Goal: Task Accomplishment & Management: Manage account settings

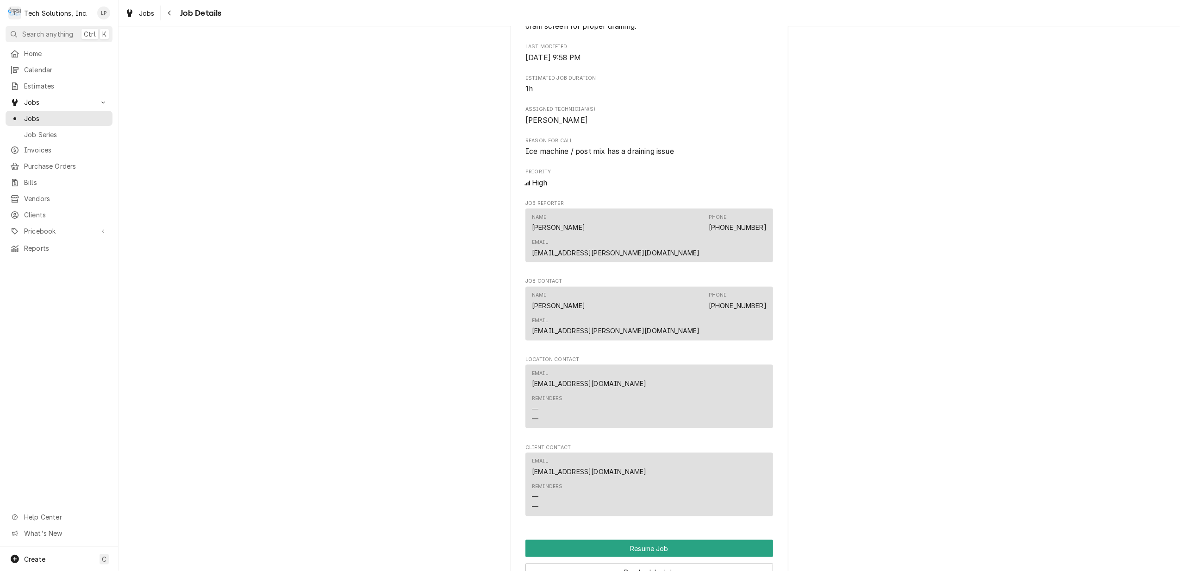
scroll to position [1358, 0]
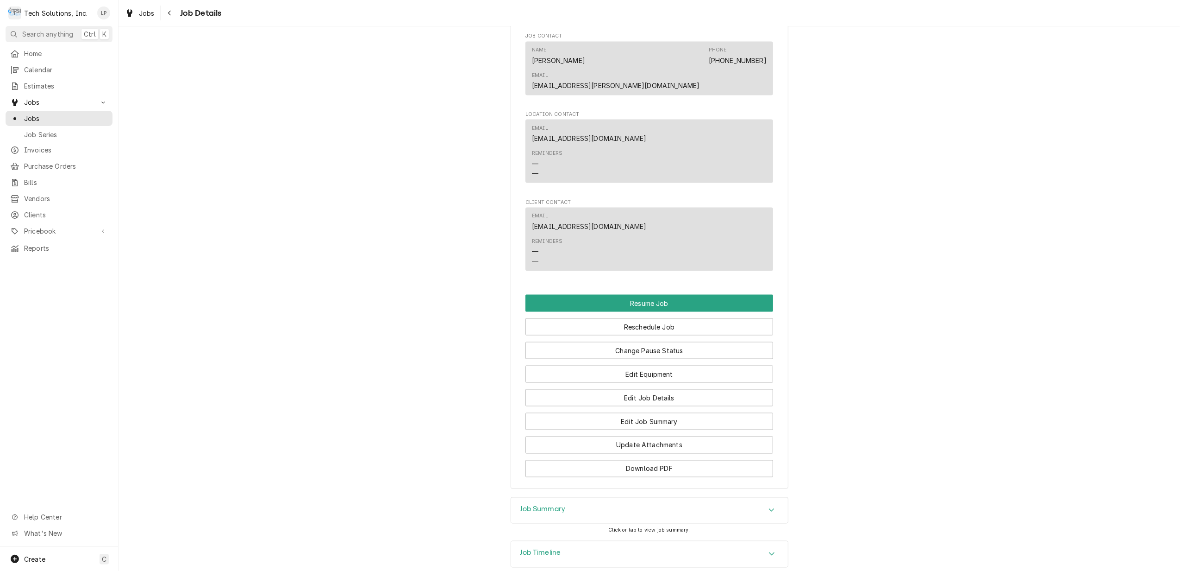
click at [769, 550] on icon "Accordion Header" at bounding box center [772, 553] width 6 height 7
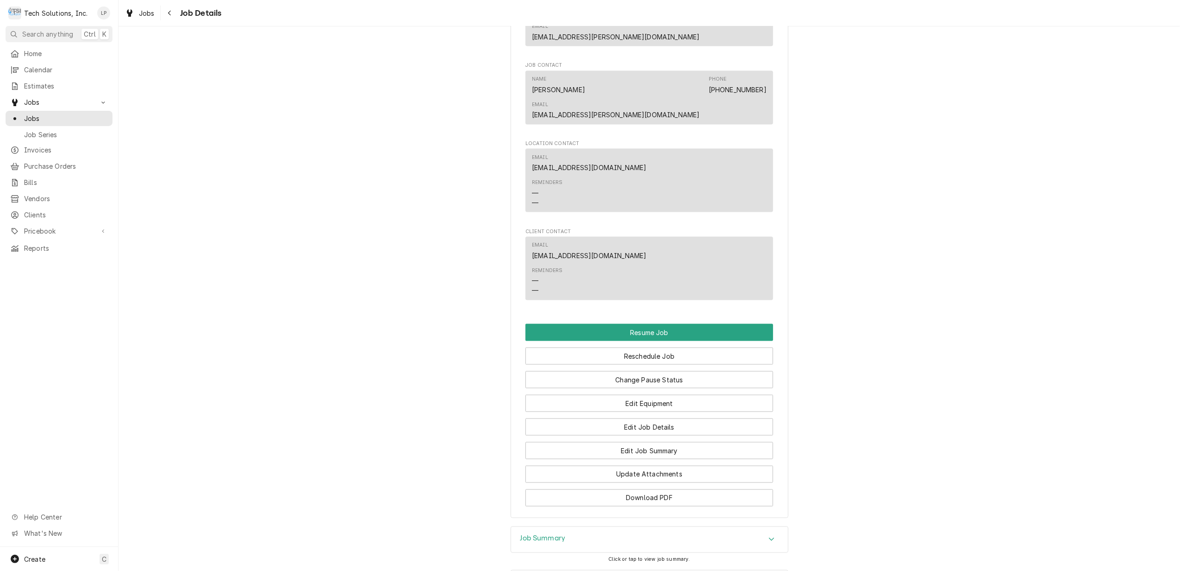
scroll to position [1530, 0]
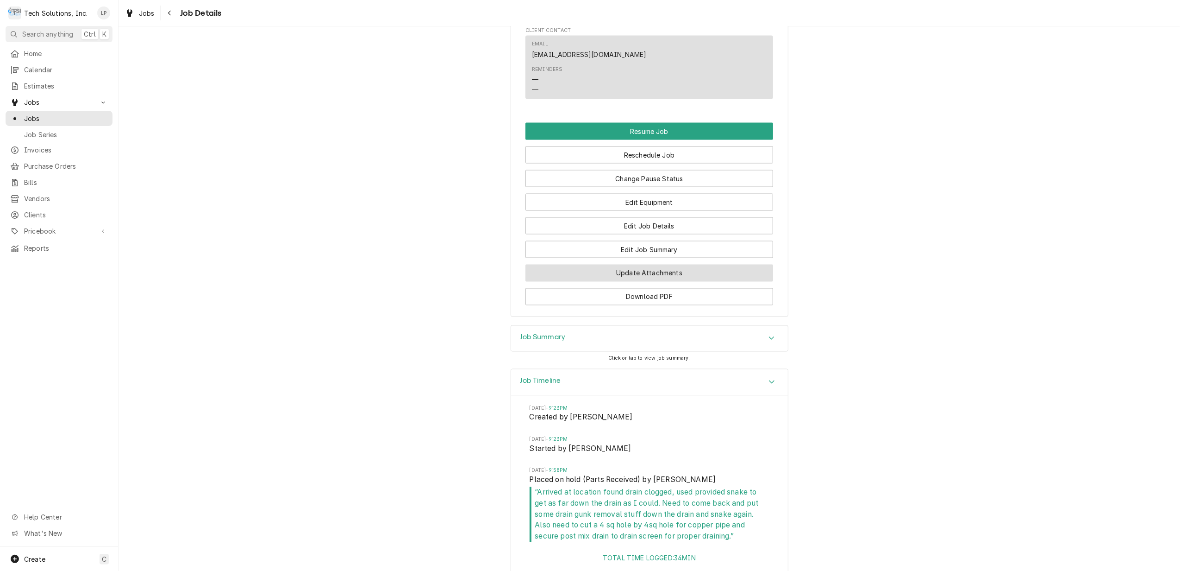
click at [659, 264] on button "Update Attachments" at bounding box center [650, 272] width 248 height 17
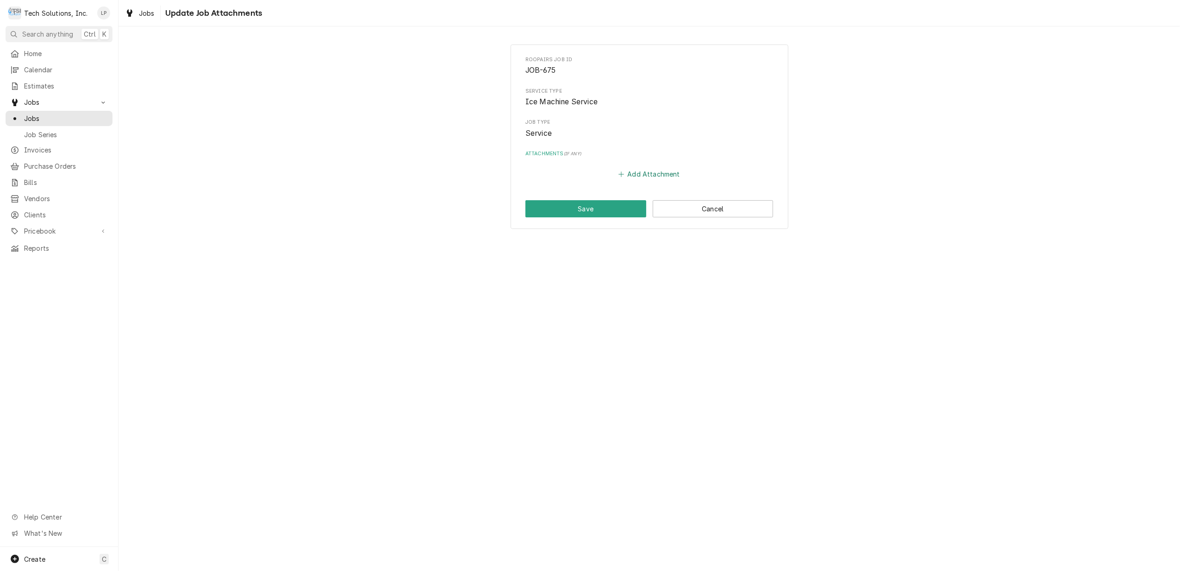
click at [648, 173] on button "Add Attachment" at bounding box center [649, 174] width 65 height 13
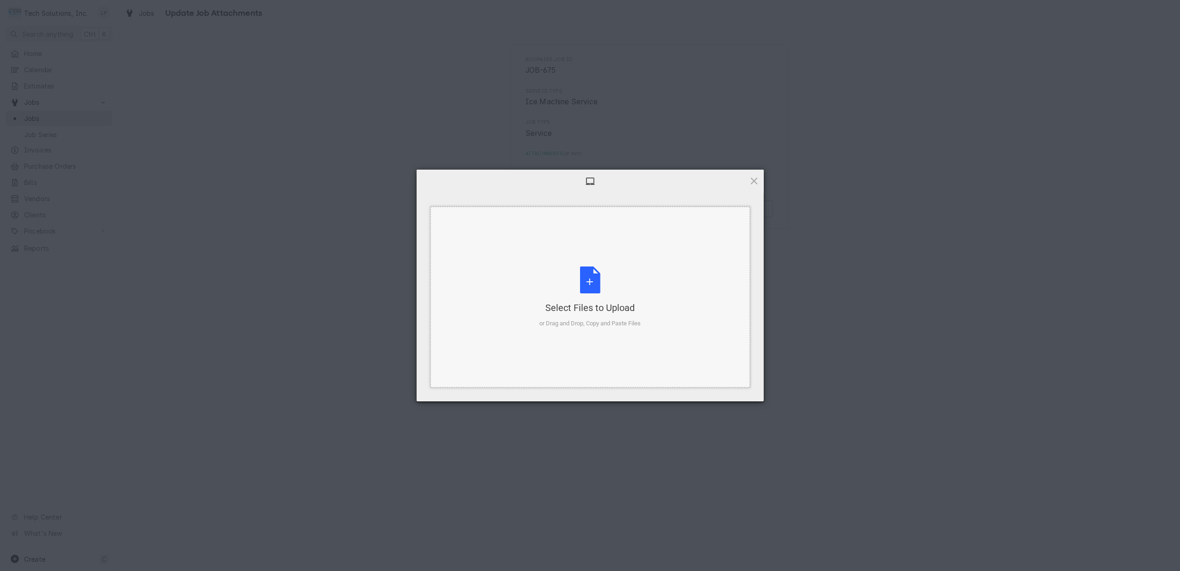
click at [597, 285] on div "Select Files to Upload or Drag and Drop, Copy and Paste Files" at bounding box center [590, 297] width 101 height 62
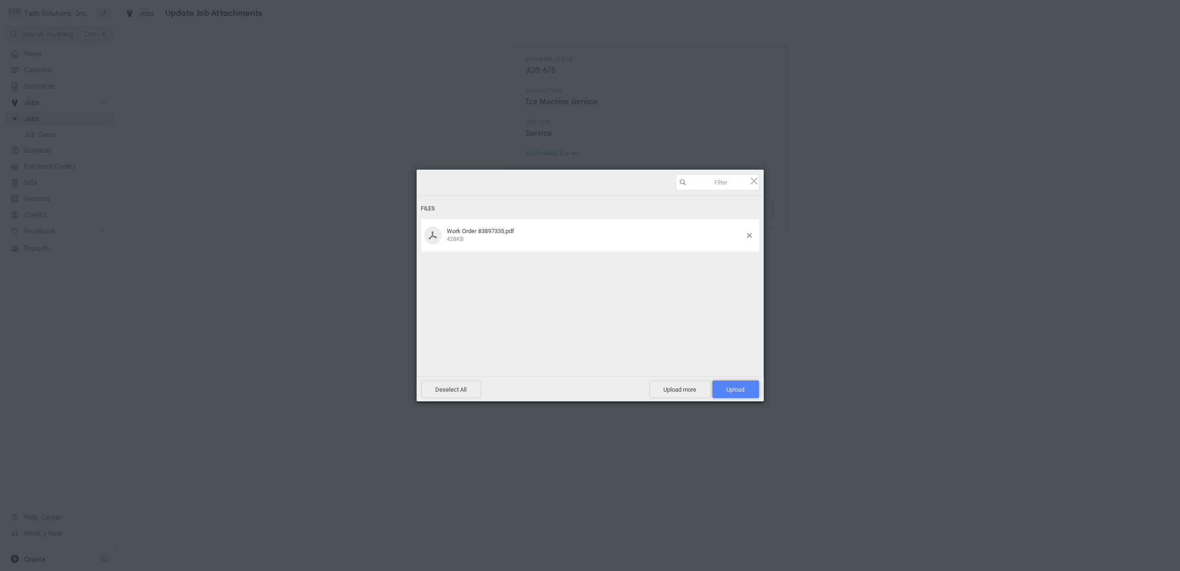
click at [738, 388] on span "Upload 1" at bounding box center [736, 389] width 18 height 7
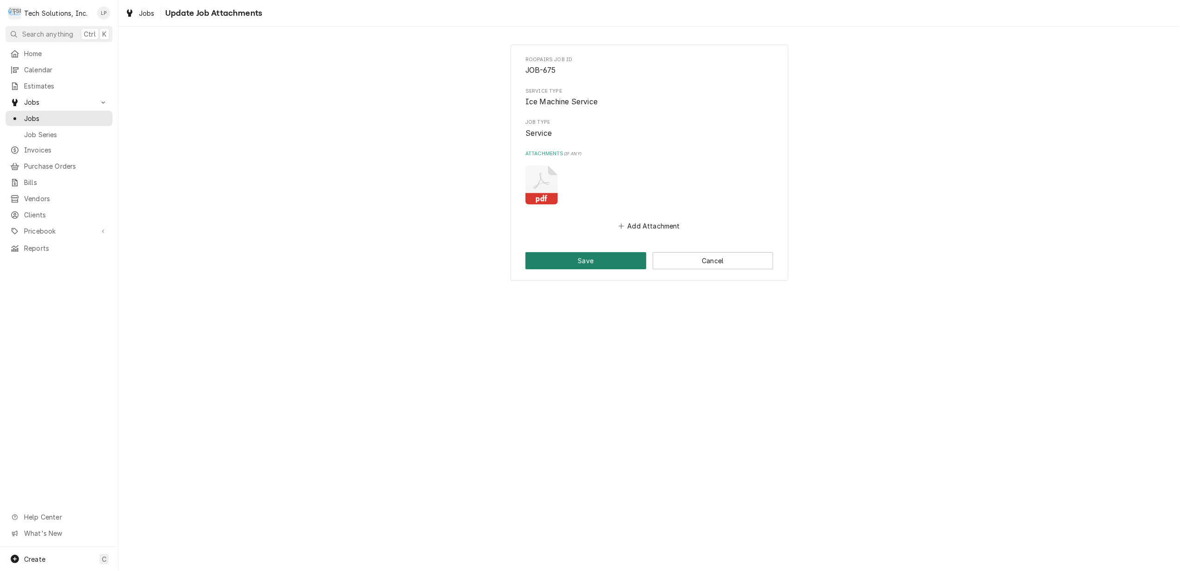
click at [608, 260] on button "Save" at bounding box center [586, 260] width 121 height 17
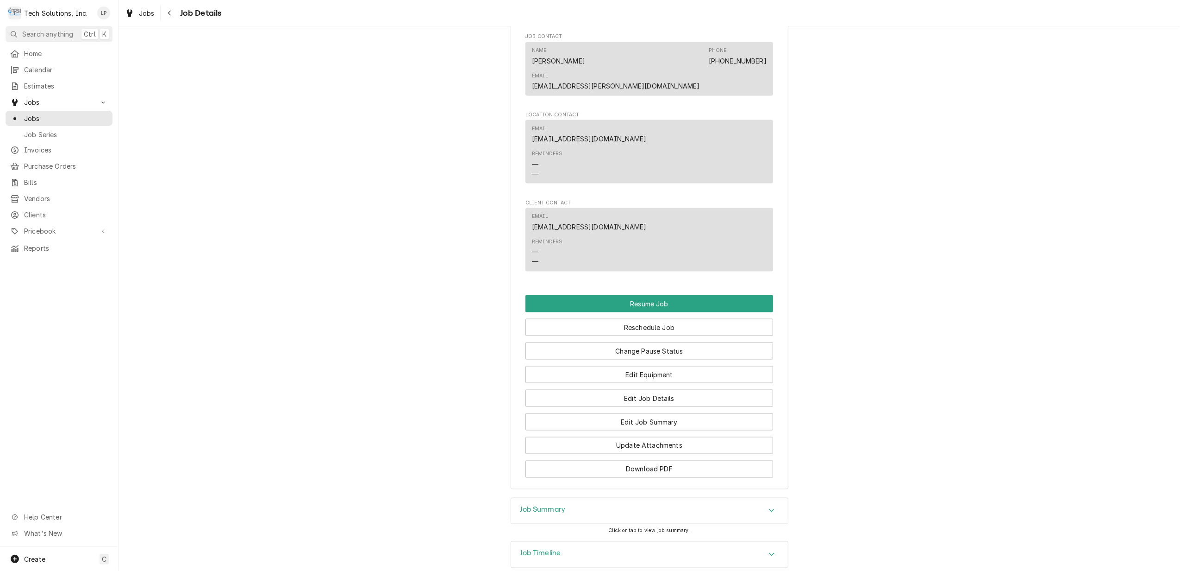
scroll to position [1358, 0]
click at [712, 413] on button "Edit Job Summary" at bounding box center [650, 421] width 248 height 17
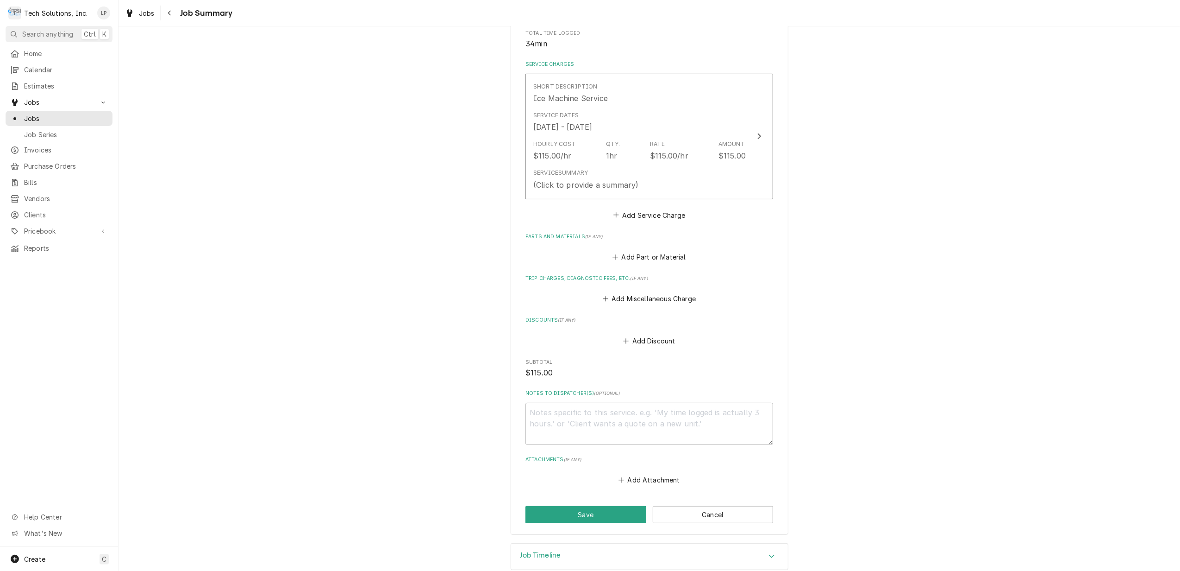
scroll to position [208, 0]
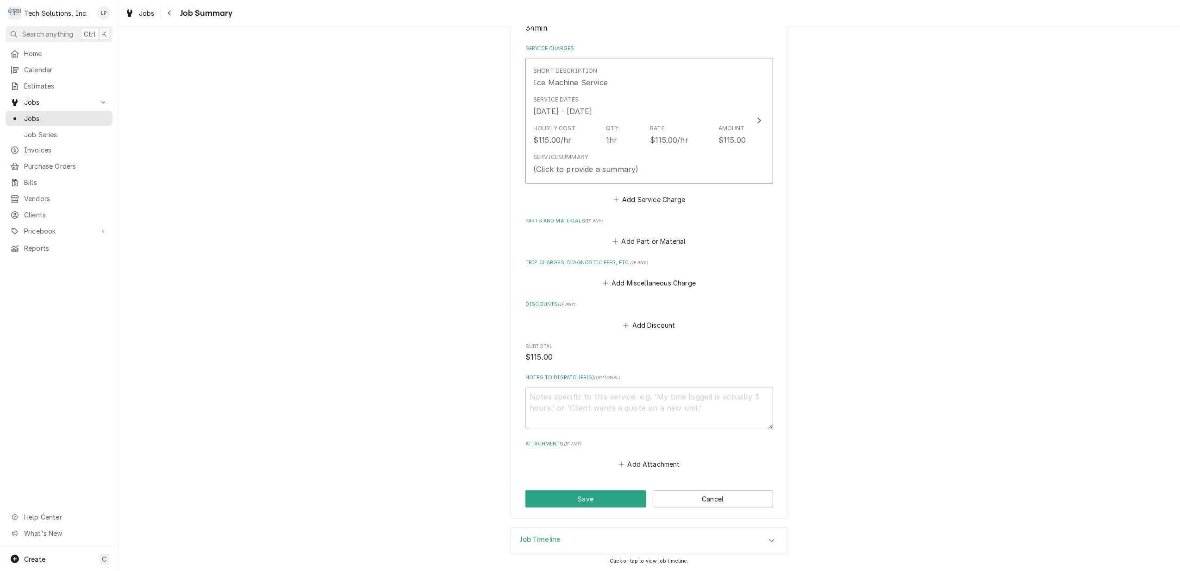
click at [769, 537] on icon "Accordion Header" at bounding box center [772, 539] width 6 height 7
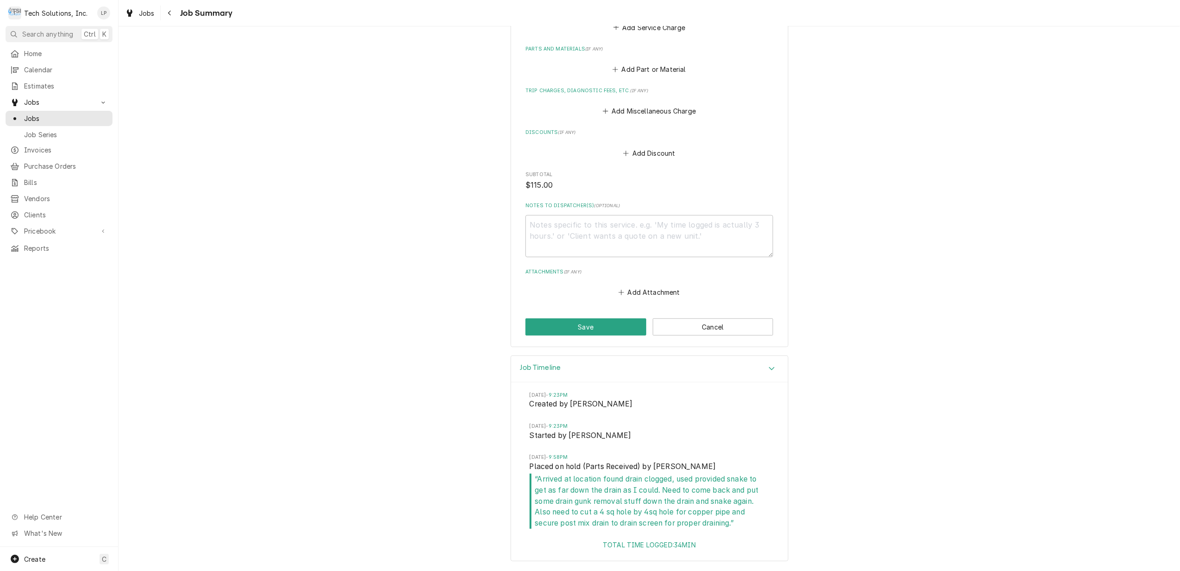
scroll to position [380, 0]
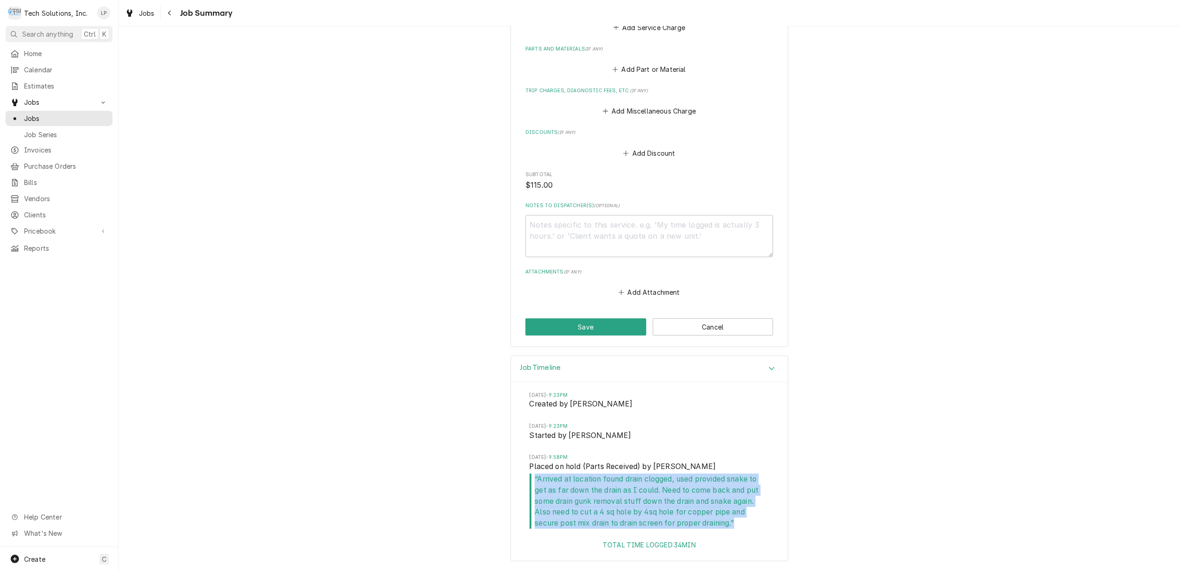
drag, startPoint x: 530, startPoint y: 478, endPoint x: 739, endPoint y: 521, distance: 213.7
click at [739, 521] on span "“ Arrived at location found drain clogged, used provided snake to get as far do…" at bounding box center [650, 500] width 240 height 55
drag, startPoint x: 739, startPoint y: 521, endPoint x: 680, endPoint y: 502, distance: 62.2
copy span "“ Arrived at location found drain clogged, used provided snake to get as far do…"
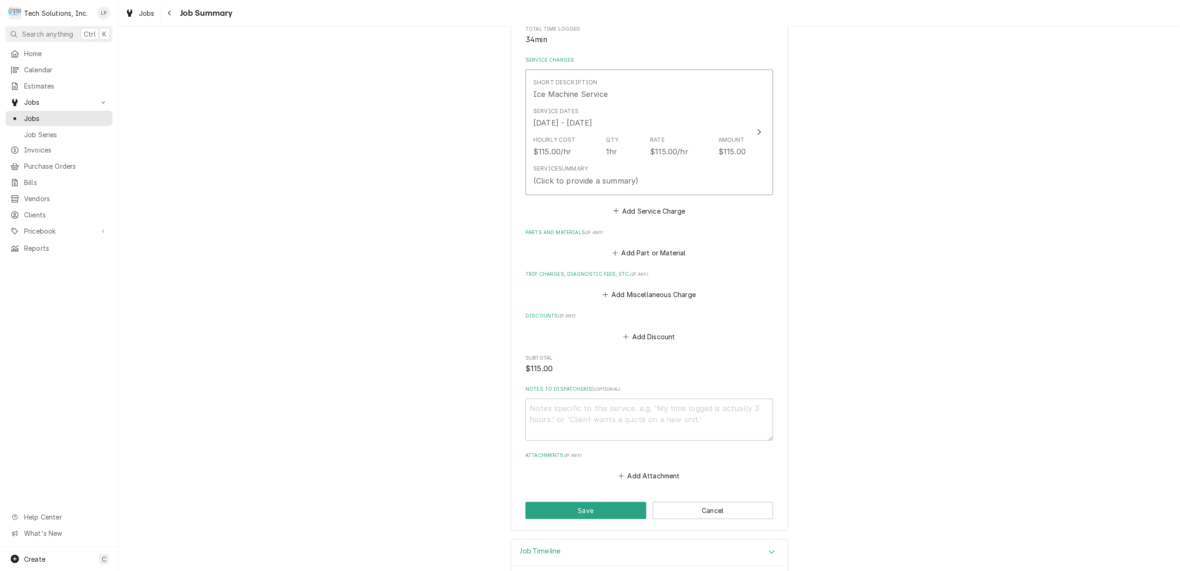
scroll to position [195, 0]
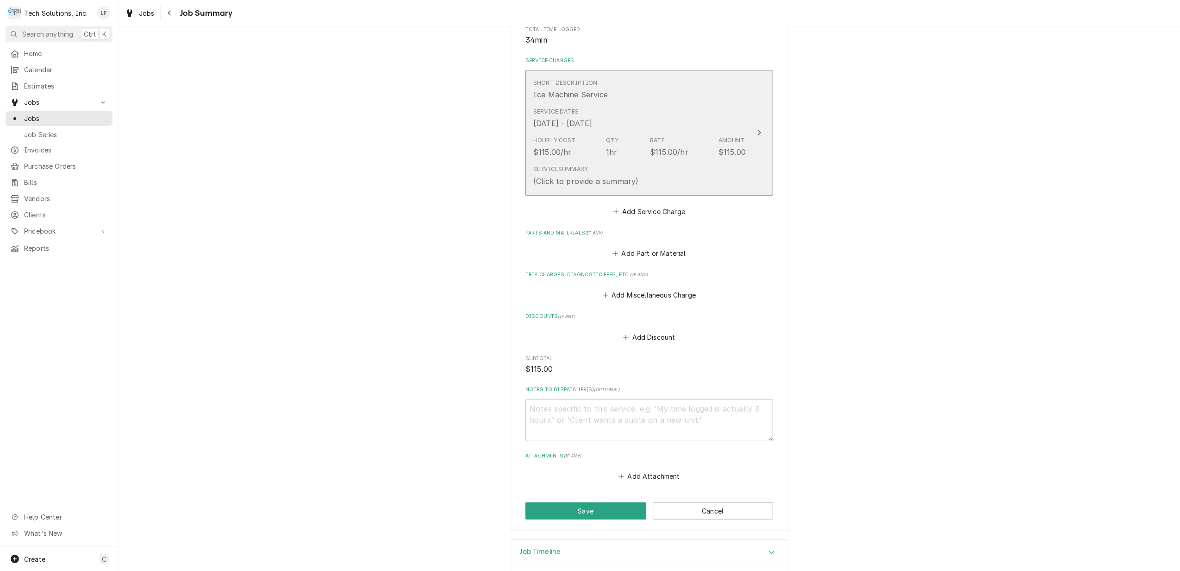
click at [753, 133] on div "Update Line Item" at bounding box center [759, 132] width 12 height 11
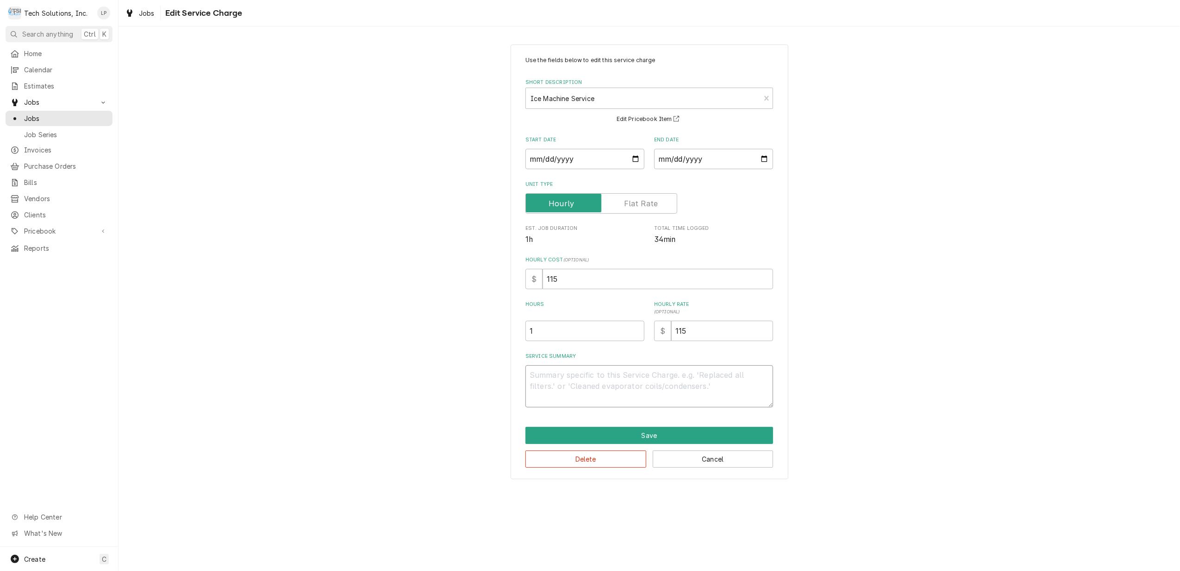
paste textarea "“Arrived at location found drain clogged, used provided snake to get as far dow…"
type textarea "x"
type textarea "“Arrived at location found drain clogged, used provided snake to get as far dow…"
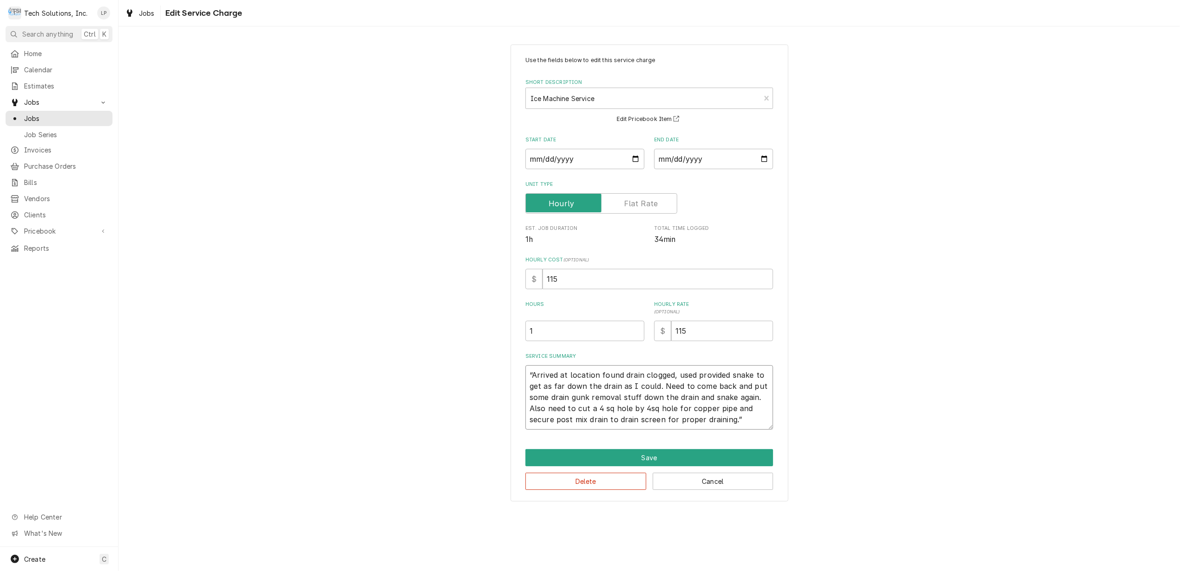
click at [530, 375] on textarea "“Arrived at location found drain clogged, used provided snake to get as far dow…" at bounding box center [650, 397] width 248 height 64
type textarea "x"
type textarea "9“Arrived at location found drain clogged, used provided snake to get as far do…"
type textarea "x"
type textarea "9/“Arrived at location found drain clogged, used provided snake to get as far d…"
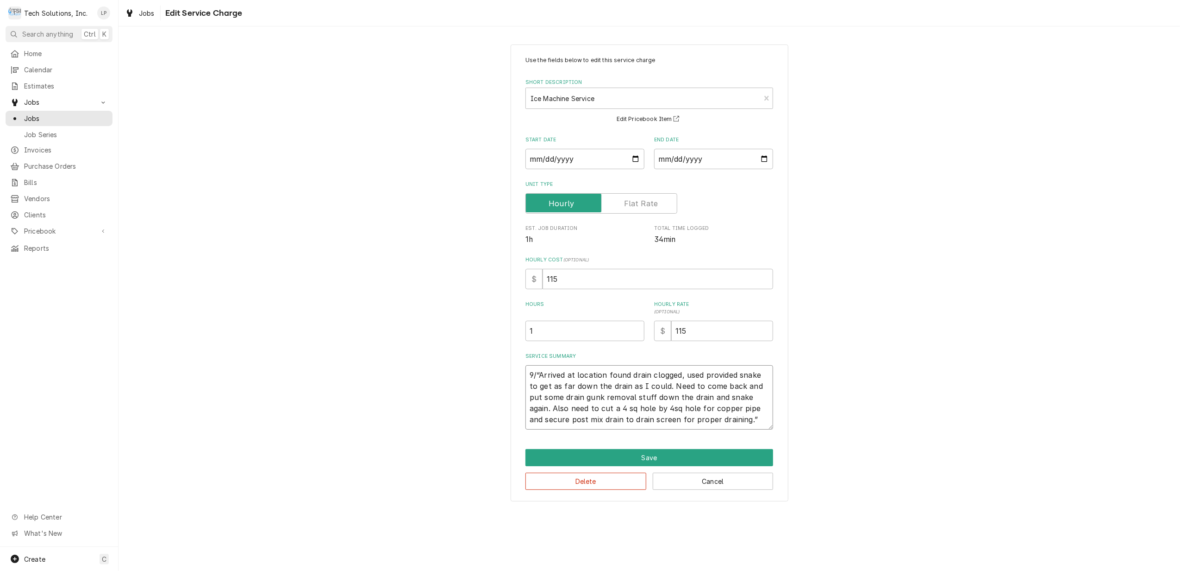
type textarea "x"
type textarea "9/1“Arrived at location found drain clogged, used provided snake to get as far …"
type textarea "x"
type textarea "9/13“Arrived at location found drain clogged, used provided snake to get as far…"
type textarea "x"
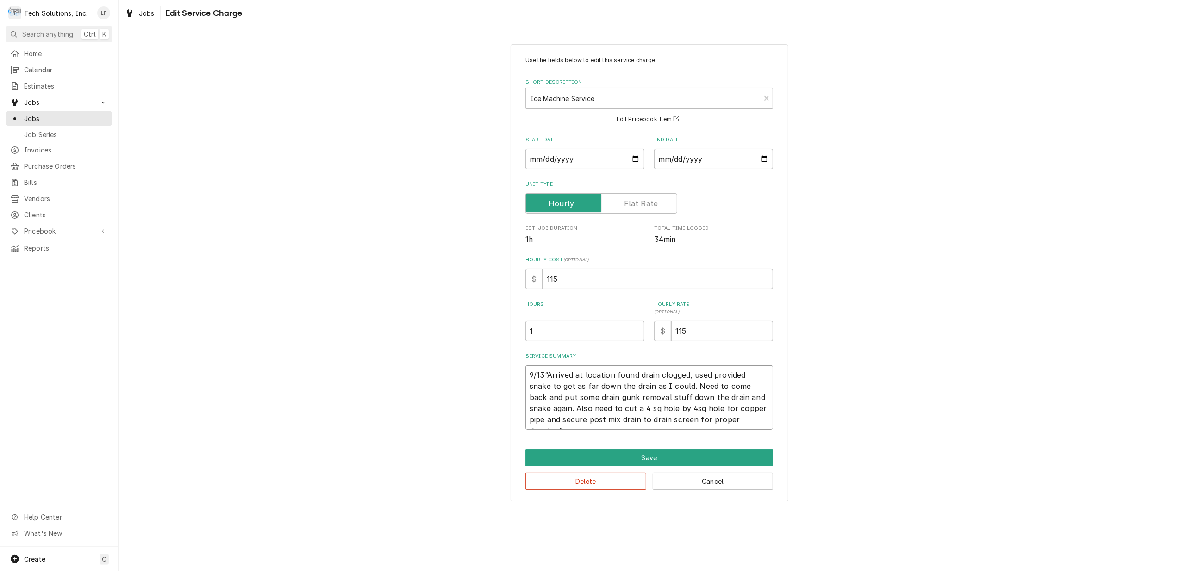
type textarea "9/13/“Arrived at location found drain clogged, used provided snake to get as fa…"
type textarea "x"
type textarea "9/13/2“Arrived at location found drain clogged, used provided snake to get as f…"
type textarea "x"
type textarea "9/13/25“Arrived at location found drain clogged, used provided snake to get as …"
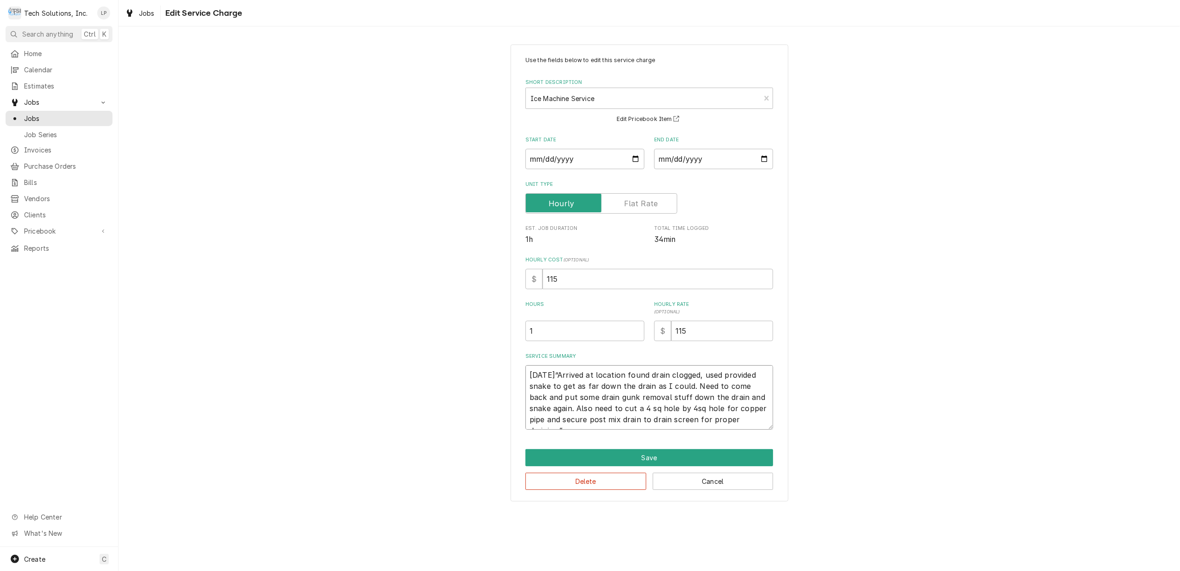
type textarea "x"
type textarea "9/13/25 “Arrived at location found drain clogged, used provided snake to get as…"
click at [645, 458] on button "Save" at bounding box center [650, 457] width 248 height 17
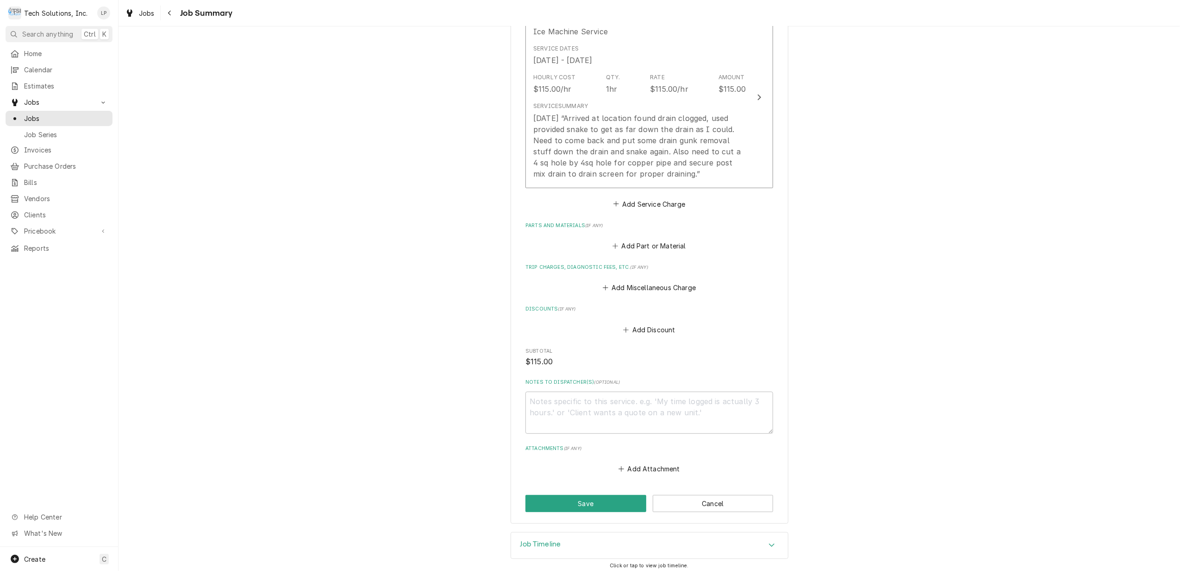
scroll to position [264, 0]
click at [753, 540] on div "Job Timeline" at bounding box center [649, 540] width 277 height 26
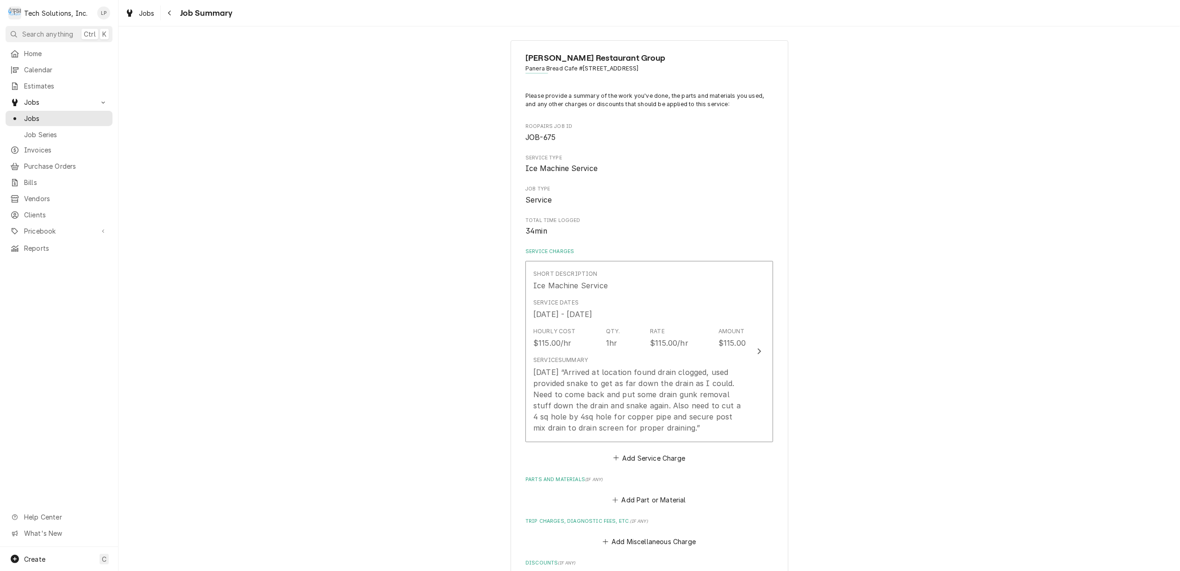
scroll to position [4, 0]
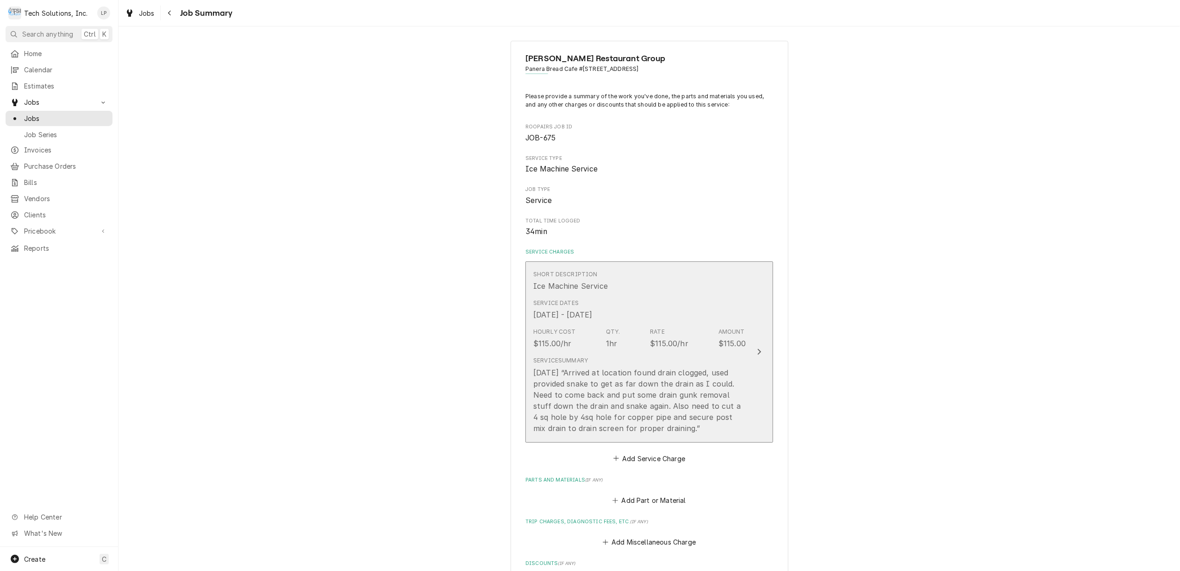
click at [753, 352] on div "Update Line Item" at bounding box center [759, 351] width 12 height 11
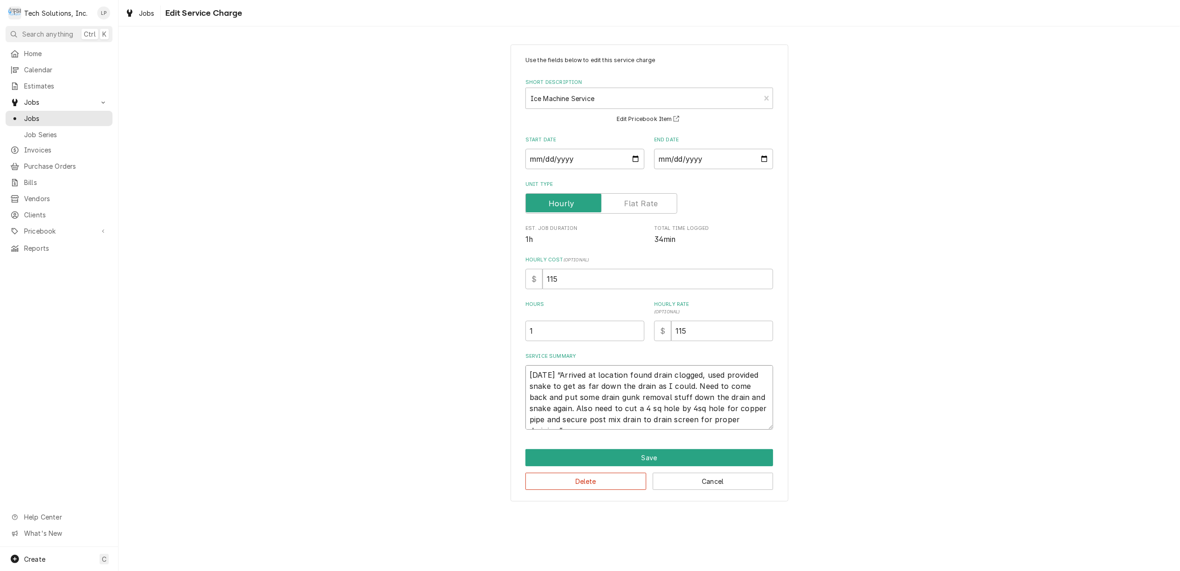
click at [704, 377] on textarea "9/13/25 “Arrived at location found drain clogged, used provided snake to get as…" at bounding box center [650, 397] width 248 height 64
type textarea "x"
type textarea "9/13/25 “Arrived at location found drain clogged, used provided snake to get as…"
type textarea "x"
type textarea "9/13/25 “Arrived at location found drain clogged, u used provided snake to get …"
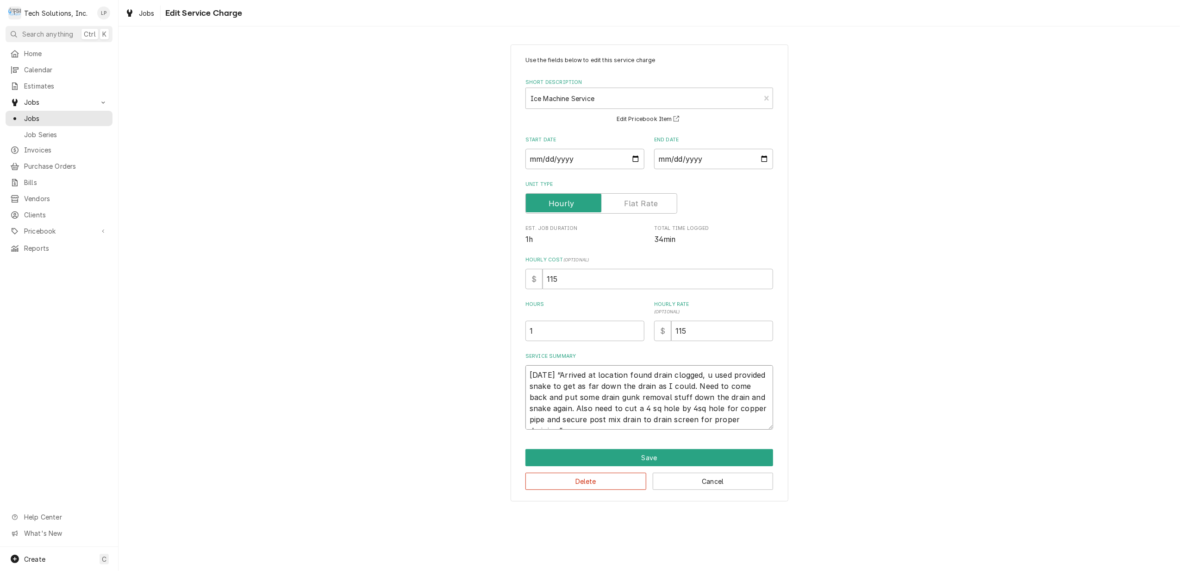
type textarea "x"
type textarea "9/13/25 “Arrived at location found drain clogged, un used provided snake to get…"
type textarea "x"
type textarea "9/13/25 “Arrived at location found drain clogged, und used provided snake to ge…"
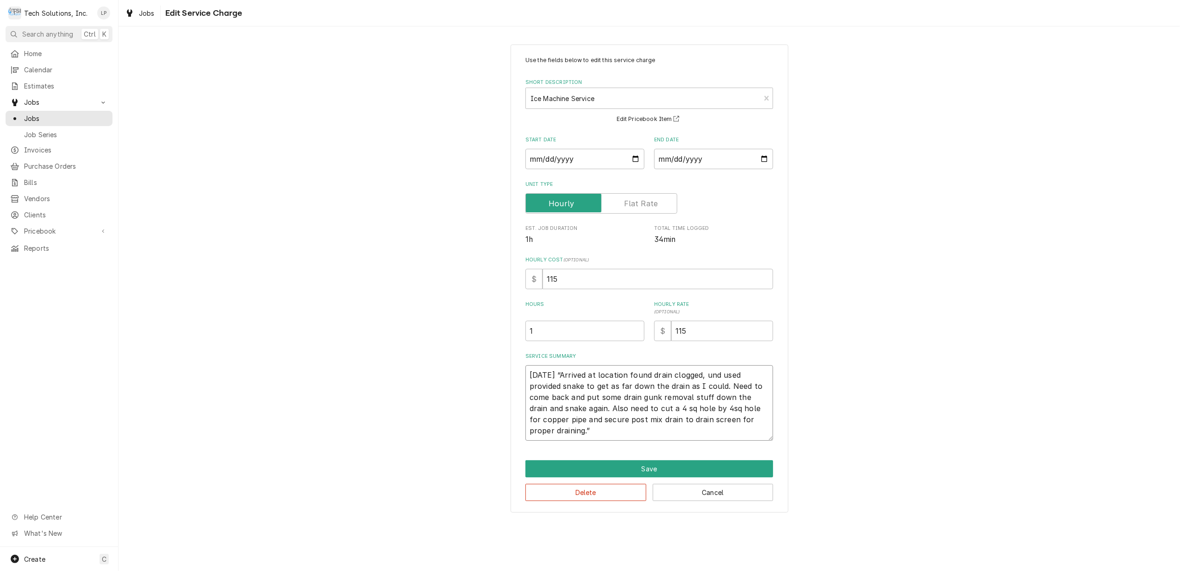
type textarea "x"
type textarea "9/13/25 “Arrived at location found drain clogged, unde used provided snake to g…"
type textarea "x"
type textarea "9/13/25 “Arrived at location found drain clogged, under used provided snake to …"
type textarea "x"
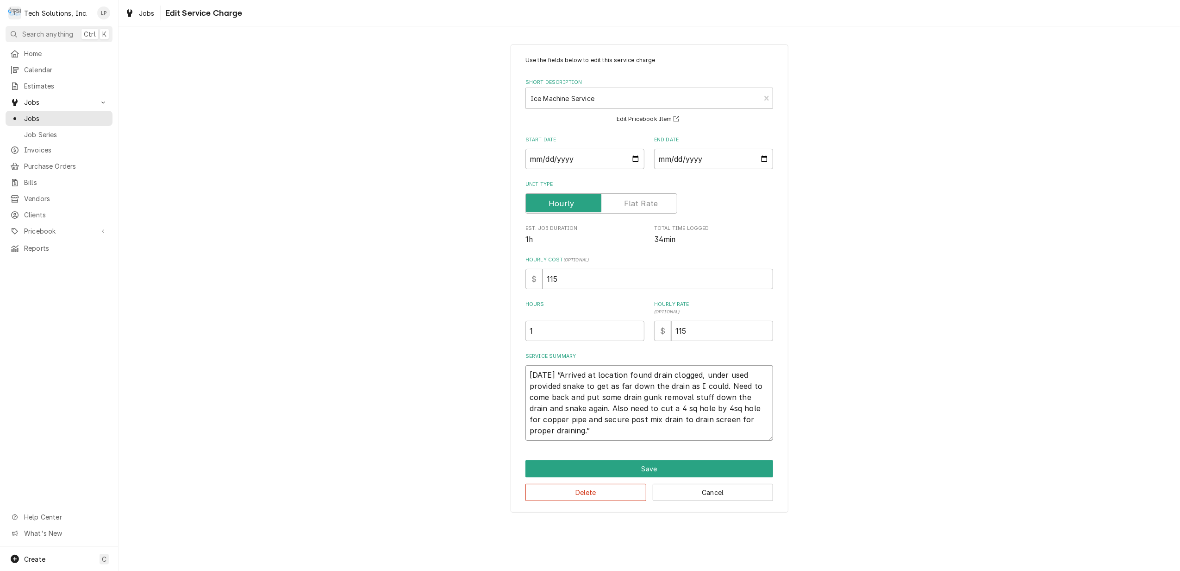
type textarea "9/13/25 “Arrived at location found drain clogged, undern used provided snake to…"
type textarea "x"
type textarea "9/13/25 “Arrived at location found drain clogged, underne used provided snake t…"
type textarea "x"
type textarea "9/13/25 “Arrived at location found drain clogged, undernea used provided snake …"
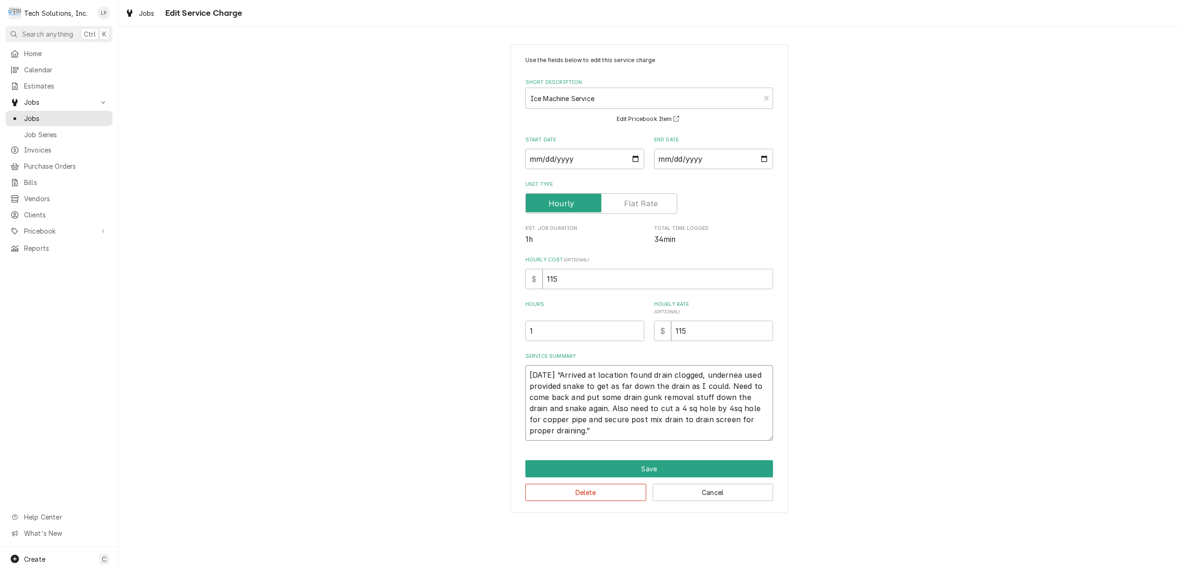
type textarea "x"
type textarea "9/13/25 “Arrived at location found drain clogged, underneat used provided snake…"
type textarea "x"
type textarea "9/13/25 “Arrived at location found drain clogged, underneath used provided snak…"
type textarea "x"
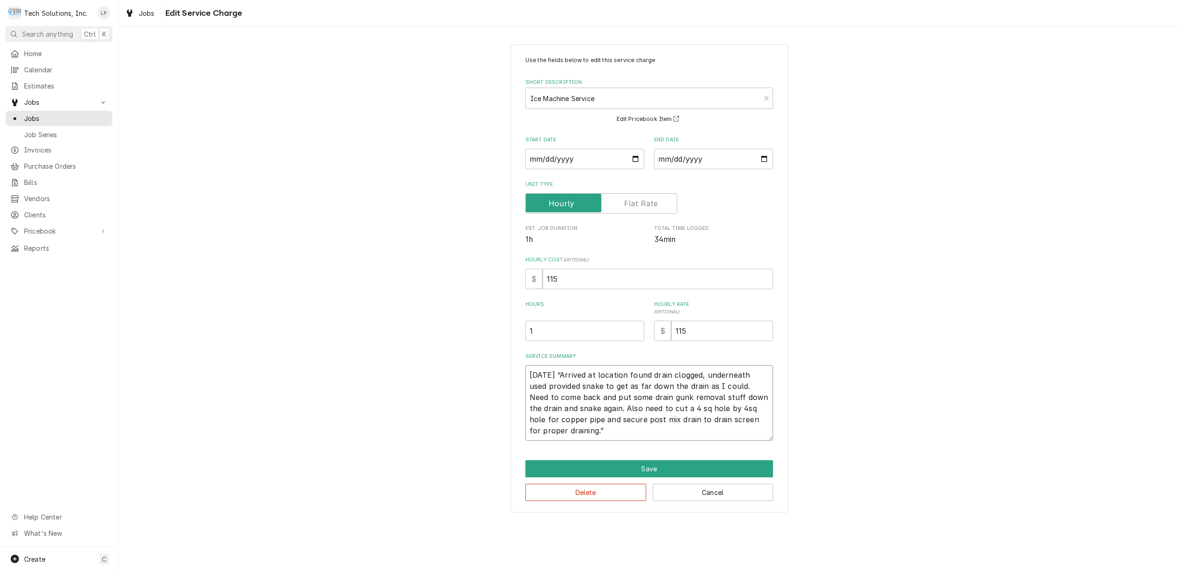
type textarea "9/13/25 “Arrived at location found drain clogged, underneath used provided snak…"
type textarea "x"
type textarea "9/13/25 “Arrived at location found drain clogged, underneath d used provided sn…"
type textarea "x"
type textarea "9/13/25 “Arrived at location found drain clogged, underneath di used provided s…"
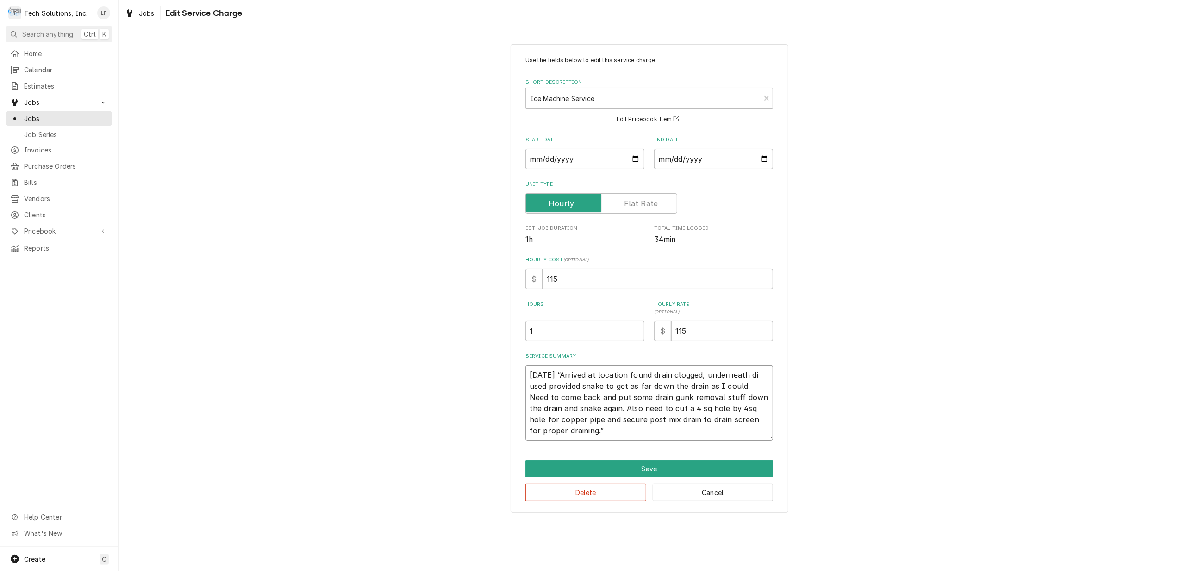
type textarea "x"
type textarea "9/13/25 “Arrived at location found drain clogged, underneath din used provided …"
type textarea "x"
type textarea "9/13/25 “Arrived at location found drain clogged, underneath dini used provided…"
type textarea "x"
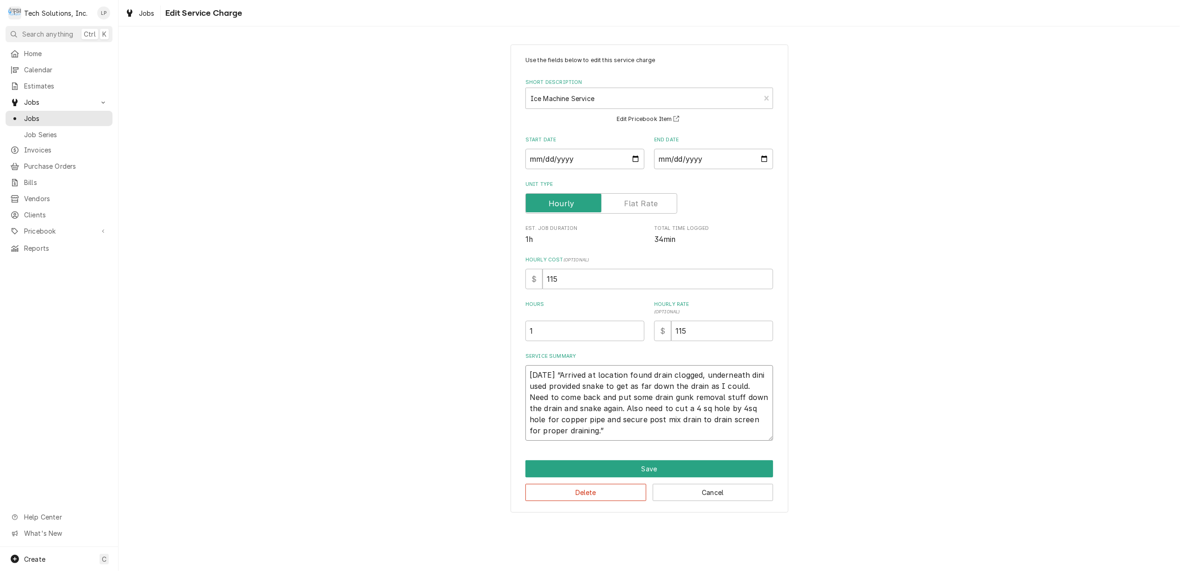
type textarea "9/13/25 “Arrived at location found drain clogged, underneath dinin used provide…"
type textarea "x"
type textarea "9/13/25 “Arrived at location found drain clogged, underneath dining used provid…"
type textarea "x"
type textarea "9/13/25 “Arrived at location found drain clogged, underneath dining used provid…"
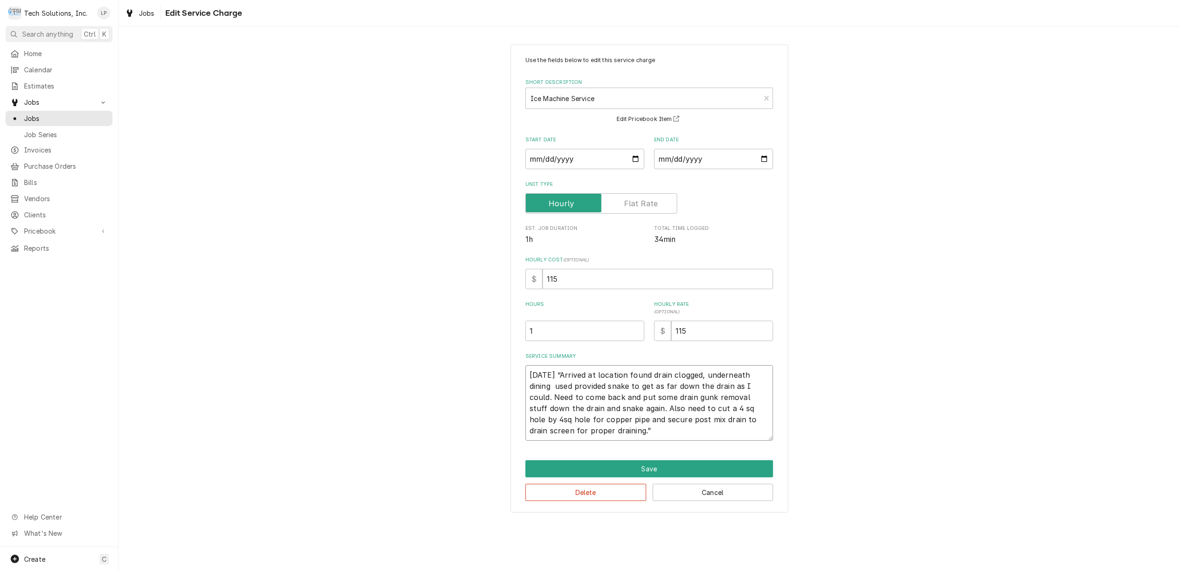
type textarea "x"
type textarea "9/13/25 “Arrived at location found drain clogged, underneath dining r used prov…"
type textarea "x"
type textarea "9/13/25 “Arrived at location found drain clogged, underneath dining ro used pro…"
type textarea "x"
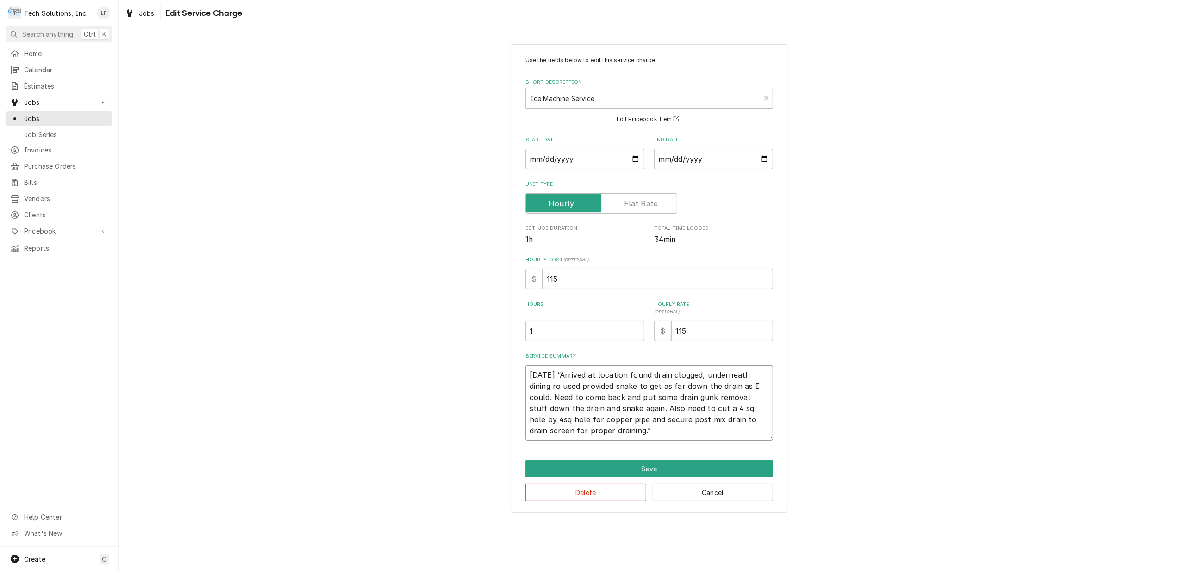
type textarea "9/13/25 “Arrived at location found drain clogged, underneath dining roo used pr…"
type textarea "x"
type textarea "9/13/25 “Arrived at location found drain clogged, underneath dining room used p…"
type textarea "x"
type textarea "9/13/25 “Arrived at location found drain clogged, underneath dining room used p…"
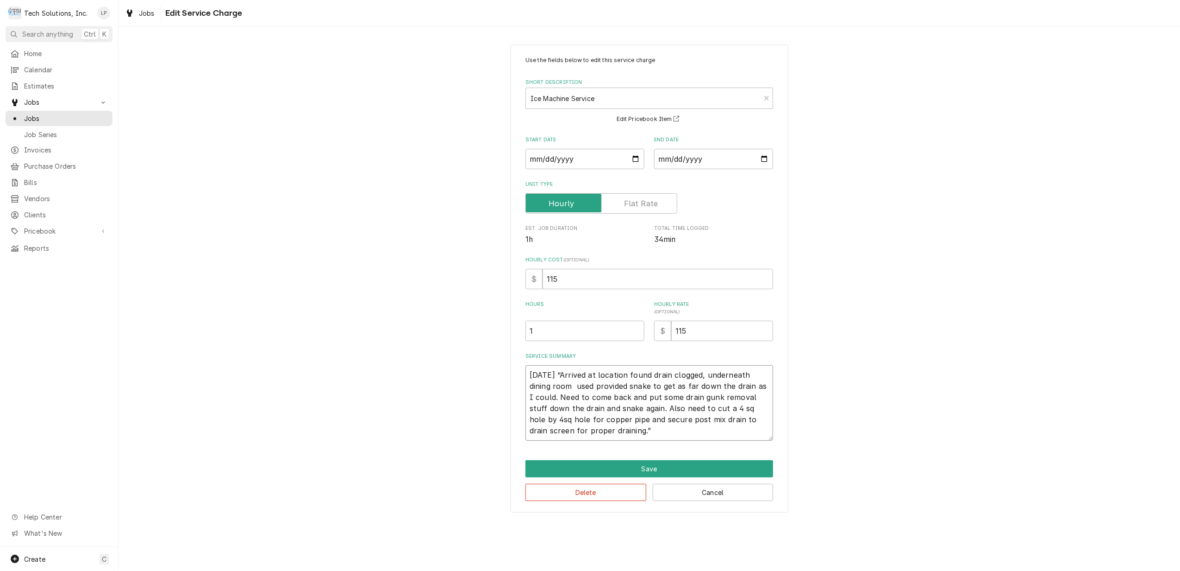
type textarea "x"
type textarea "9/13/25 “Arrived at location found drain clogged, underneath dining room i used…"
type textarea "x"
type textarea "9/13/25 “Arrived at location found drain clogged, underneath dining room ic use…"
type textarea "x"
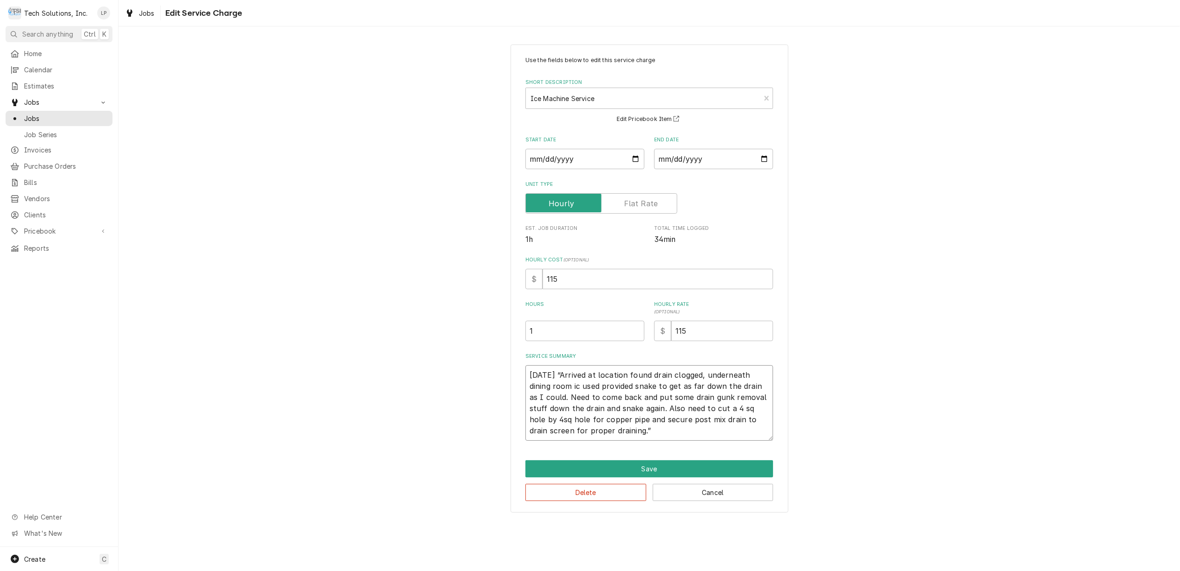
type textarea "9/13/25 “Arrived at location found drain clogged, underneath dining room ice us…"
type textarea "x"
type textarea "9/13/25 “Arrived at location found drain clogged, underneath dining room ice us…"
type textarea "x"
type textarea "9/13/25 “Arrived at location found drain clogged, underneath dining room ice m …"
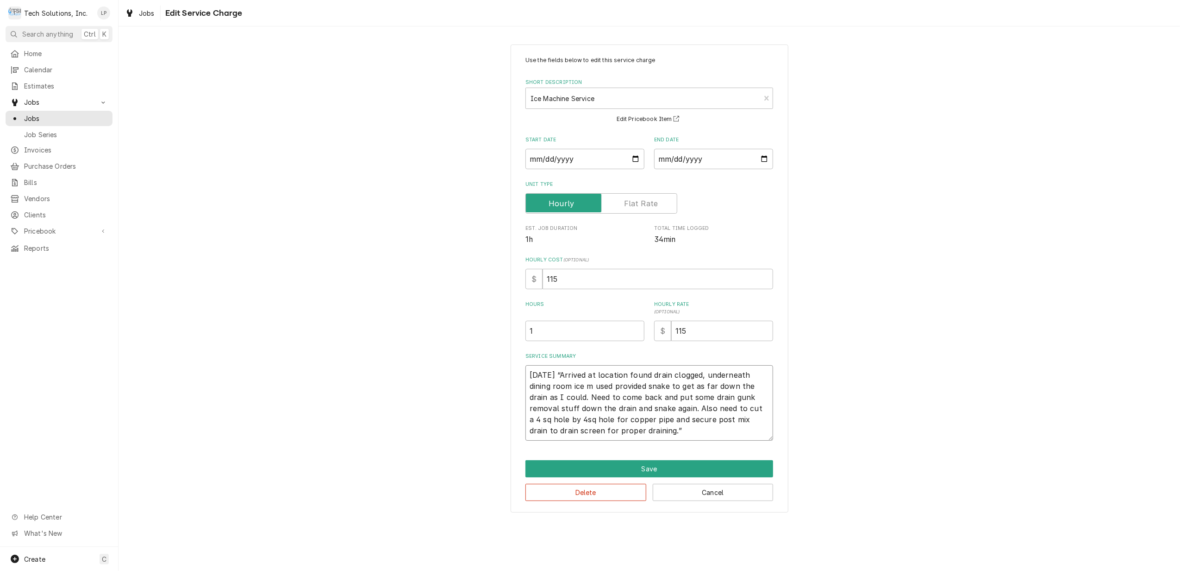
type textarea "x"
type textarea "9/13/25 “Arrived at location found drain clogged, underneath dining room ice ma…"
type textarea "x"
type textarea "9/13/25 “Arrived at location found drain clogged, underneath dining room ice ma…"
type textarea "x"
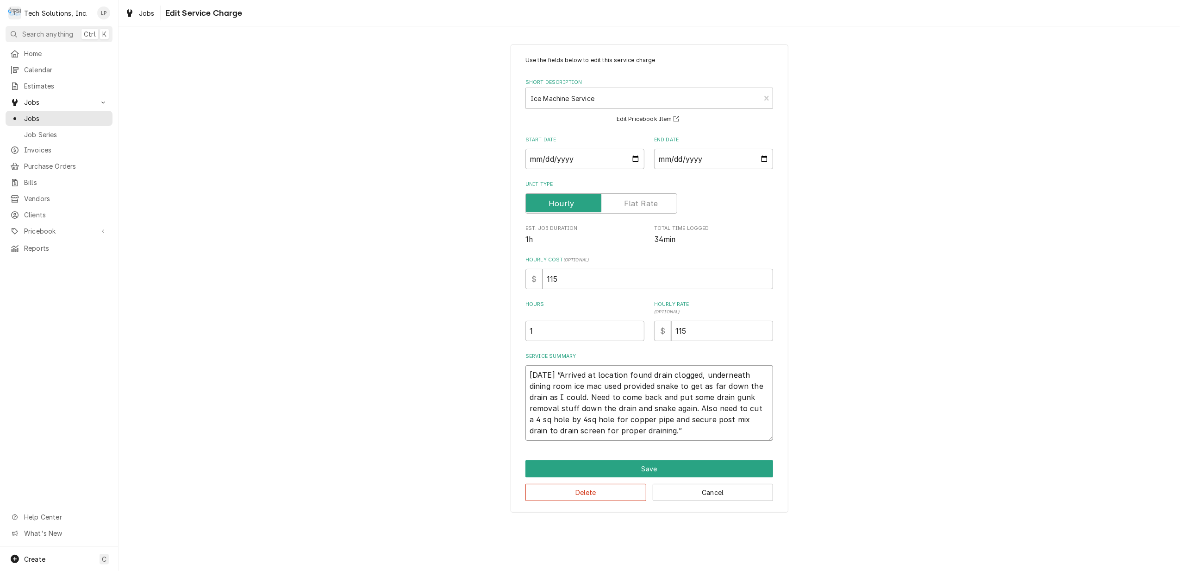
type textarea "9/13/25 “Arrived at location found drain clogged, underneath dining room ice ma…"
type textarea "x"
type textarea "9/13/25 “Arrived at location found drain clogged, underneath dining room ice ma…"
type textarea "x"
type textarea "9/13/25 “Arrived at location found drain clogged, underneath dining room ice ma…"
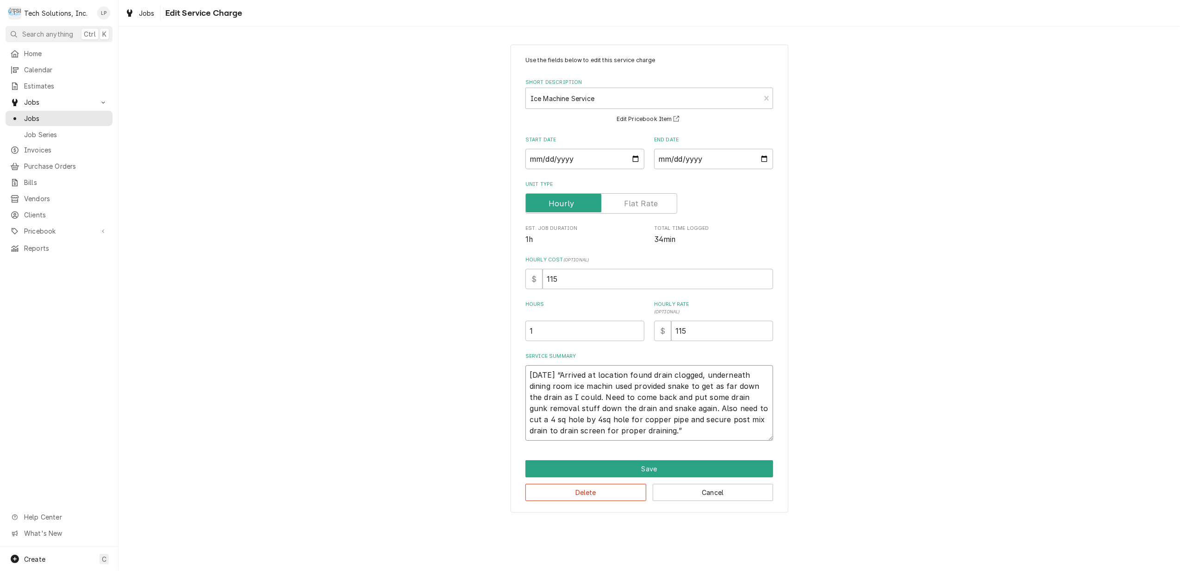
type textarea "x"
type textarea "9/13/25 “Arrived at location found drain clogged, underneath dining room ice ma…"
type textarea "x"
type textarea "9/13/25 “Arrived at location found drain clogged, underneath dining room ice ma…"
type textarea "x"
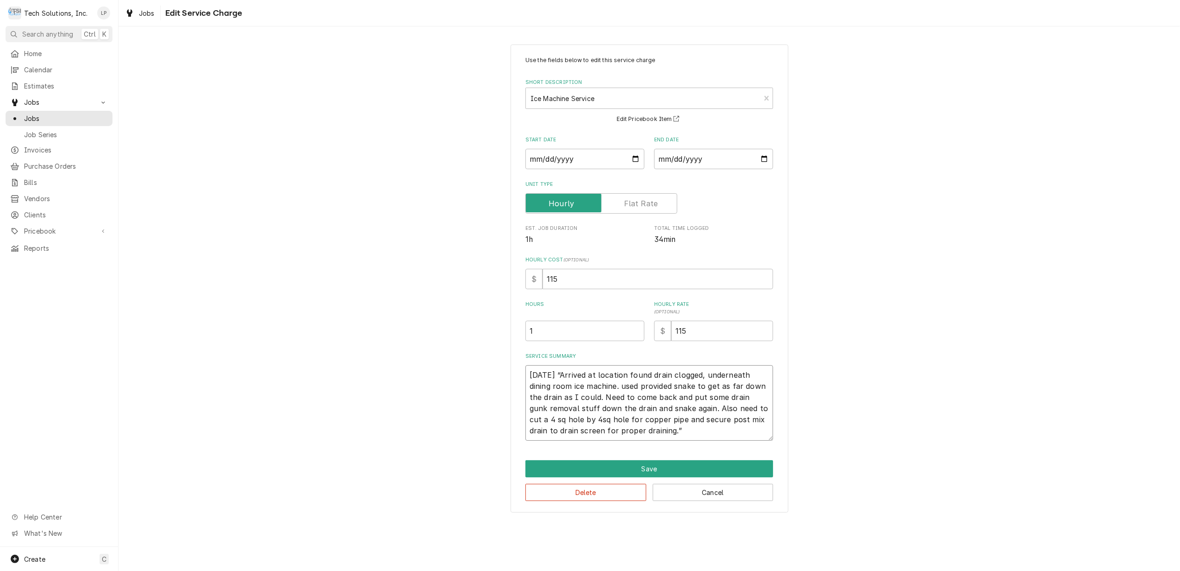
type textarea "9/13/25 “Arrived at location found drain clogged, underneath dining room ice ma…"
type textarea "x"
type textarea "9/13/25 “Arrived at location found drain clogged, underneath dining room ice ma…"
click at [621, 386] on textarea "9/13/25 “Arrived at location found drain clogged, underneath dining room ice ma…" at bounding box center [650, 402] width 248 height 75
type textarea "x"
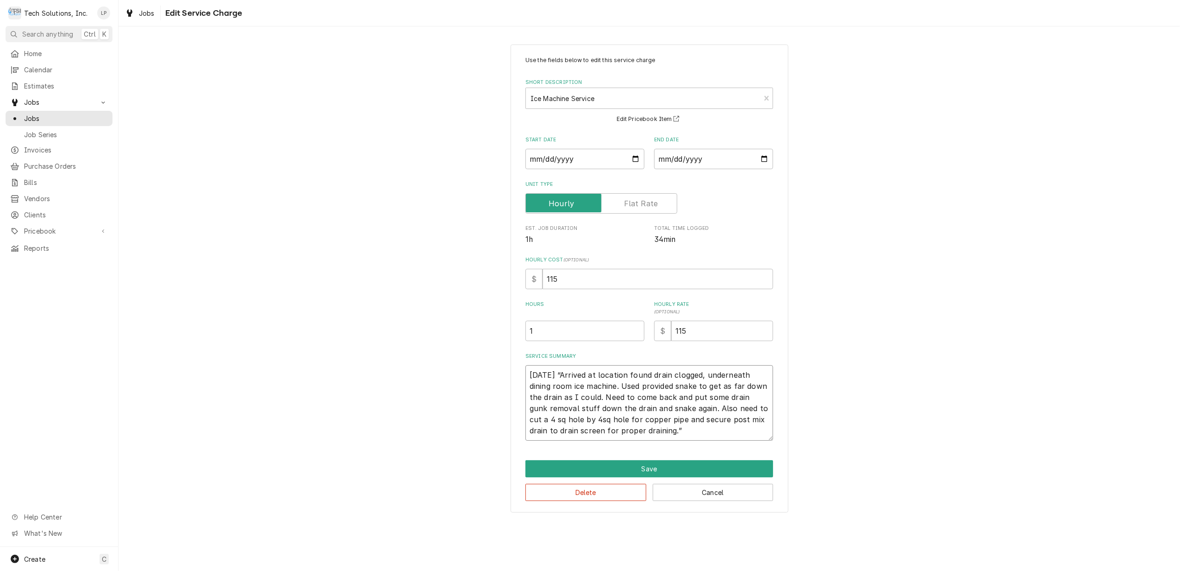
type textarea "9/13/25 “Arrived at location found drain clogged, underneath dining room ice ma…"
type textarea "x"
type textarea "9/13/25 “Arrived at location found drain clogged, underneath dining room ice ma…"
type textarea "x"
type textarea "9/13/25 “Arrived at location found drain clogged, underneath dining room ice ma…"
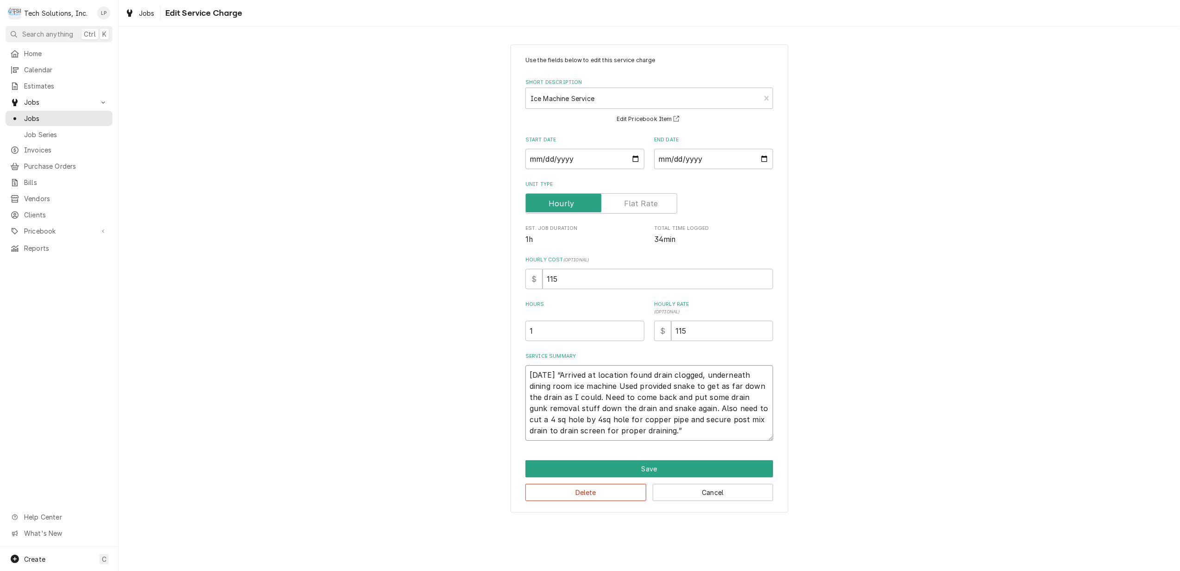
type textarea "x"
type textarea "9/13/25 “Arrived at location found drain clogged, underneath dining room ice ma…"
type textarea "x"
type textarea "9/13/25 “Arrived at location found drain clogged, underneath dining room ice ma…"
type textarea "x"
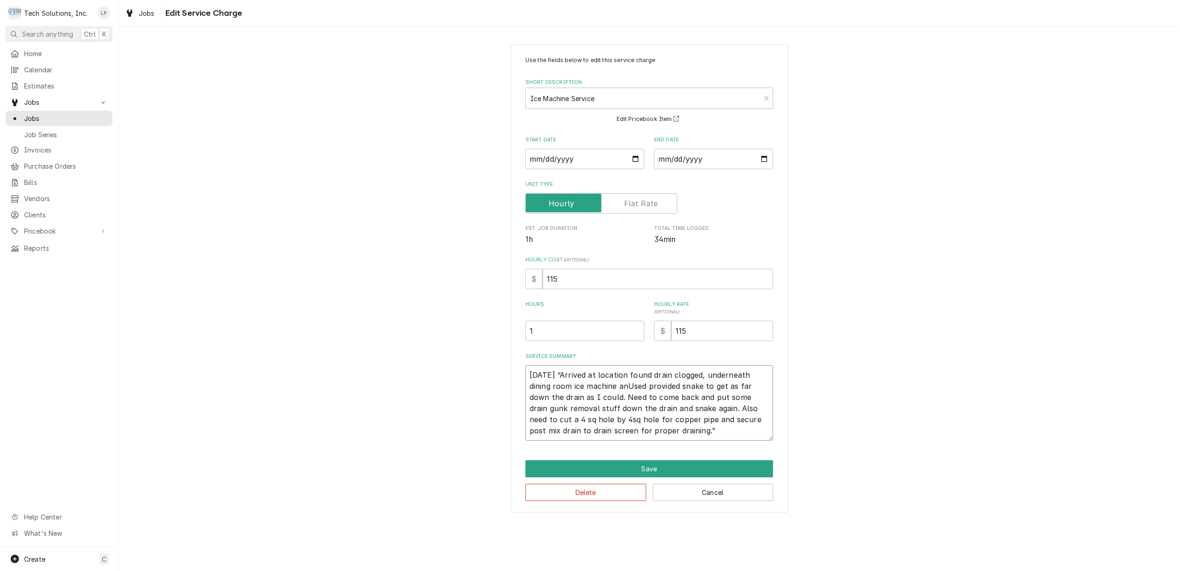
type textarea "9/13/25 “Arrived at location found drain clogged, underneath dining room ice ma…"
type textarea "x"
type textarea "9/13/25 “Arrived at location found drain clogged, underneath dining room ice ma…"
type textarea "x"
type textarea "9/13/25 “Arrived at location found drain clogged, underneath dining room ice ma…"
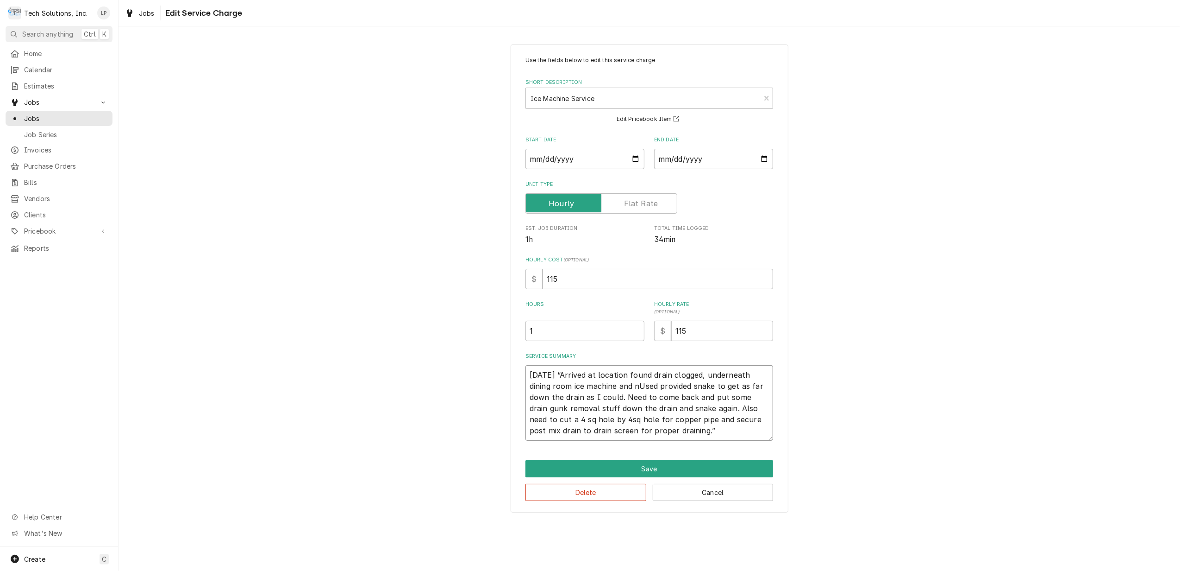
type textarea "x"
type textarea "9/13/25 “Arrived at location found drain clogged, underneath dining room ice ma…"
type textarea "x"
type textarea "9/13/25 “Arrived at location found drain clogged, underneath dining room ice ma…"
type textarea "x"
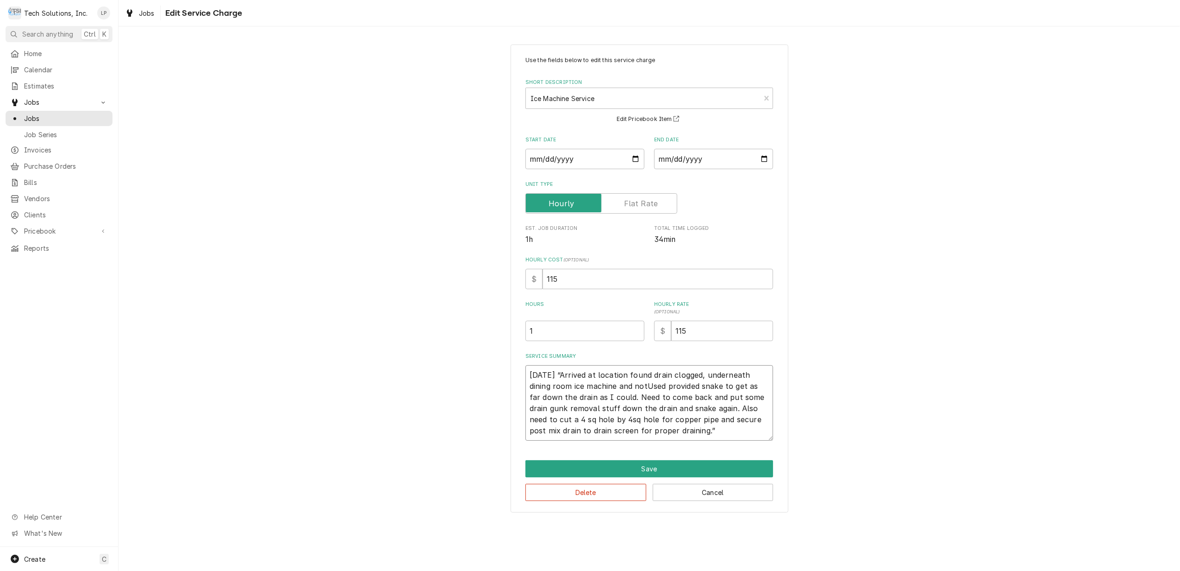
type textarea "9/13/25 “Arrived at location found drain clogged, underneath dining room ice ma…"
type textarea "x"
type textarea "9/13/25 “Arrived at location found drain clogged, underneath dining room ice ma…"
type textarea "x"
type textarea "9/13/25 “Arrived at location found drain clogged, underneath dining room ice ma…"
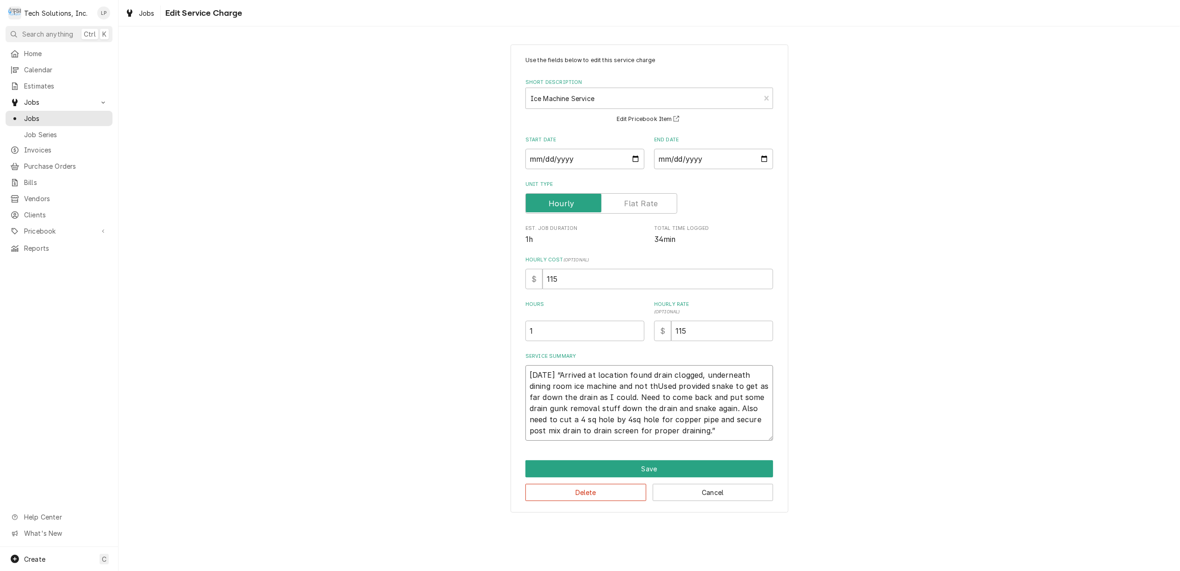
type textarea "x"
type textarea "9/13/25 “Arrived at location found drain clogged, underneath dining room ice ma…"
type textarea "x"
type textarea "9/13/25 “Arrived at location found drain clogged, underneath dining room ice ma…"
type textarea "x"
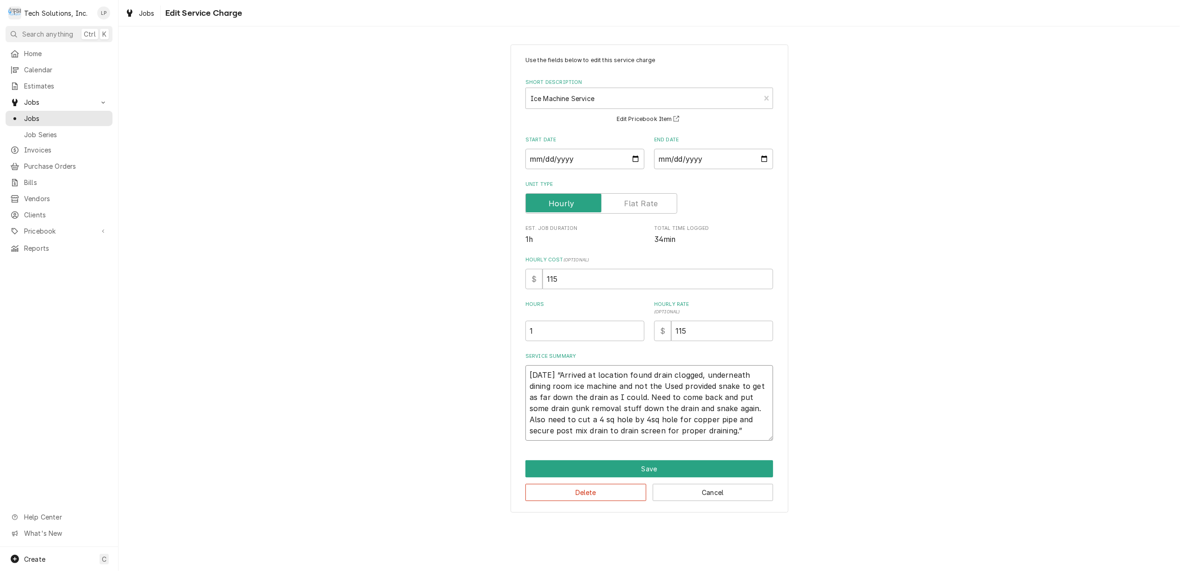
type textarea "9/13/25 “Arrived at location found drain clogged, underneath dining room ice ma…"
type textarea "x"
type textarea "9/13/25 “Arrived at location found drain clogged, underneath dining room ice ma…"
type textarea "x"
type textarea "9/13/25 “Arrived at location found drain clogged, underneath dining room ice ma…"
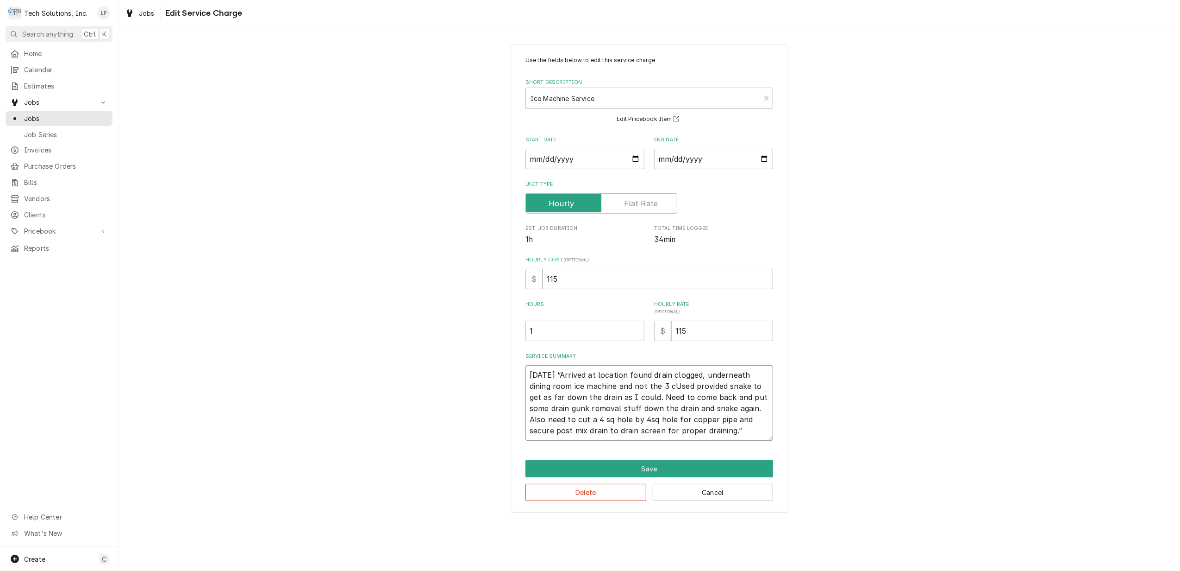
type textarea "x"
type textarea "9/13/25 “Arrived at location found drain clogged, underneath dining room ice ma…"
type textarea "x"
type textarea "9/13/25 “Arrived at location found drain clogged, underneath dining room ice ma…"
type textarea "x"
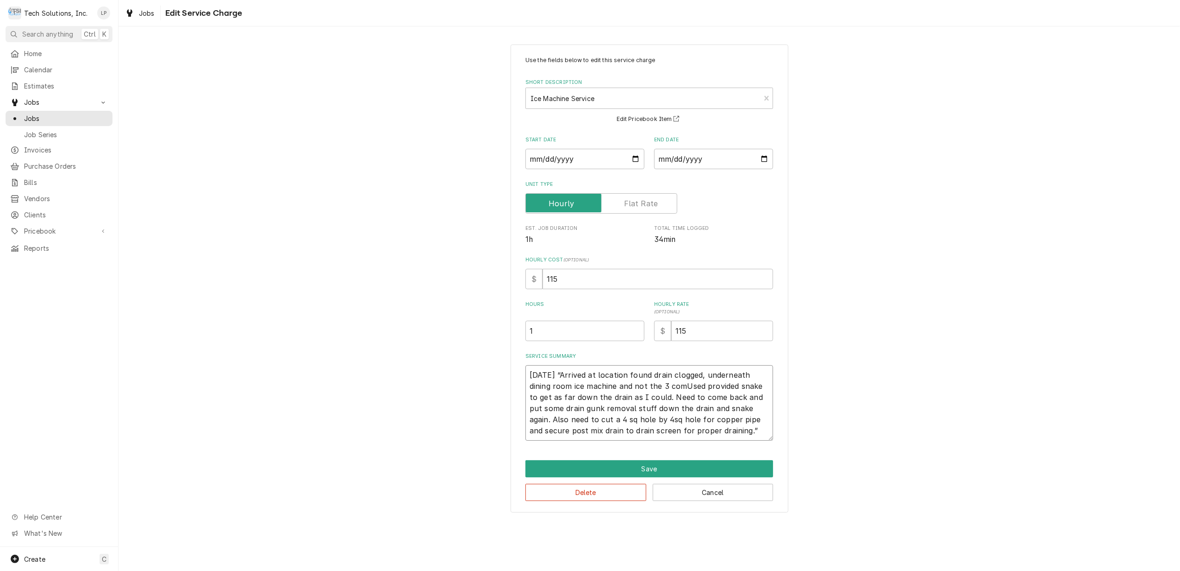
type textarea "9/13/25 “Arrived at location found drain clogged, underneath dining room ice ma…"
type textarea "x"
type textarea "9/13/25 “Arrived at location found drain clogged, underneath dining room ice ma…"
type textarea "x"
type textarea "9/13/25 “Arrived at location found drain clogged, underneath dining room ice ma…"
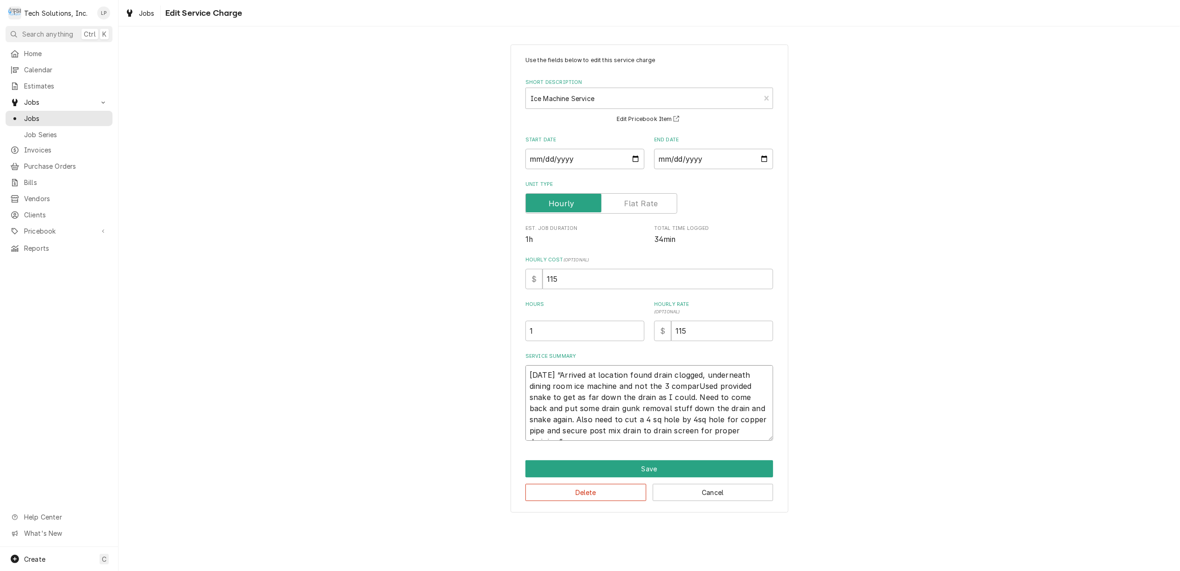
type textarea "x"
type textarea "9/13/25 “Arrived at location found drain clogged, underneath dining room ice ma…"
type textarea "x"
type textarea "9/13/25 “Arrived at location found drain clogged, underneath dining room ice ma…"
type textarea "x"
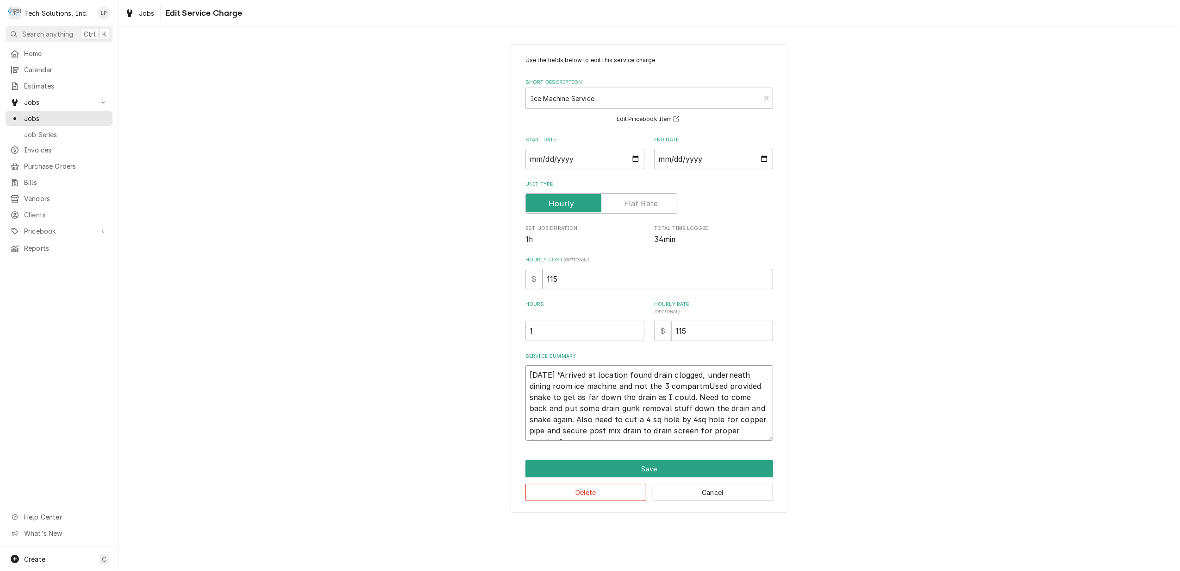
type textarea "9/13/25 “Arrived at location found drain clogged, underneath dining room ice ma…"
type textarea "x"
type textarea "9/13/25 “Arrived at location found drain clogged, underneath dining room ice ma…"
type textarea "x"
type textarea "9/13/25 “Arrived at location found drain clogged, underneath dining room ice ma…"
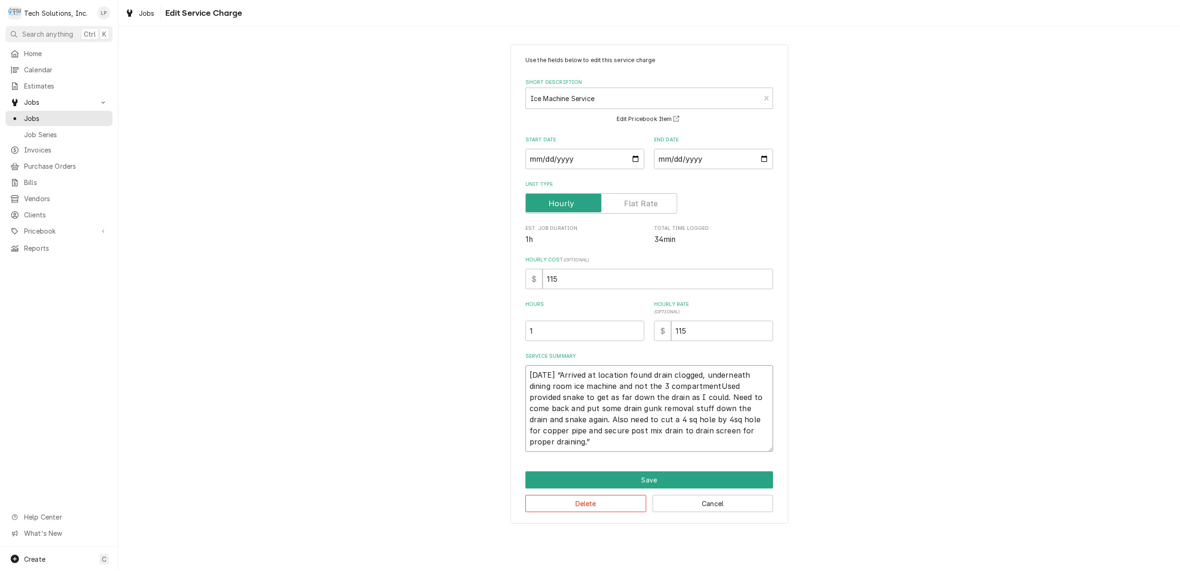
type textarea "x"
type textarea "9/13/25 “Arrived at location found drain clogged, underneath dining room ice ma…"
type textarea "x"
type textarea "9/13/25 “Arrived at location found drain clogged, underneath dining room ice ma…"
type textarea "x"
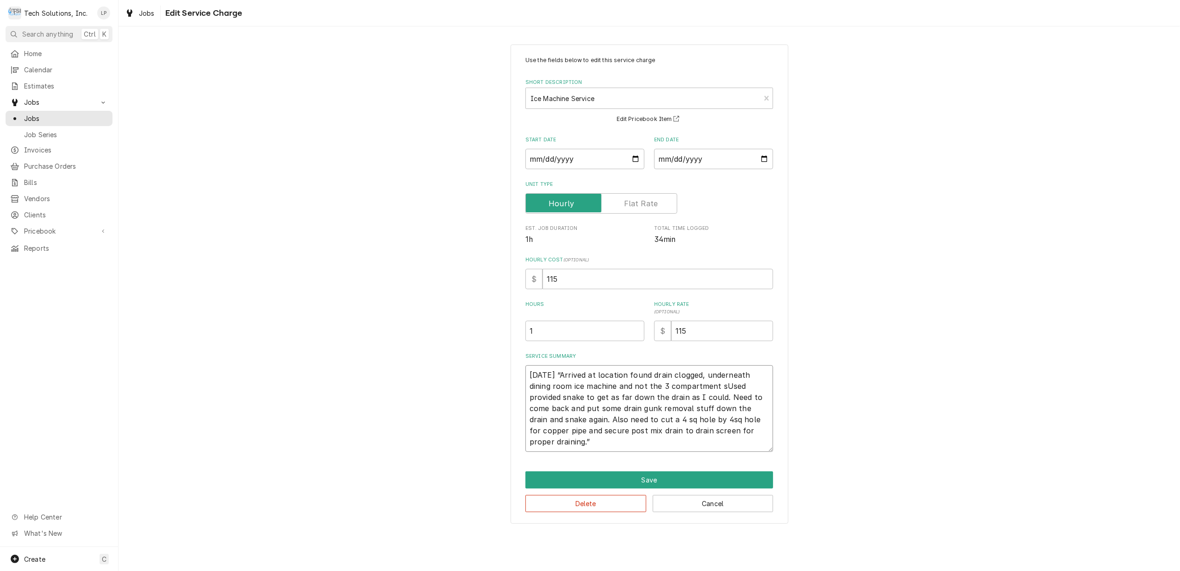
type textarea "9/13/25 “Arrived at location found drain clogged, underneath dining room ice ma…"
type textarea "x"
type textarea "9/13/25 “Arrived at location found drain clogged, underneath dining room ice ma…"
type textarea "x"
type textarea "9/13/25 “Arrived at location found drain clogged, underneath dining room ice ma…"
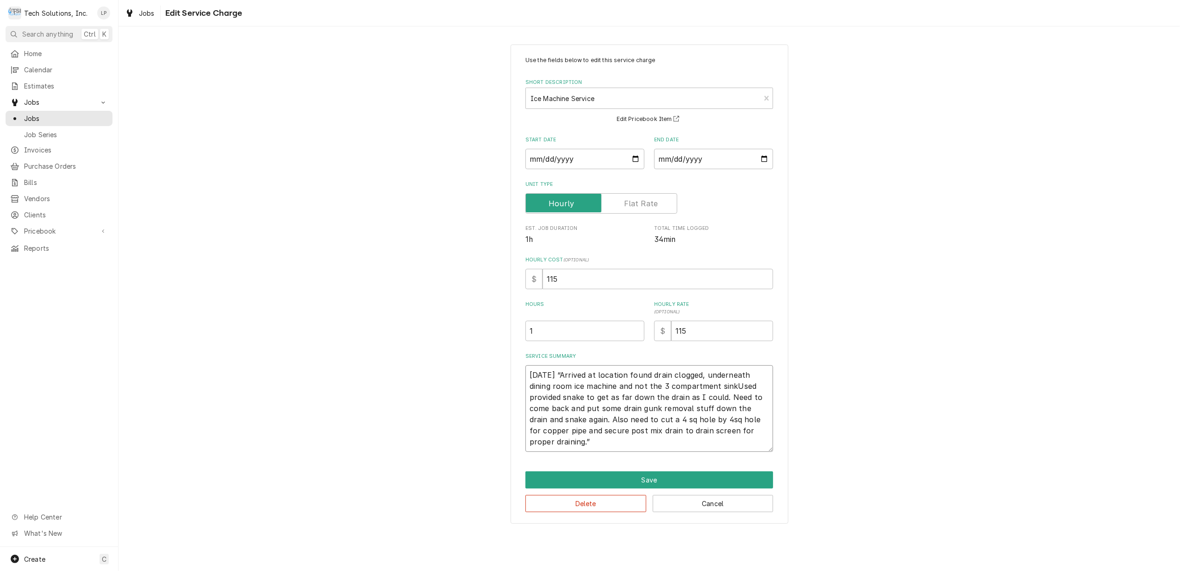
type textarea "x"
type textarea "9/13/25 “Arrived at location found drain clogged, underneath dining room ice ma…"
type textarea "x"
type textarea "9/13/25 “Arrived at location found drain clogged, underneath dining room ice ma…"
type textarea "x"
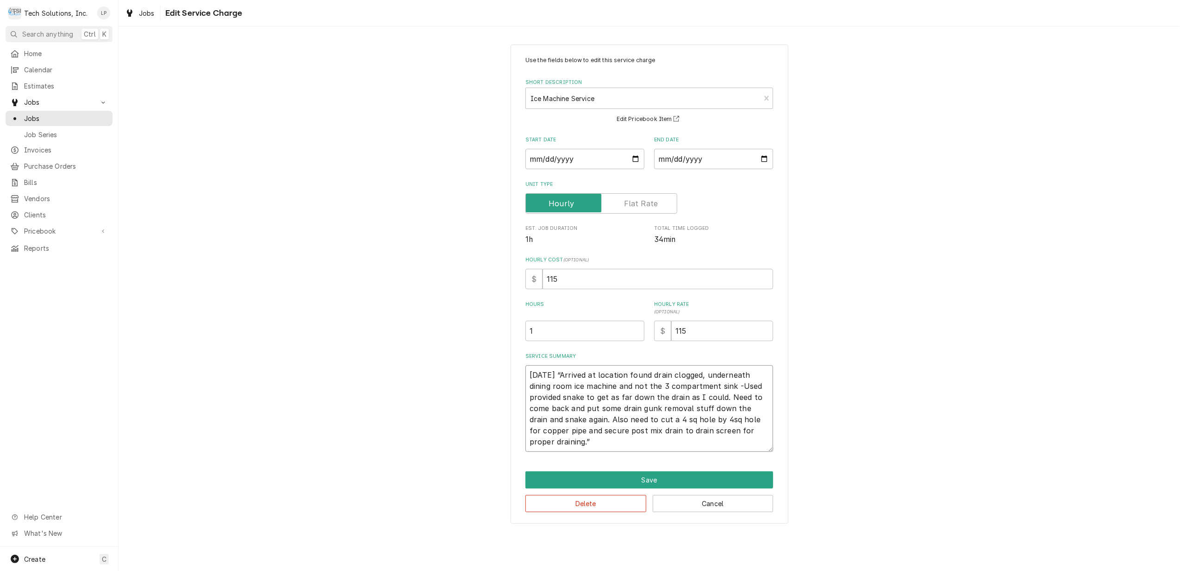
type textarea "9/13/25 “Arrived at location found drain clogged, underneath dining room ice ma…"
type textarea "x"
type textarea "9/13/25 “Arrived at location found drain clogged, underneath dining room ice ma…"
type textarea "x"
type textarea "9/13/25 “Arrived at location found drain clogged, underneath dining room ice ma…"
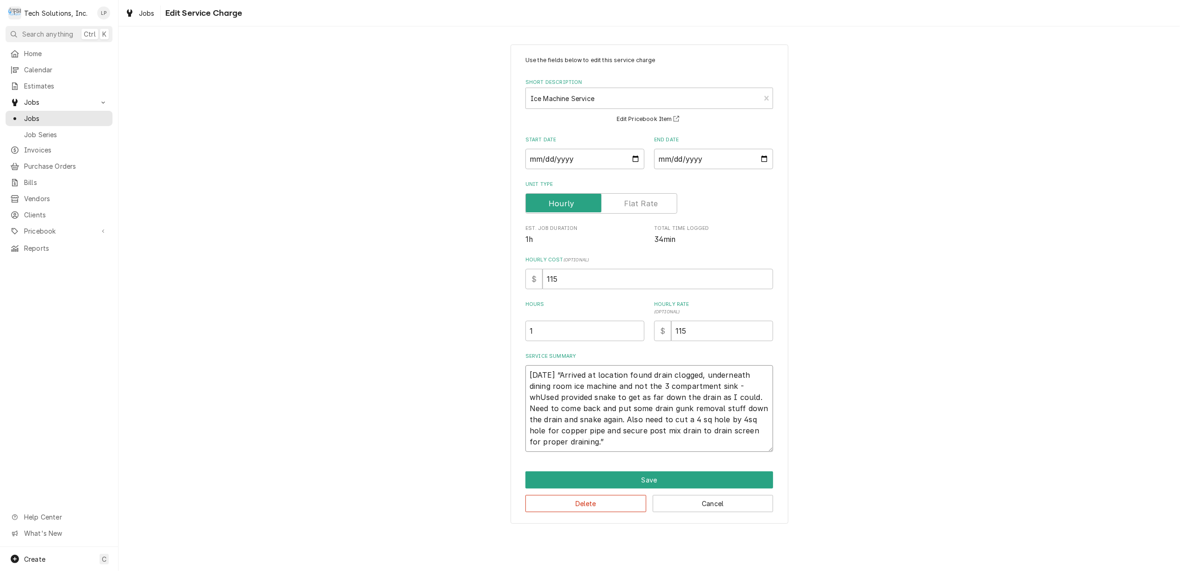
type textarea "x"
type textarea "9/13/25 “Arrived at location found drain clogged, underneath dining room ice ma…"
type textarea "x"
type textarea "9/13/25 “Arrived at location found drain clogged, underneath dining room ice ma…"
type textarea "x"
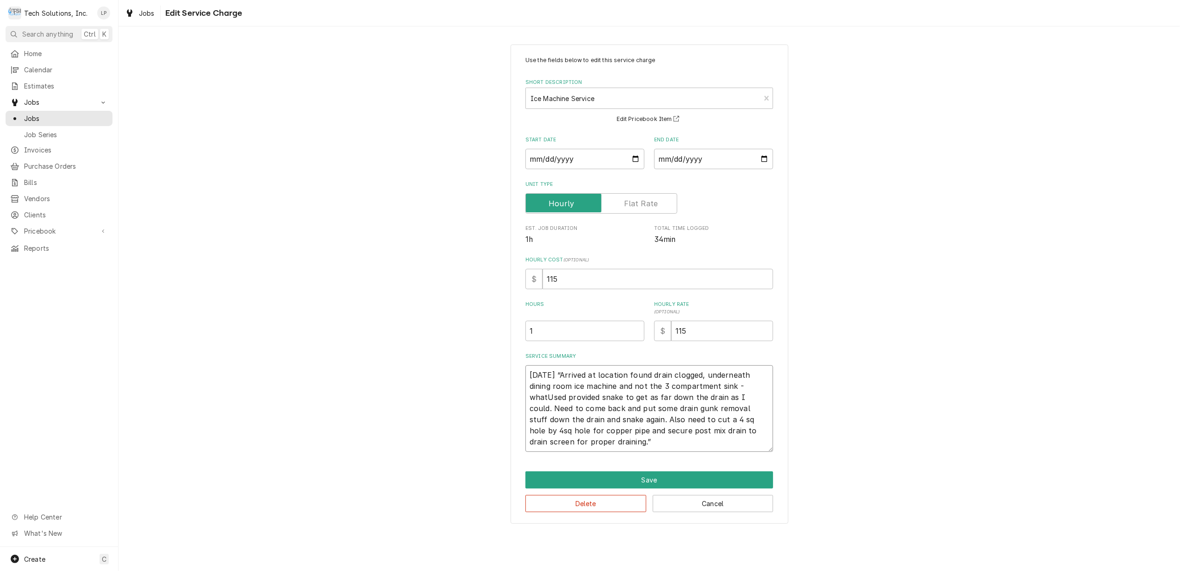
type textarea "9/13/25 “Arrived at location found drain clogged, underneath dining room ice ma…"
type textarea "x"
type textarea "9/13/25 “Arrived at location found drain clogged, underneath dining room ice ma…"
type textarea "x"
type textarea "9/13/25 “Arrived at location found drain clogged, underneath dining room ice ma…"
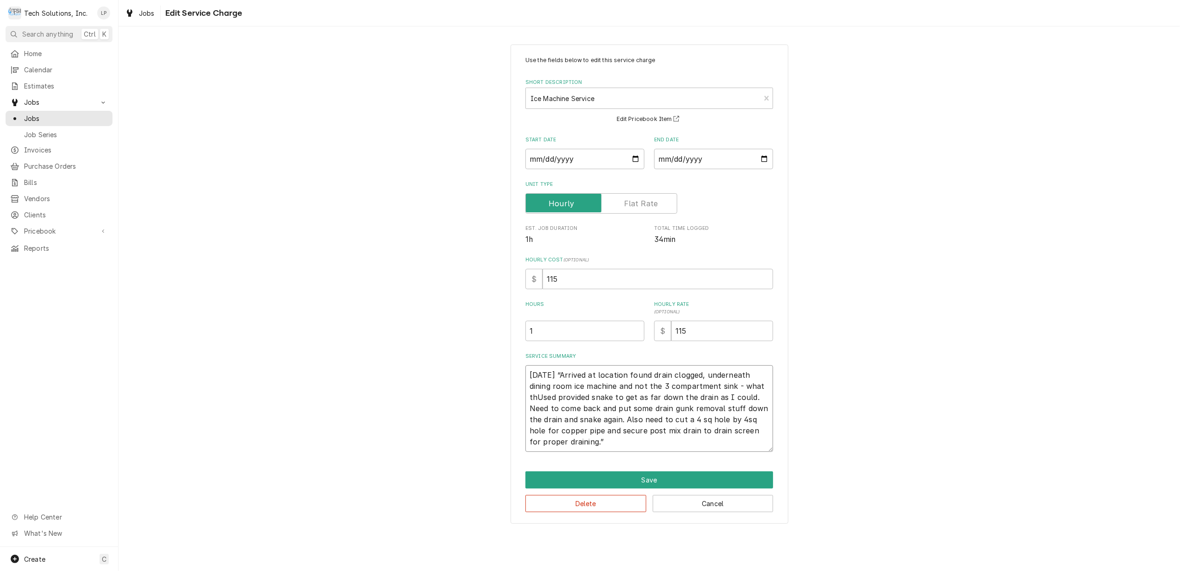
type textarea "x"
type textarea "9/13/25 “Arrived at location found drain clogged, underneath dining room ice ma…"
type textarea "x"
type textarea "9/13/25 “Arrived at location found drain clogged, underneath dining room ice ma…"
type textarea "x"
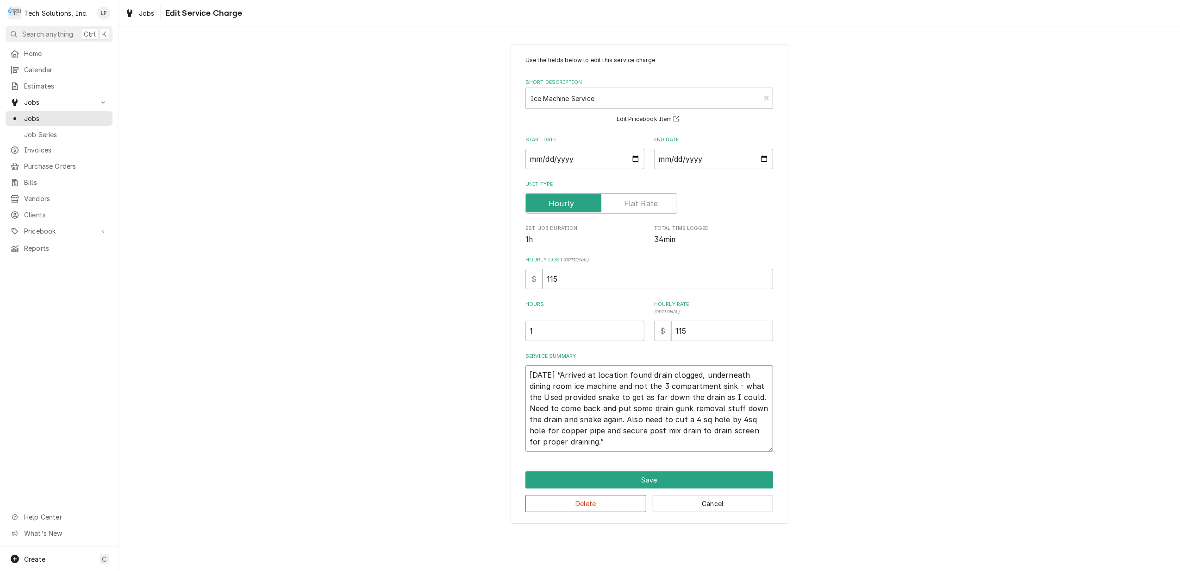
type textarea "9/13/25 “Arrived at location found drain clogged, underneath dining room ice ma…"
type textarea "x"
type textarea "9/13/25 “Arrived at location found drain clogged, underneath dining room ice ma…"
type textarea "x"
type textarea "9/13/25 “Arrived at location found drain clogged, underneath dining room ice ma…"
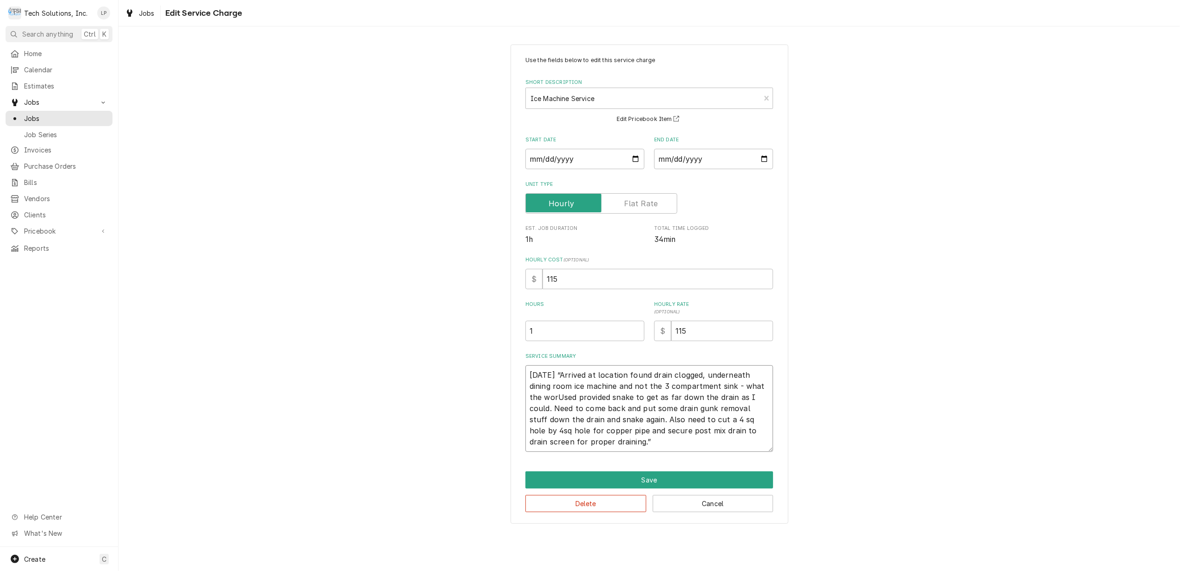
type textarea "x"
type textarea "9/13/25 “Arrived at location found drain clogged, underneath dining room ice ma…"
type textarea "x"
type textarea "9/13/25 “Arrived at location found drain clogged, underneath dining room ice ma…"
type textarea "x"
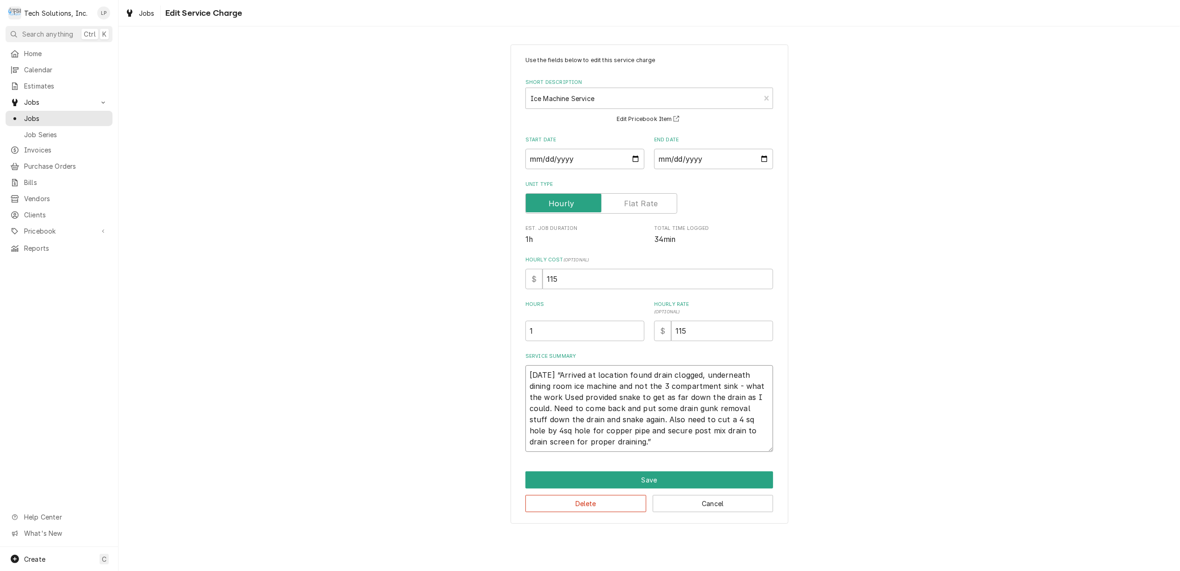
type textarea "9/13/25 “Arrived at location found drain clogged, underneath dining room ice ma…"
type textarea "x"
type textarea "9/13/25 “Arrived at location found drain clogged, underneath dining room ice ma…"
type textarea "x"
type textarea "9/13/25 “Arrived at location found drain clogged, underneath dining room ice ma…"
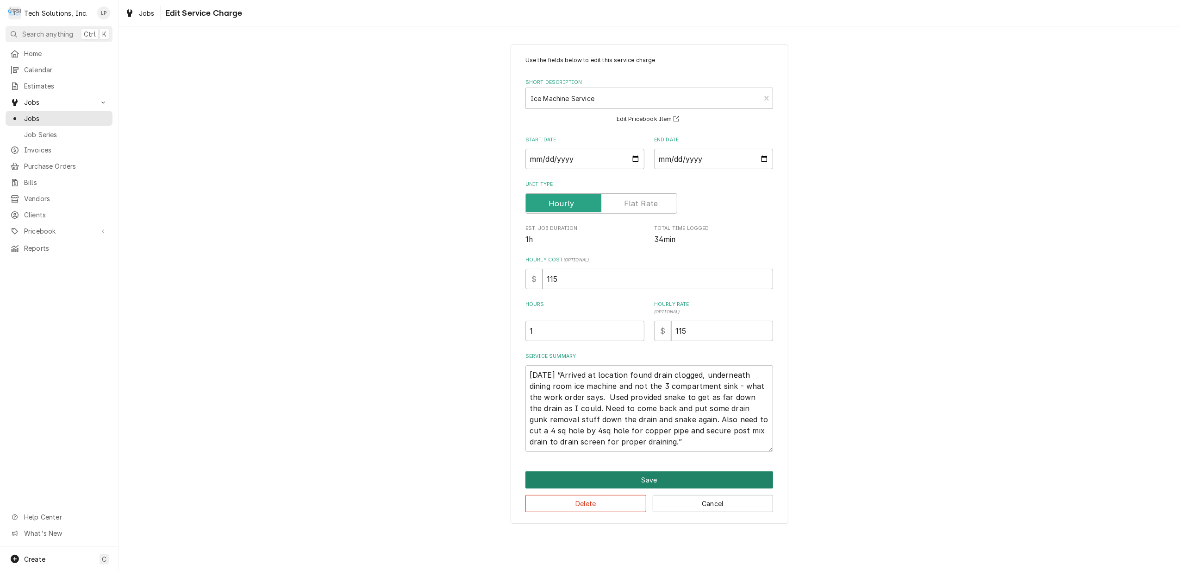
click at [647, 478] on button "Save" at bounding box center [650, 479] width 248 height 17
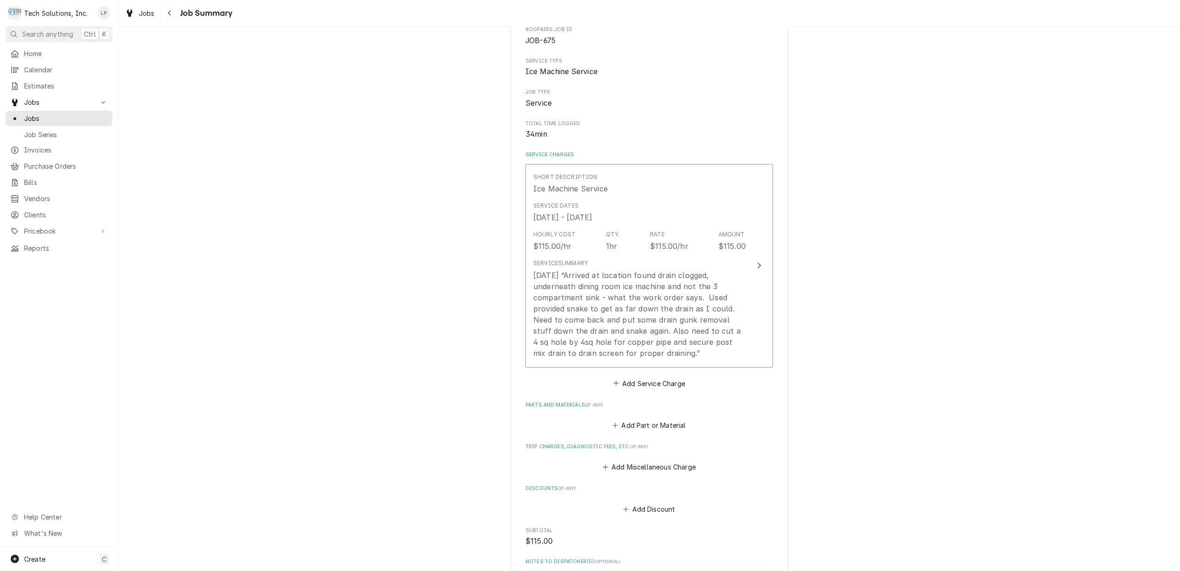
scroll to position [286, 0]
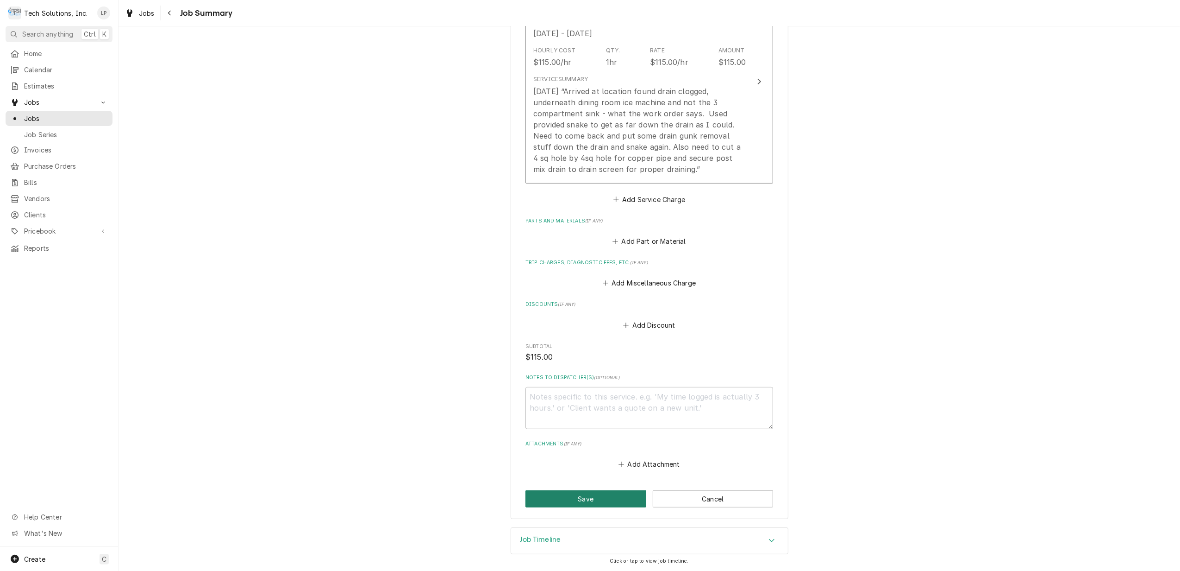
click at [605, 497] on button "Save" at bounding box center [586, 498] width 121 height 17
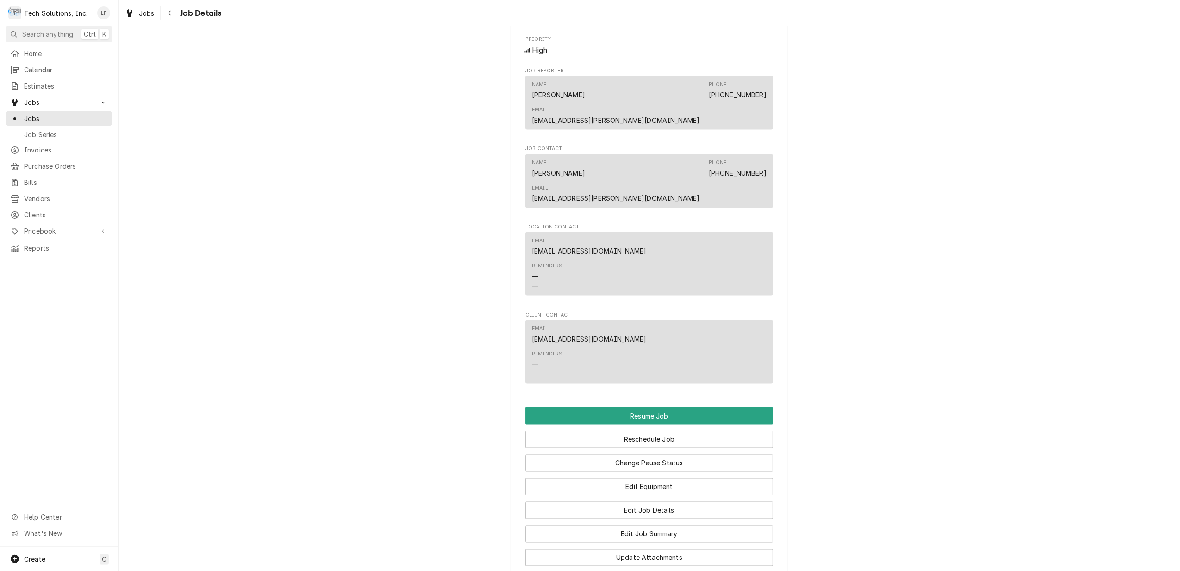
scroll to position [1358, 0]
click at [707, 525] on button "Edit Job Summary" at bounding box center [650, 533] width 248 height 17
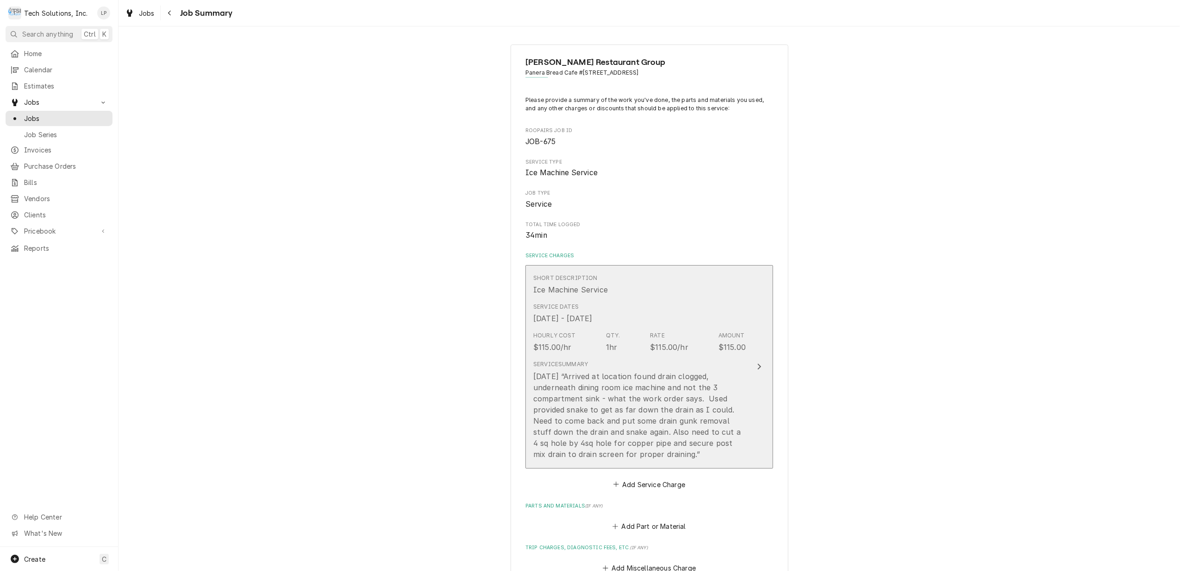
click at [757, 364] on icon "Update Line Item" at bounding box center [759, 366] width 5 height 7
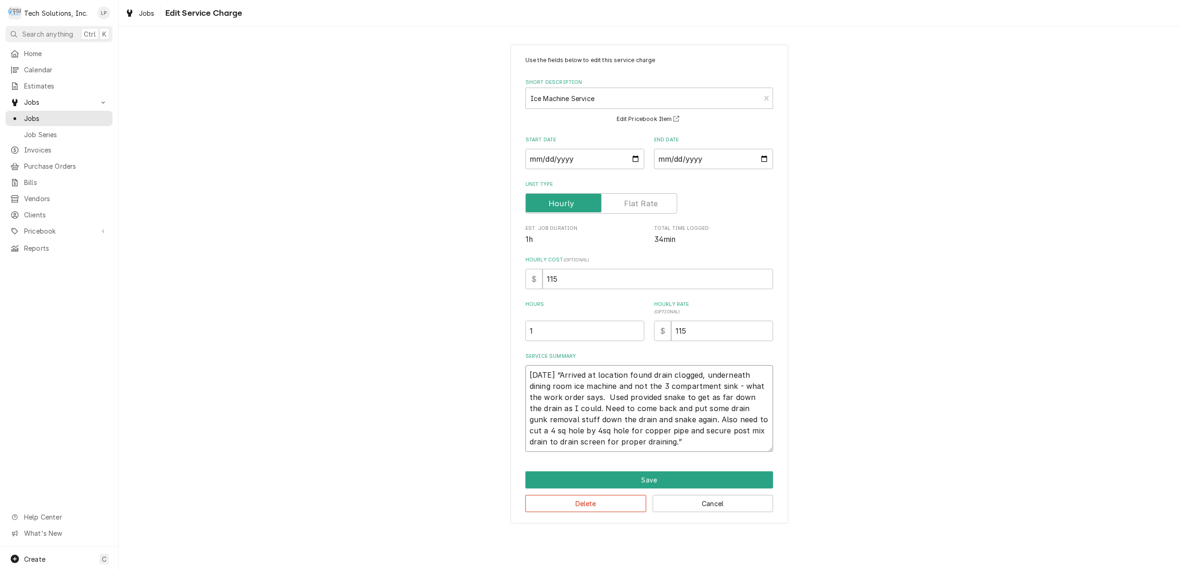
click at [577, 419] on textarea "[DATE] “Arrived at location found drain clogged, underneath dining room ice mac…" at bounding box center [650, 408] width 248 height 87
type textarea "x"
type textarea "9/13/25 “Arrived at location found drain clogged, underneath dining room ice ma…"
type textarea "x"
type textarea "9/13/25 “Arrived at location found drain clogged, underneath dining room ice ma…"
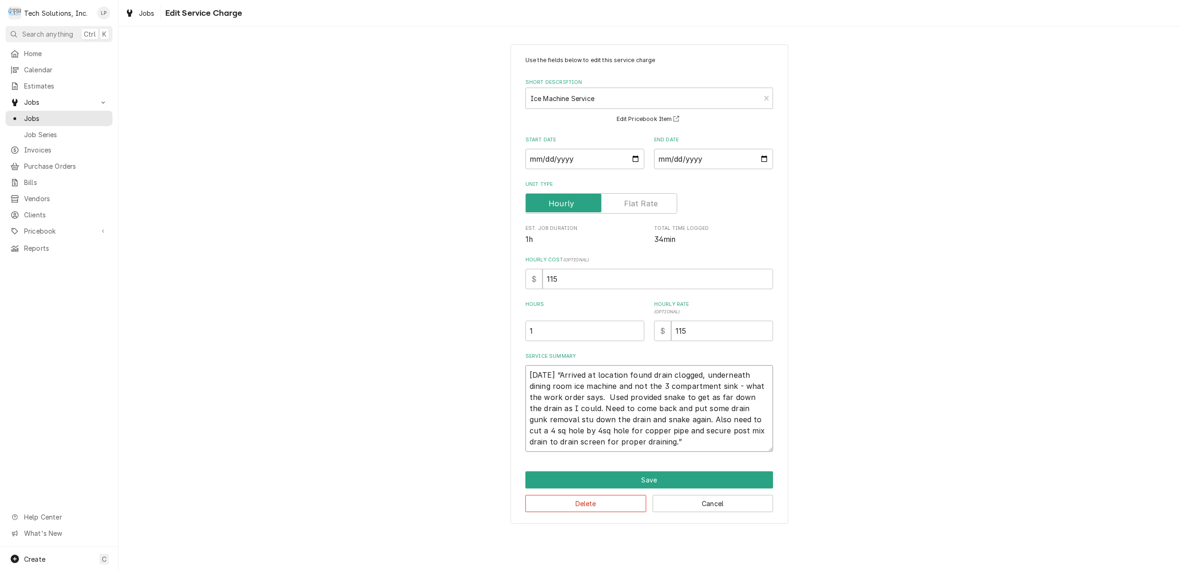
type textarea "x"
type textarea "9/13/25 “Arrived at location found drain clogged, underneath dining room ice ma…"
type textarea "x"
type textarea "9/13/25 “Arrived at location found drain clogged, underneath dining room ice ma…"
type textarea "x"
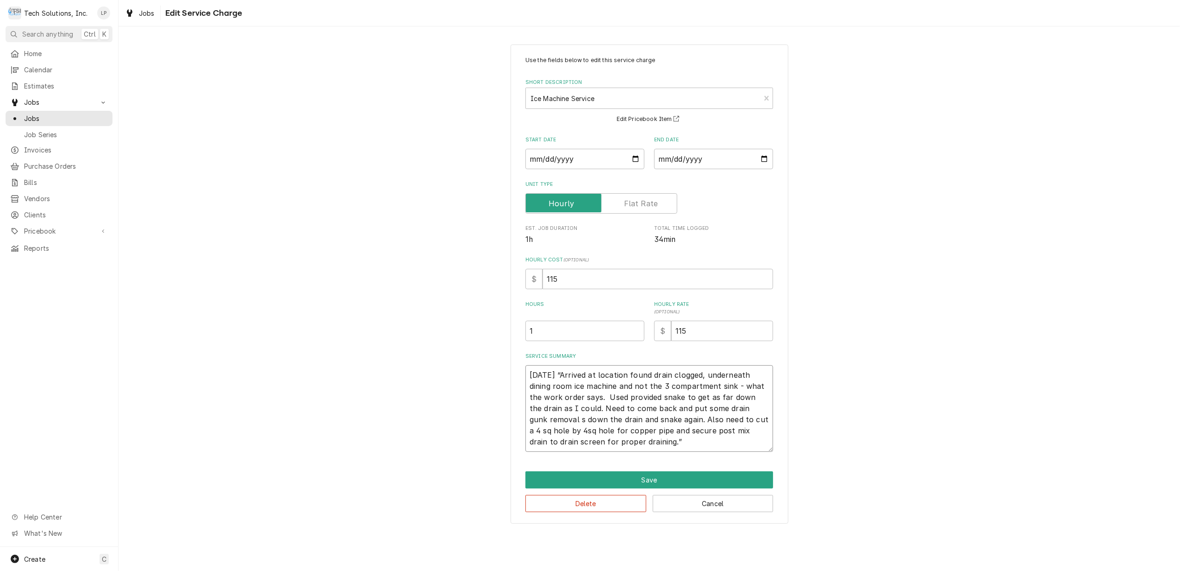
type textarea "9/13/25 “Arrived at location found drain clogged, underneath dining room ice ma…"
type textarea "x"
type textarea "9/13/25 “Arrived at location found drain clogged, underneath dining room ice ma…"
click at [640, 408] on textarea "9/13/25 “Arrived at location found drain clogged, underneath dining room ice ma…" at bounding box center [650, 408] width 248 height 87
type textarea "x"
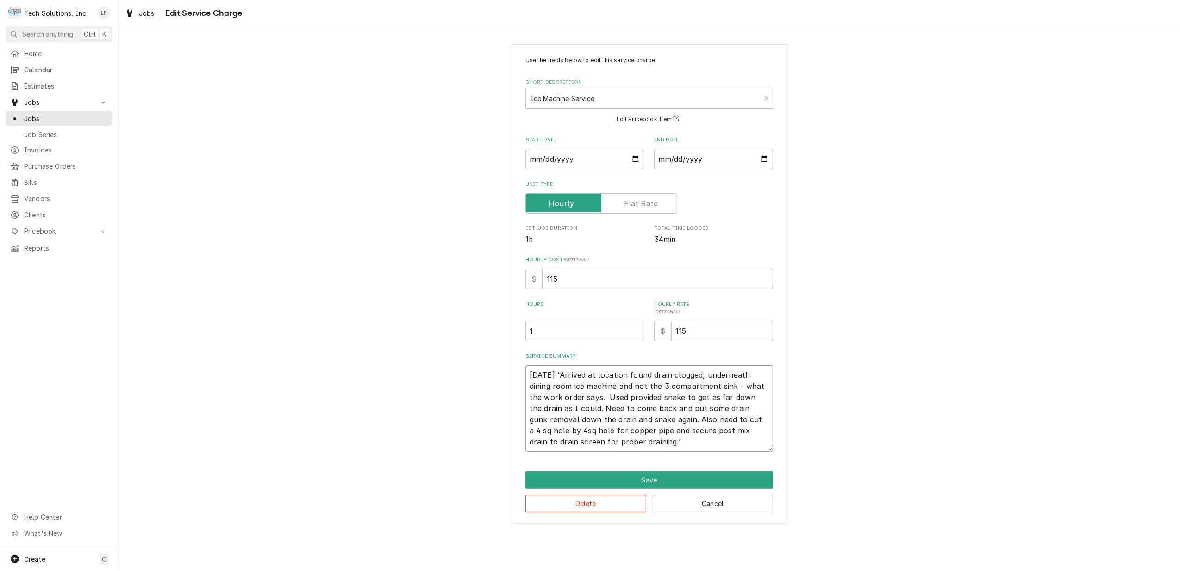
type textarea "9/13/25 “Arrived at location found drain clogged, underneath dining room ice ma…"
type textarea "x"
type textarea "9/13/25 “Arrived at location found drain clogged, underneath dining room ice ma…"
type textarea "x"
type textarea "9/13/25 “Arrived at location found drain clogged, underneath dining room ice ma…"
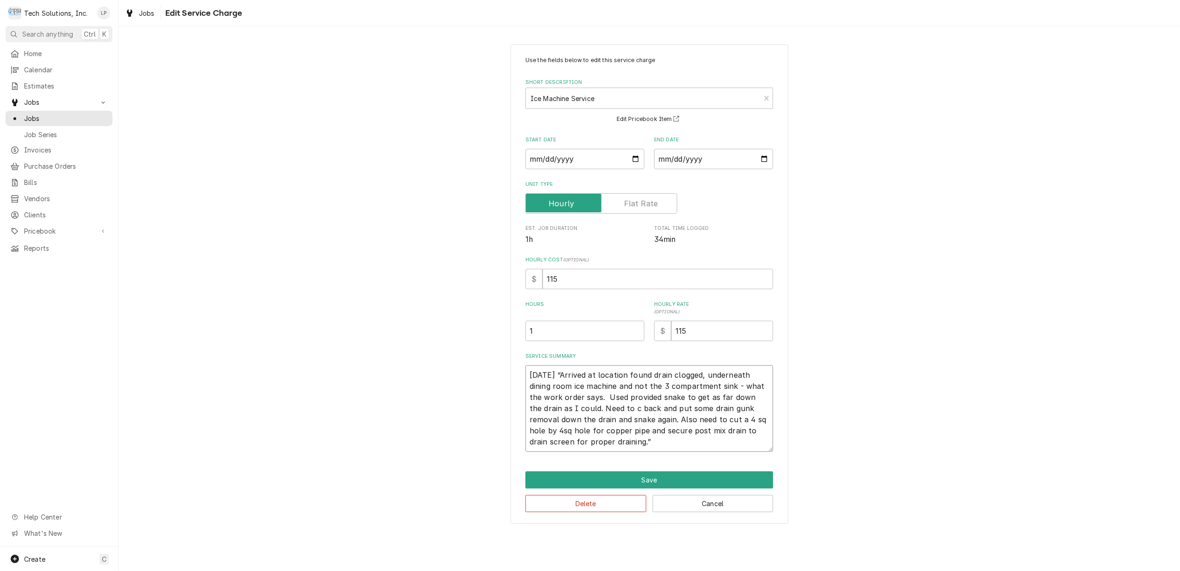
type textarea "x"
type textarea "9/13/25 “Arrived at location found drain clogged, underneath dining room ice ma…"
type textarea "x"
type textarea "9/13/25 “Arrived at location found drain clogged, underneath dining room ice ma…"
type textarea "x"
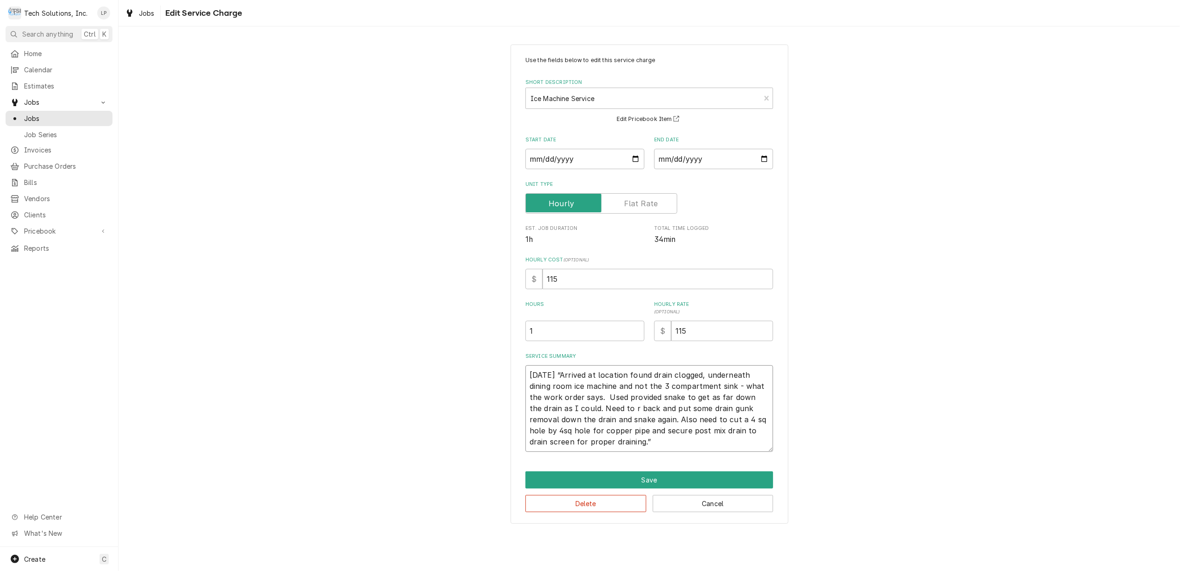
type textarea "9/13/25 “Arrived at location found drain clogged, underneath dining room ice ma…"
type textarea "x"
type textarea "9/13/25 “Arrived at location found drain clogged, underneath dining room ice ma…"
type textarea "x"
type textarea "9/13/25 “Arrived at location found drain clogged, underneath dining room ice ma…"
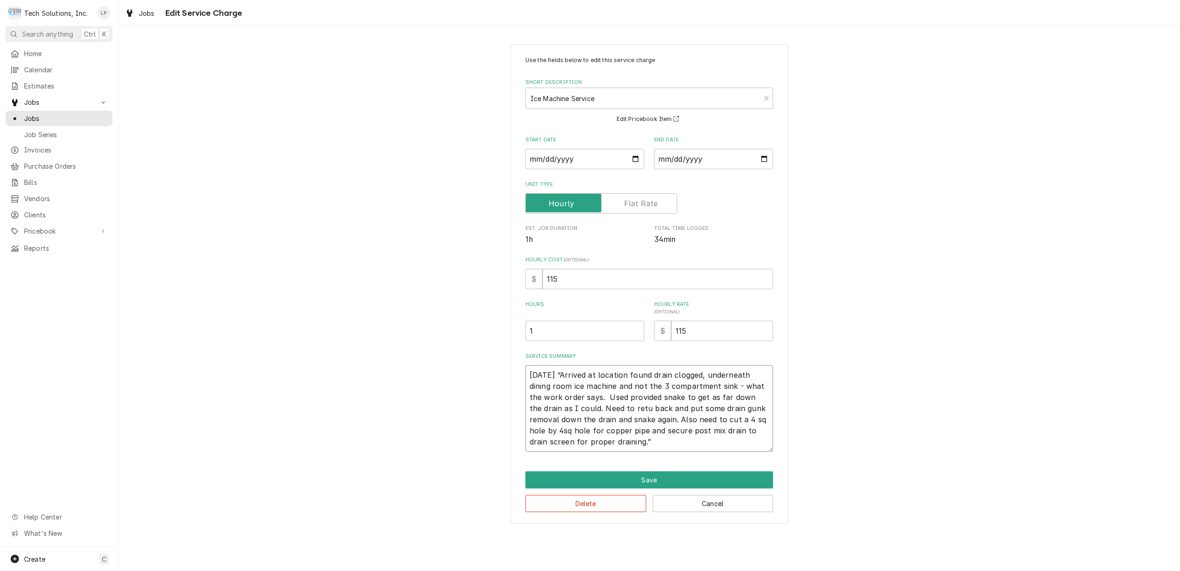
type textarea "x"
type textarea "9/13/25 “Arrived at location found drain clogged, underneath dining room ice ma…"
type textarea "x"
type textarea "9/13/25 “Arrived at location found drain clogged, underneath dining room ice ma…"
click at [628, 377] on textarea "9/13/25 “Arrived at location found drain clogged, underneath dining room ice ma…" at bounding box center [650, 408] width 248 height 87
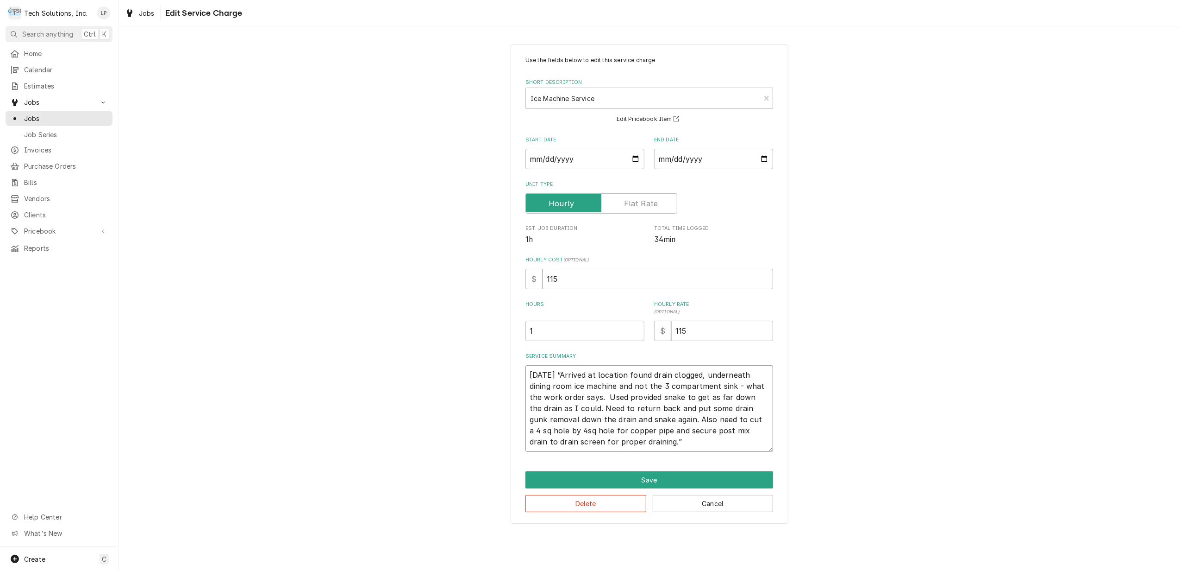
type textarea "x"
type textarea "9/13/25 “Arrived at location 9found drain clogged, underneath dining room ice m…"
type textarea "x"
type textarea "9/13/25 “Arrived at location 9/found drain clogged, underneath dining room ice …"
type textarea "x"
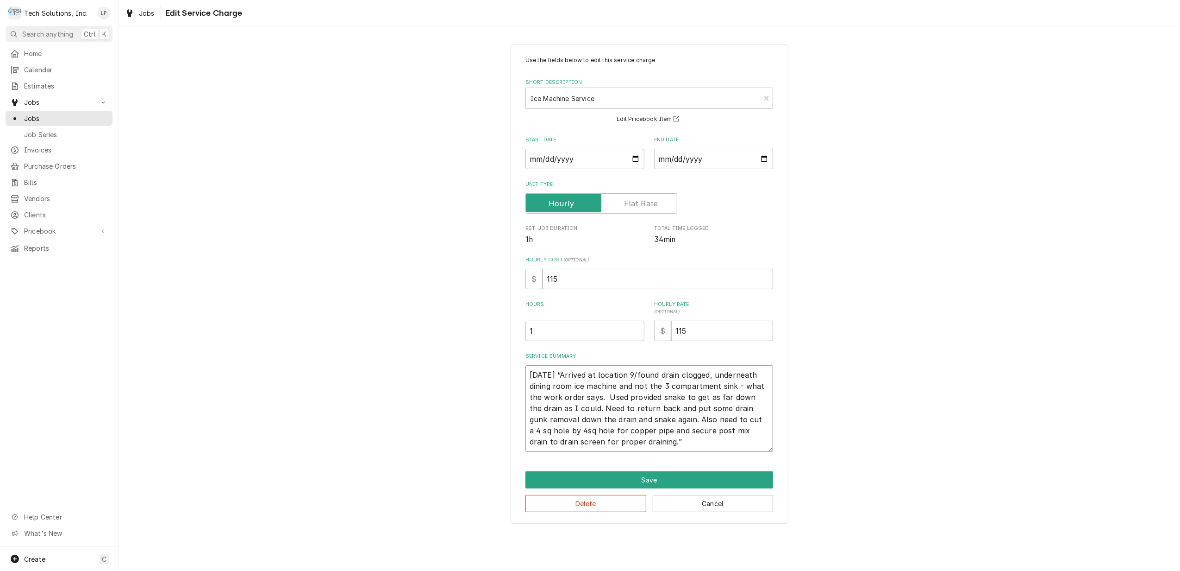
type textarea "9/13/25 “Arrived at location 9/1found drain clogged, underneath dining room ice…"
type textarea "x"
type textarea "9/13/25 “Arrived at location 9/13found drain clogged, underneath dining room ic…"
type textarea "x"
type textarea "9/13/25 “Arrived at location 9/13/found drain clogged, underneath dining room i…"
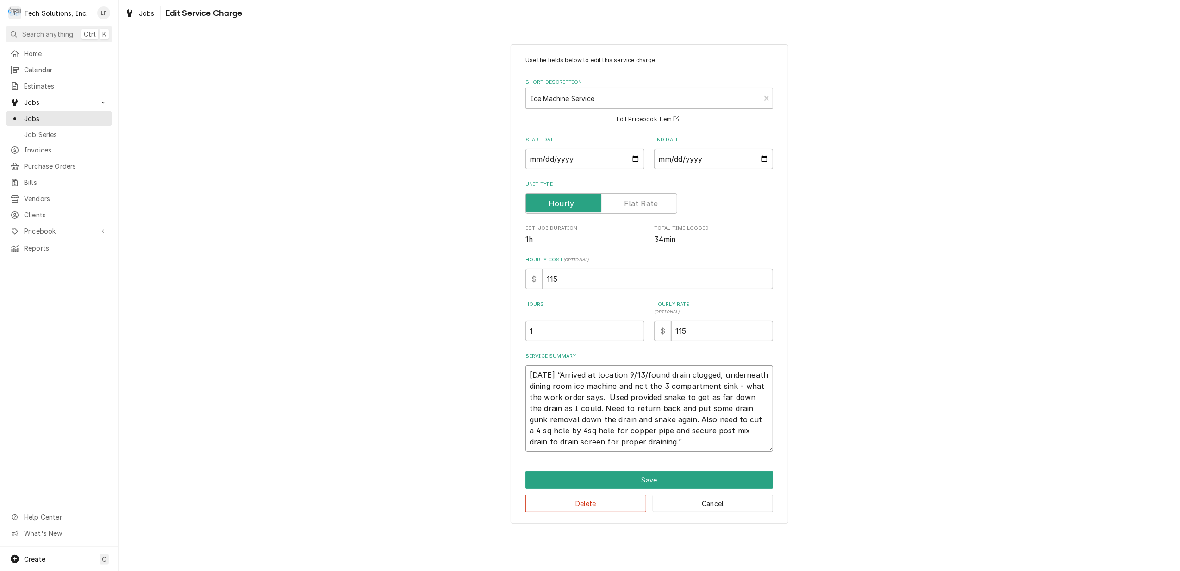
type textarea "x"
type textarea "9/13/25 “Arrived at location 9/13/2found drain clogged, underneath dining room …"
type textarea "x"
type textarea "9/13/25 “Arrived at location 9/13/25found drain clogged, underneath dining room…"
type textarea "x"
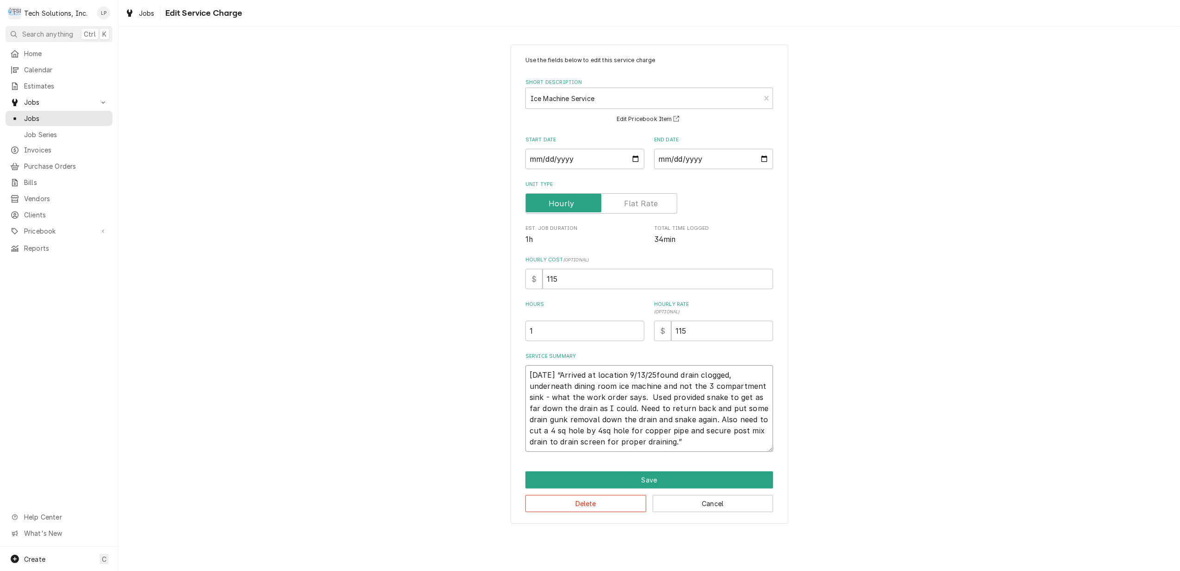
type textarea "9/13/25 “Arrived at location 9/13/25 found drain clogged, underneath dining roo…"
type textarea "x"
type textarea "9/13/25 “Arrived at location 9/13/25 afound drain clogged, underneath dining ro…"
type textarea "x"
type textarea "9/13/25 “Arrived at location 9/13/25 atfound drain clogged, underneath dining r…"
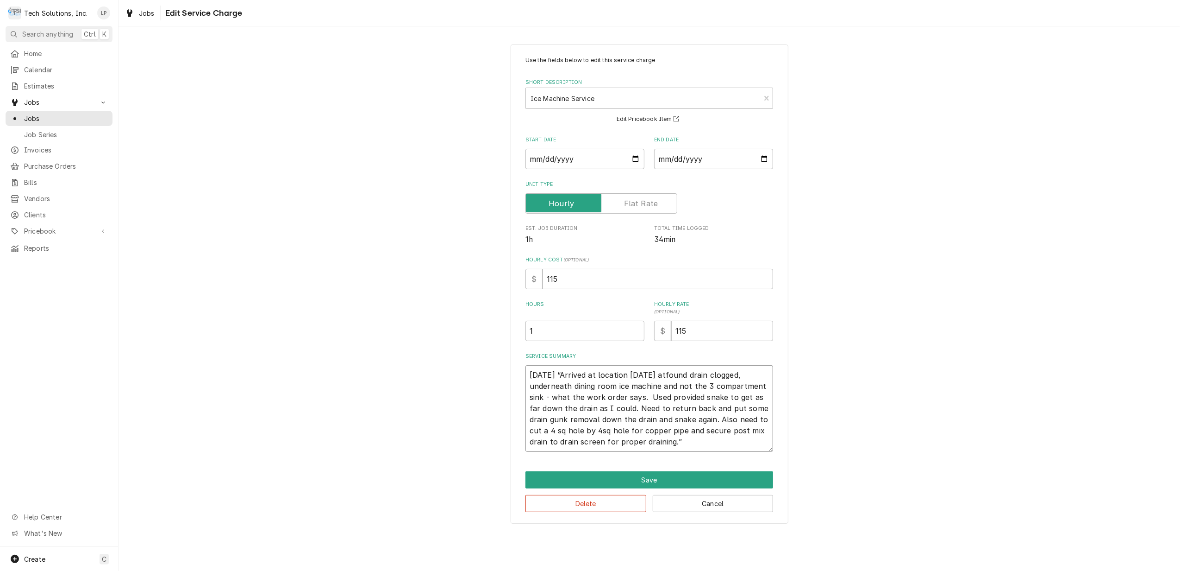
type textarea "x"
type textarea "9/13/25 “Arrived at location 9/13/25 at found drain clogged, underneath dining …"
type textarea "x"
type textarea "9/13/25 “Arrived at location 9/13/25 at 1found drain clogged, underneath dining…"
type textarea "x"
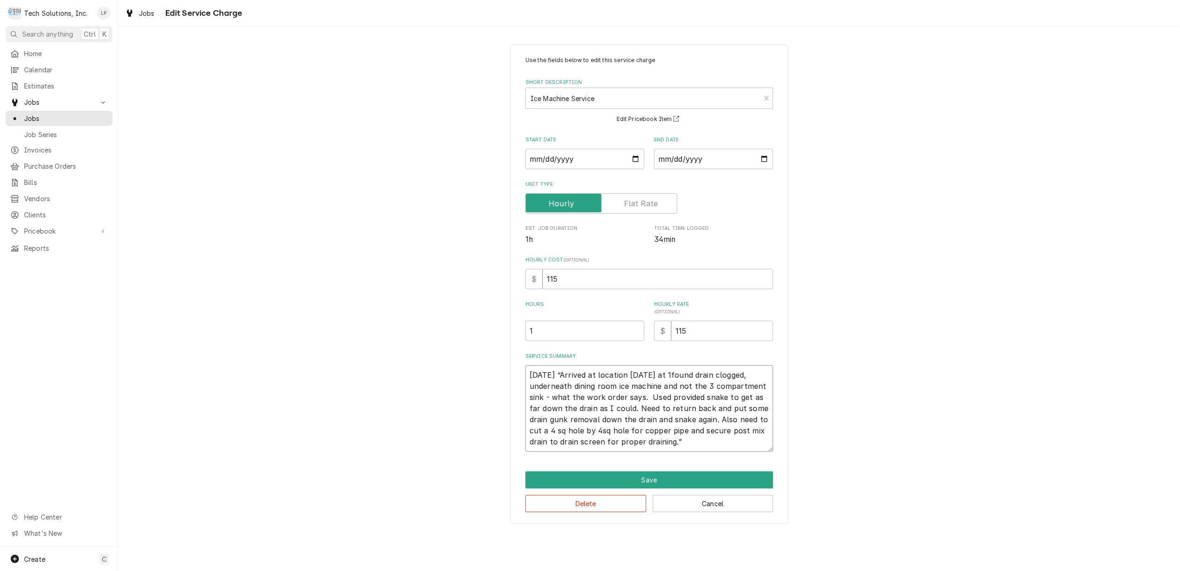
type textarea "9/13/25 “Arrived at location 9/13/25 at 10found drain clogged, underneath dinin…"
type textarea "x"
type textarea "9/13/25 “Arrived at location 9/13/25 at 10pfound drain clogged, underneath dini…"
type textarea "x"
type textarea "9/13/25 “Arrived at location 9/13/25 at 10pmfound drain clogged, underneath din…"
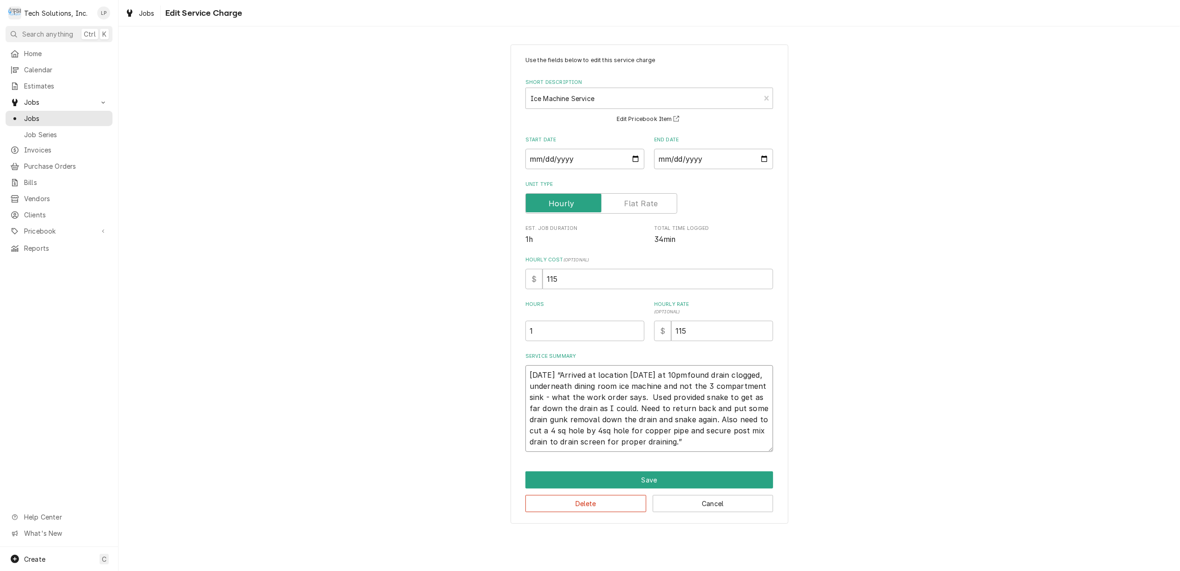
type textarea "x"
type textarea "9/13/25 “Arrived at location 9/13/25 at 10pm found drain clogged, underneath di…"
type textarea "x"
type textarea "9/13/25 “Arrived at location 9/13/25 at 10pm afound drain clogged, underneath d…"
type textarea "x"
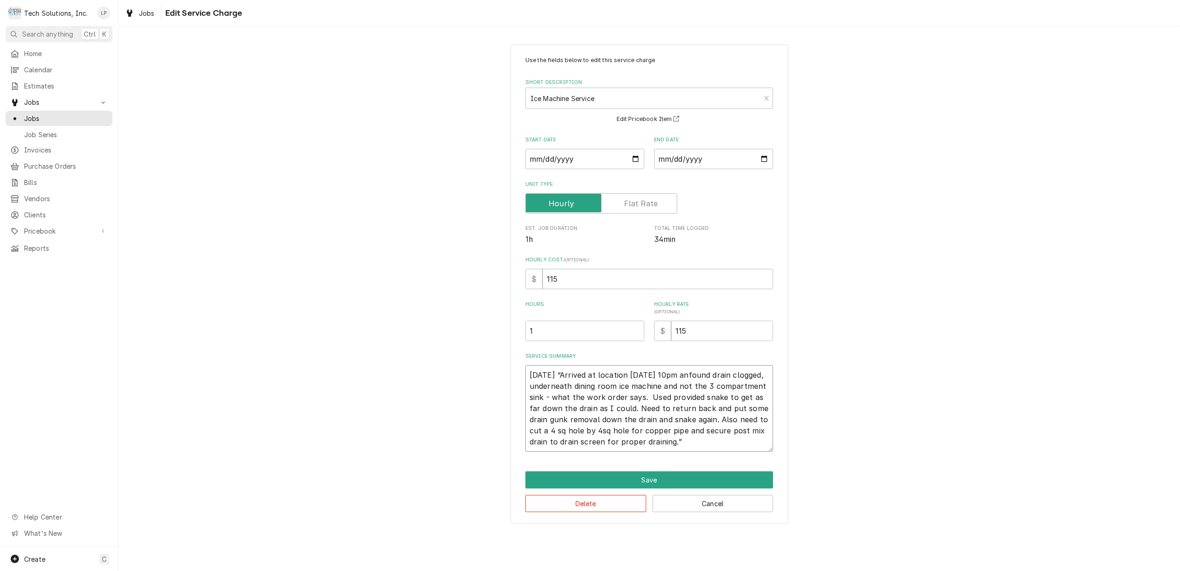
type textarea "9/13/25 “Arrived at location 9/13/25 at 10pm andfound drain clogged, underneath…"
type textarea "x"
type textarea "9/13/25 “Arrived at location 9/13/25 at 10pm and found drain clogged, underneat…"
click at [604, 433] on textarea "9/13/25 “Arrived at location 9/13/25 at 10pm and found drain clogged, underneat…" at bounding box center [650, 408] width 248 height 87
type textarea "x"
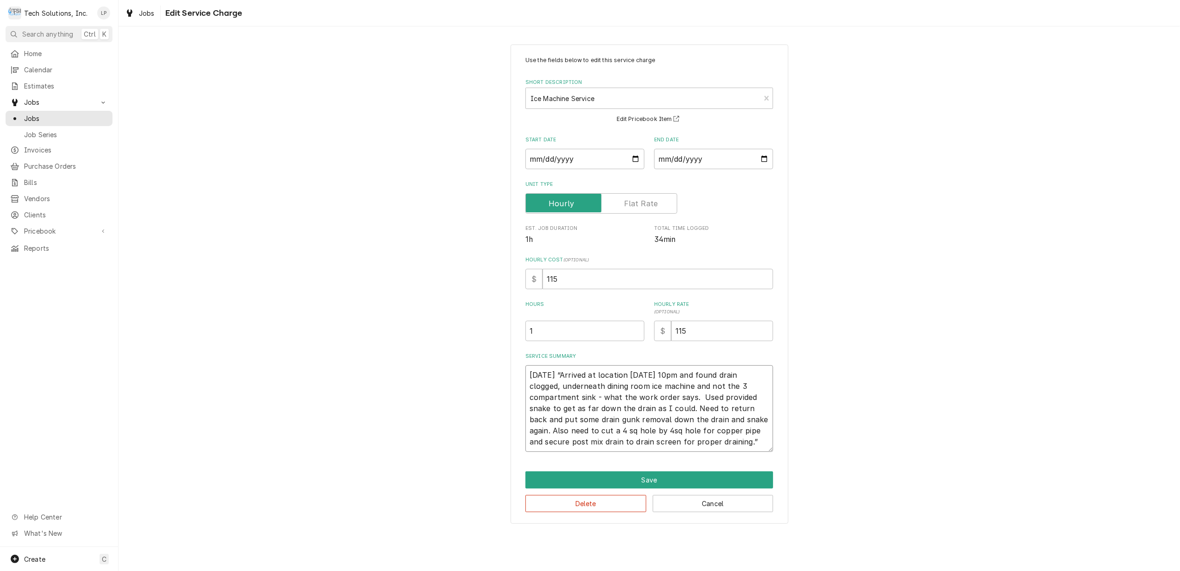
type textarea "9/13/25 “Arrived at location 9/13/25 at 10pm and found drain clogged, underneat…"
type textarea "x"
type textarea "9/13/25 “Arrived at location 9/13/25 at 10pm and found drain clogged, underneat…"
type textarea "x"
type textarea "9/13/25 “Arrived at location 9/13/25 at 10pm and found drain clogged, underneat…"
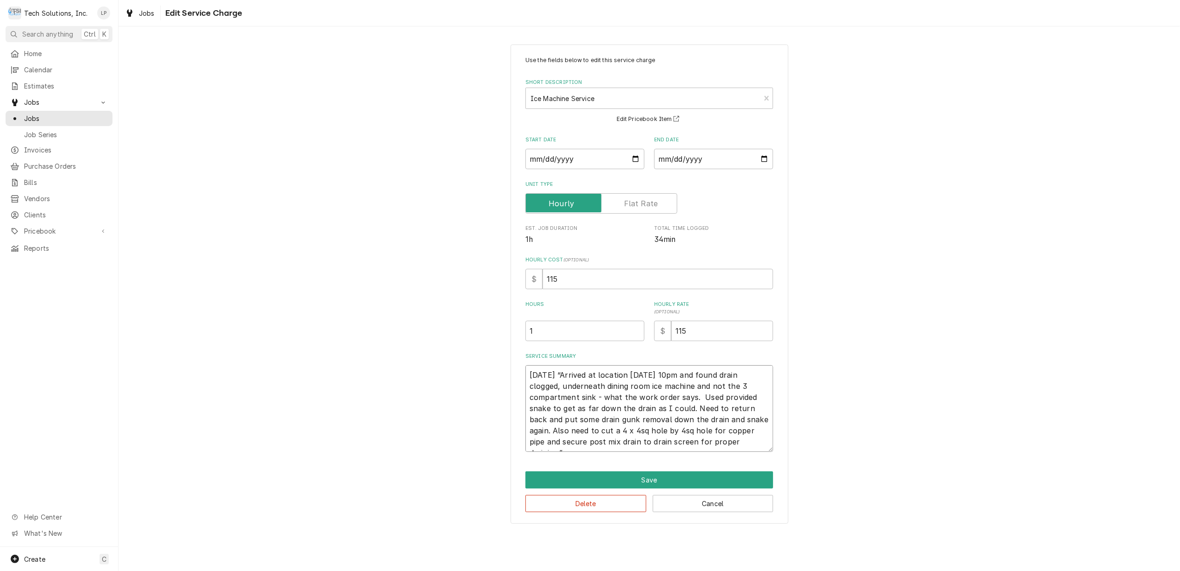
type textarea "x"
type textarea "9/13/25 “Arrived at location 9/13/25 at 10pm and found drain clogged, underneat…"
click at [685, 433] on textarea "9/13/25 “Arrived at location 9/13/25 at 10pm and found drain clogged, underneat…" at bounding box center [650, 408] width 248 height 87
type textarea "x"
type textarea "9/13/25 “Arrived at location 9/13/25 at 10pm and found drain clogged, underneat…"
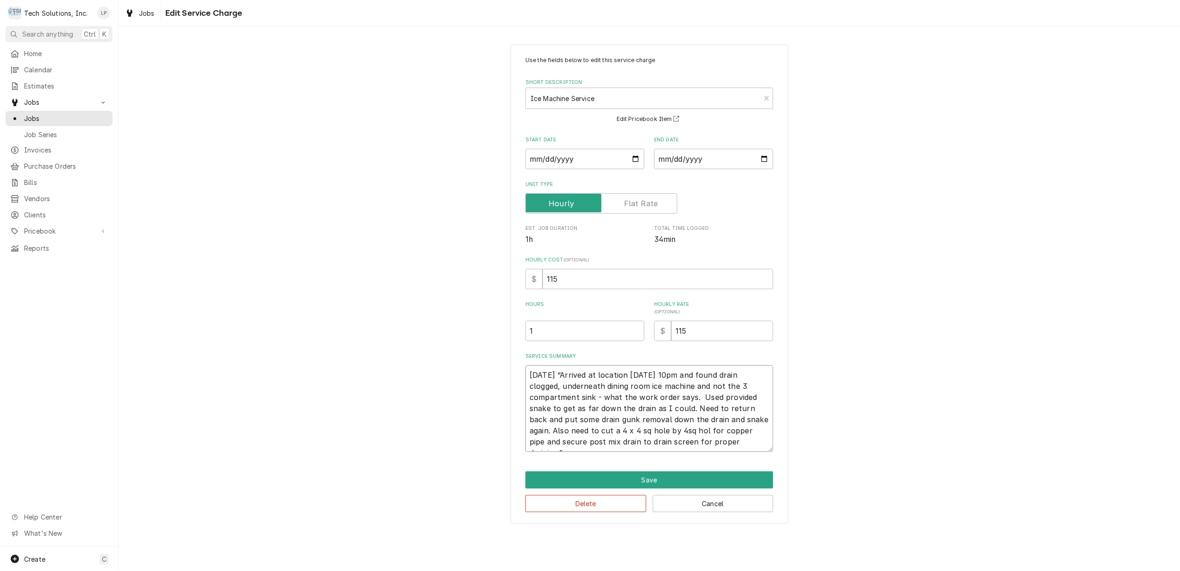
type textarea "x"
type textarea "9/13/25 “Arrived at location 9/13/25 at 10pm and found drain clogged, underneat…"
type textarea "x"
type textarea "9/13/25 “Arrived at location 9/13/25 at 10pm and found drain clogged, underneat…"
type textarea "x"
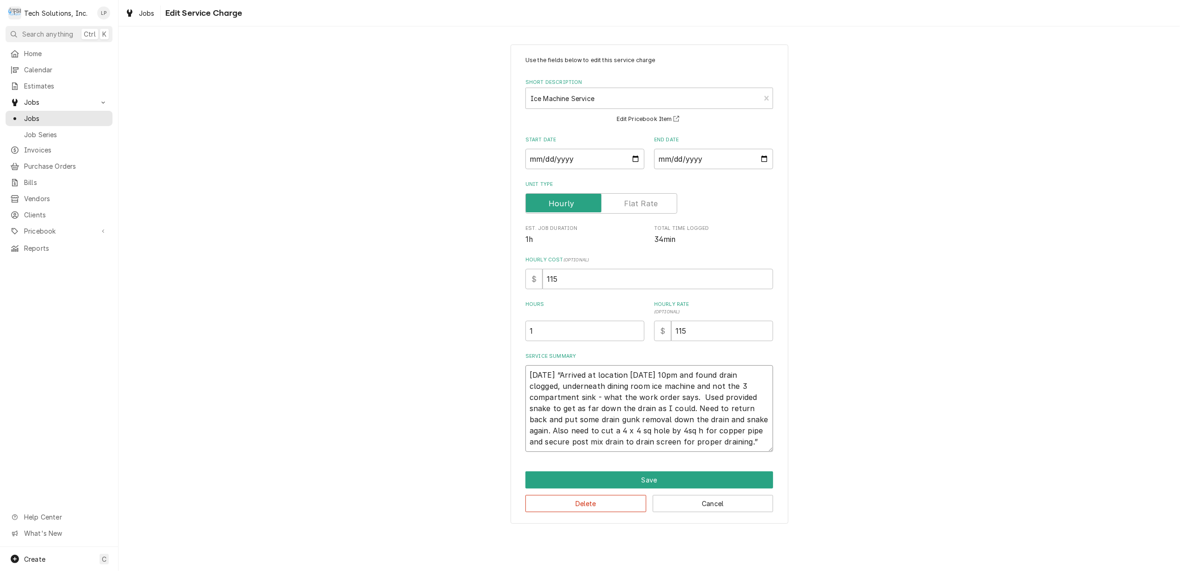
type textarea "9/13/25 “Arrived at location 9/13/25 at 10pm and found drain clogged, underneat…"
type textarea "x"
type textarea "9/13/25 “Arrived at location 9/13/25 at 10pm and found drain clogged, underneat…"
type textarea "x"
type textarea "9/13/25 “Arrived at location 9/13/25 at 10pm and found drain clogged, underneat…"
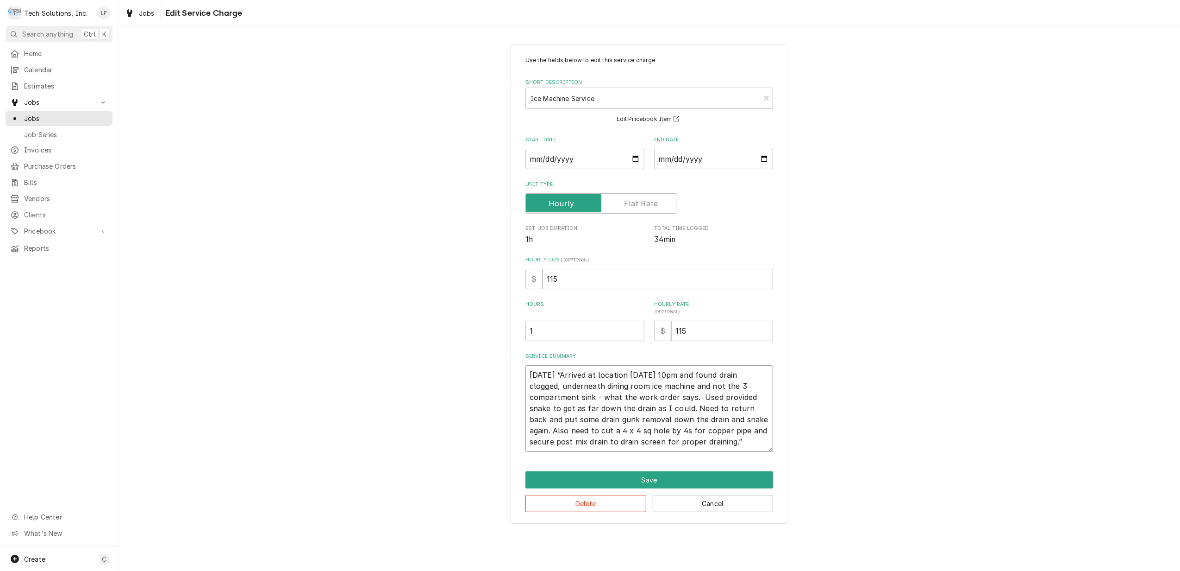
type textarea "x"
type textarea "9/13/25 “Arrived at location 9/13/25 at 10pm and found drain clogged, underneat…"
type textarea "x"
type textarea "9/13/25 “Arrived at location 9/13/25 at 10pm and found drain clogged, underneat…"
type textarea "x"
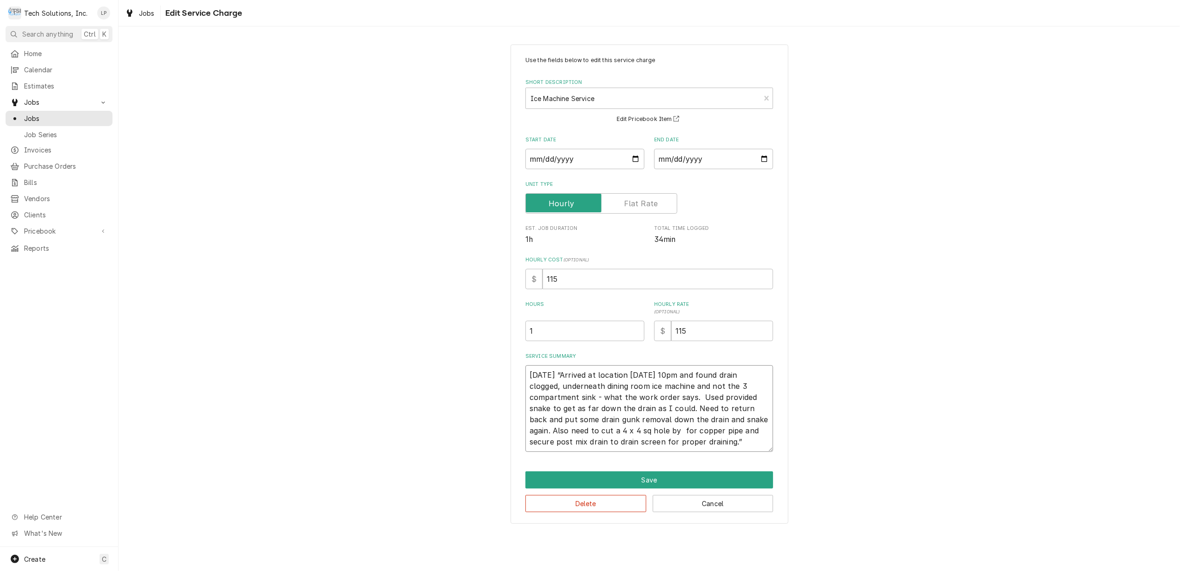
type textarea "9/13/25 “Arrived at location 9/13/25 at 10pm and found drain clogged, underneat…"
type textarea "x"
type textarea "9/13/25 “Arrived at location 9/13/25 at 10pm and found drain clogged, underneat…"
type textarea "x"
type textarea "9/13/25 “Arrived at location 9/13/25 at 10pm and found drain clogged, underneat…"
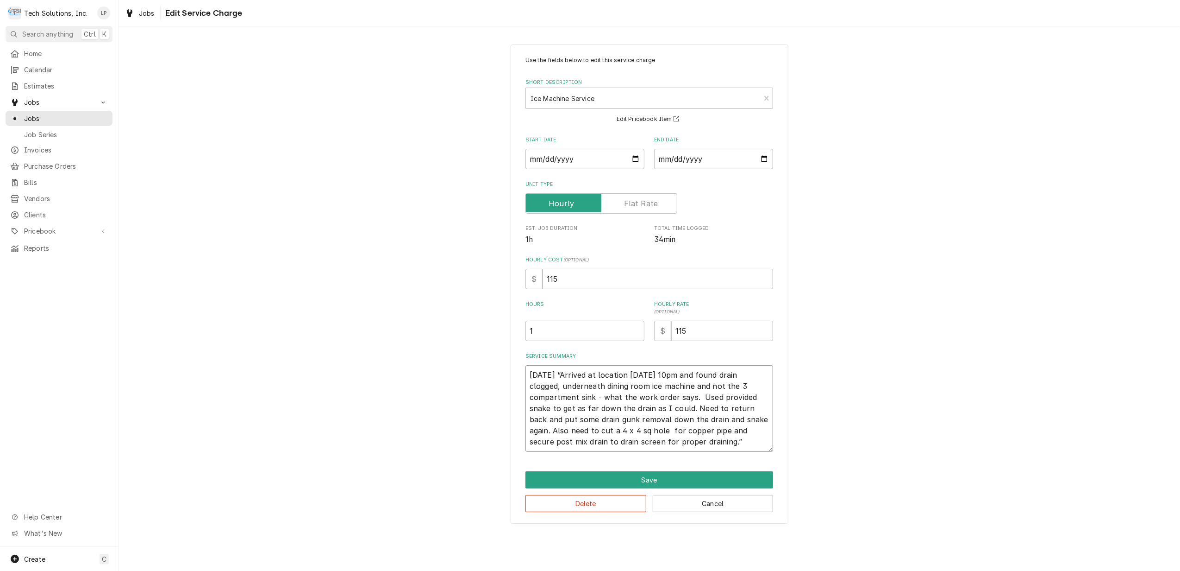
type textarea "x"
type textarea "9/13/25 “Arrived at location 9/13/25 at 10pm and found drain clogged, underneat…"
click at [707, 442] on textarea "9/13/25 “Arrived at location 9/13/25 at 10pm and found drain clogged, underneat…" at bounding box center [650, 408] width 248 height 87
type textarea "x"
drag, startPoint x: 530, startPoint y: 377, endPoint x: 696, endPoint y: 441, distance: 177.7
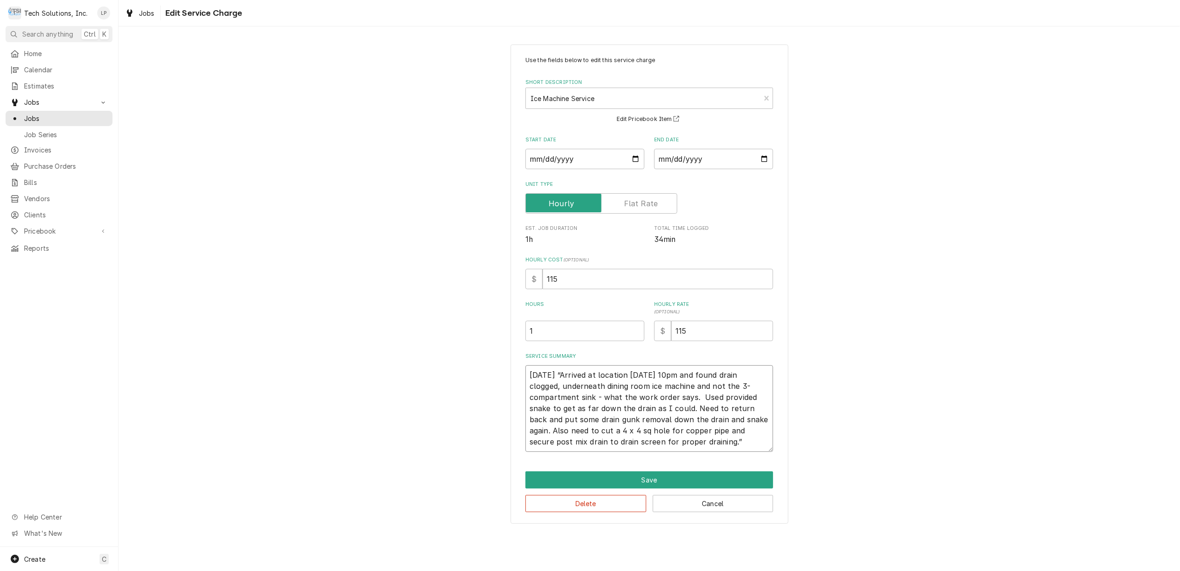
click at [696, 441] on textarea "9/13/25 “Arrived at location 9/13/25 at 10pm and found drain clogged, underneat…" at bounding box center [650, 408] width 248 height 87
type textarea "9/13/25 “Arrived at location 9/13/25 at 10pm and found drain clogged, underneat…"
click at [644, 482] on button "Save" at bounding box center [650, 479] width 248 height 17
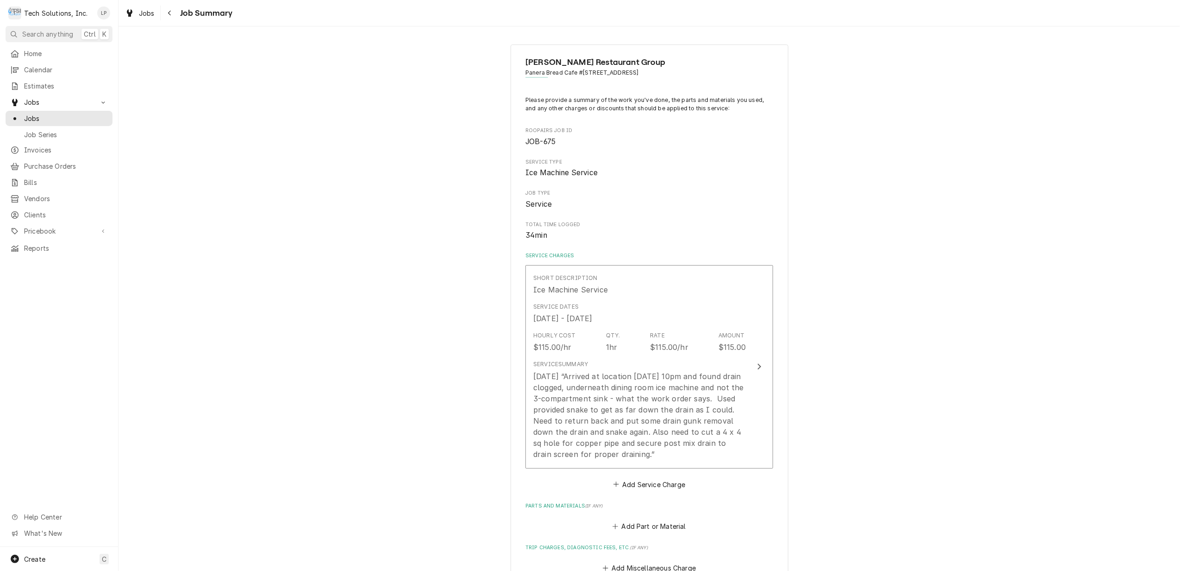
type textarea "x"
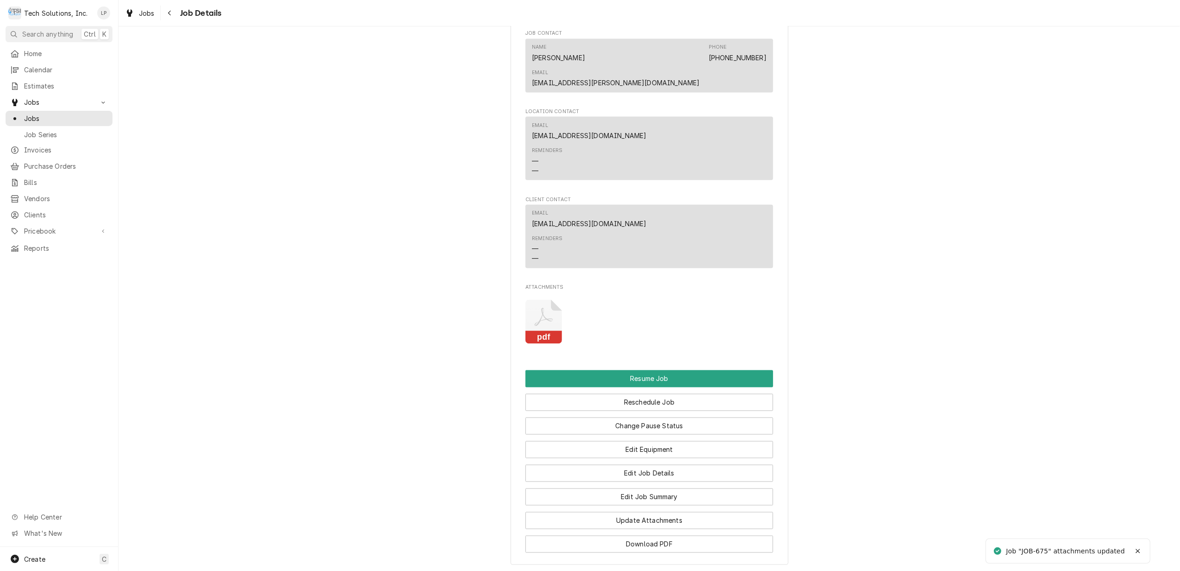
scroll to position [1482, 0]
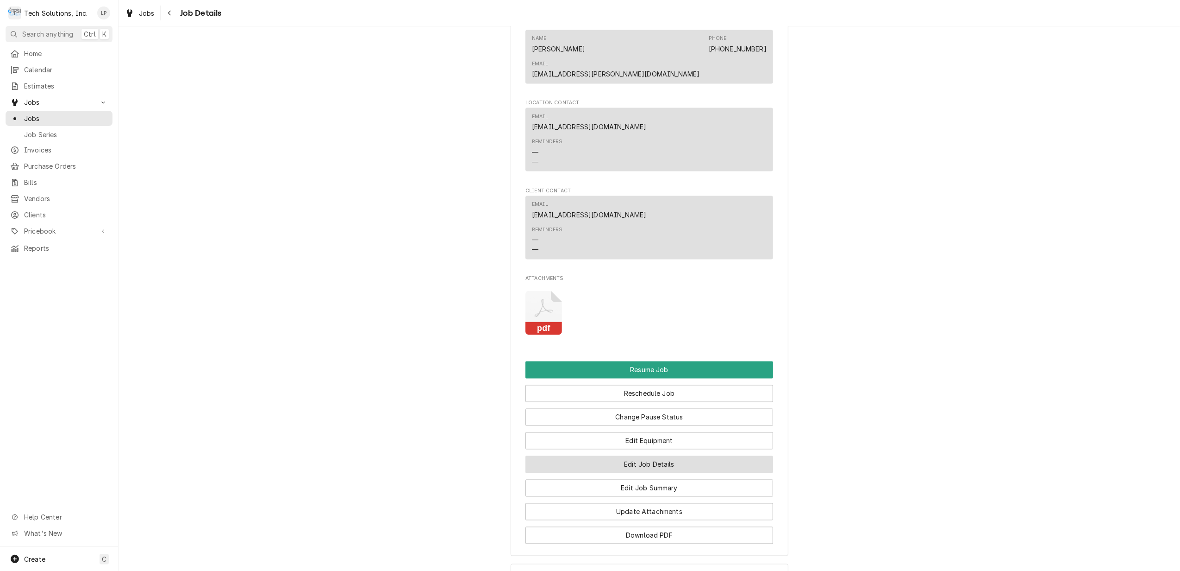
click at [657, 456] on button "Edit Job Details" at bounding box center [650, 464] width 248 height 17
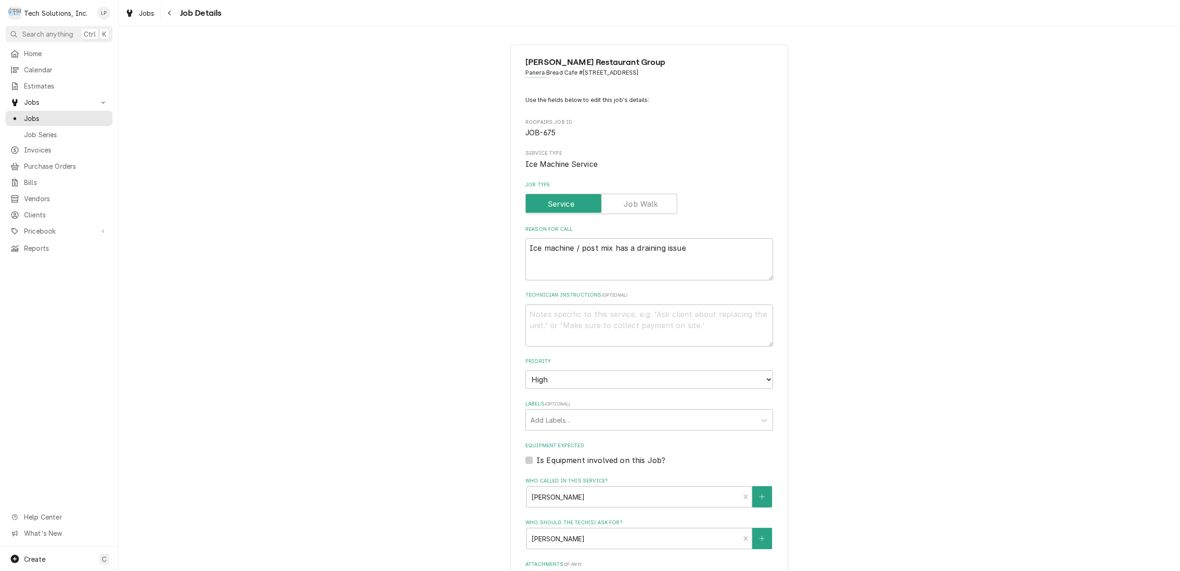
type textarea "x"
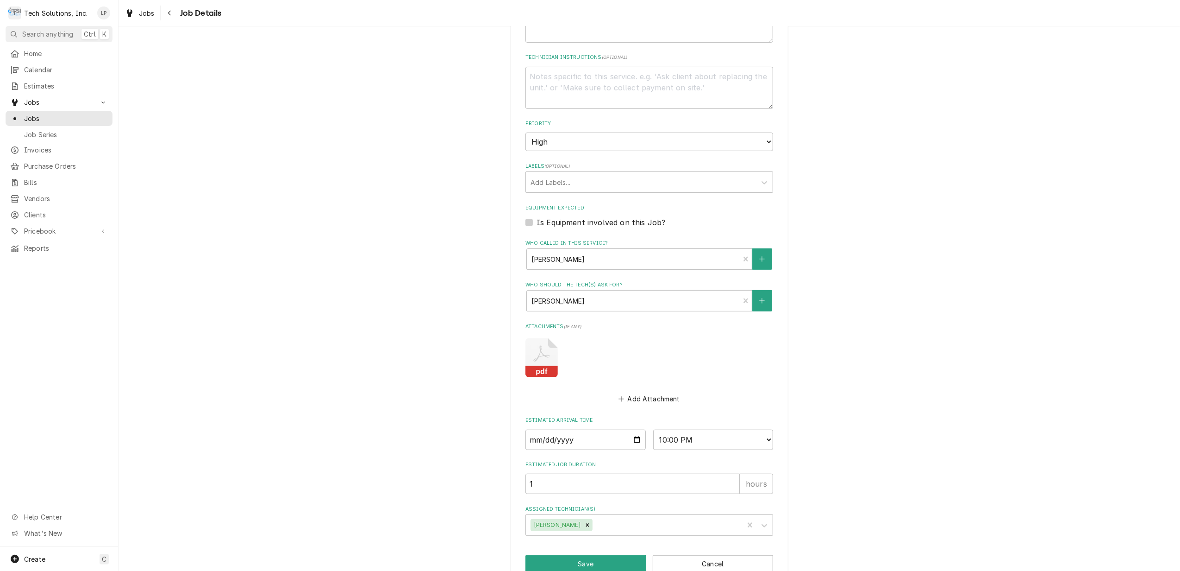
scroll to position [260, 0]
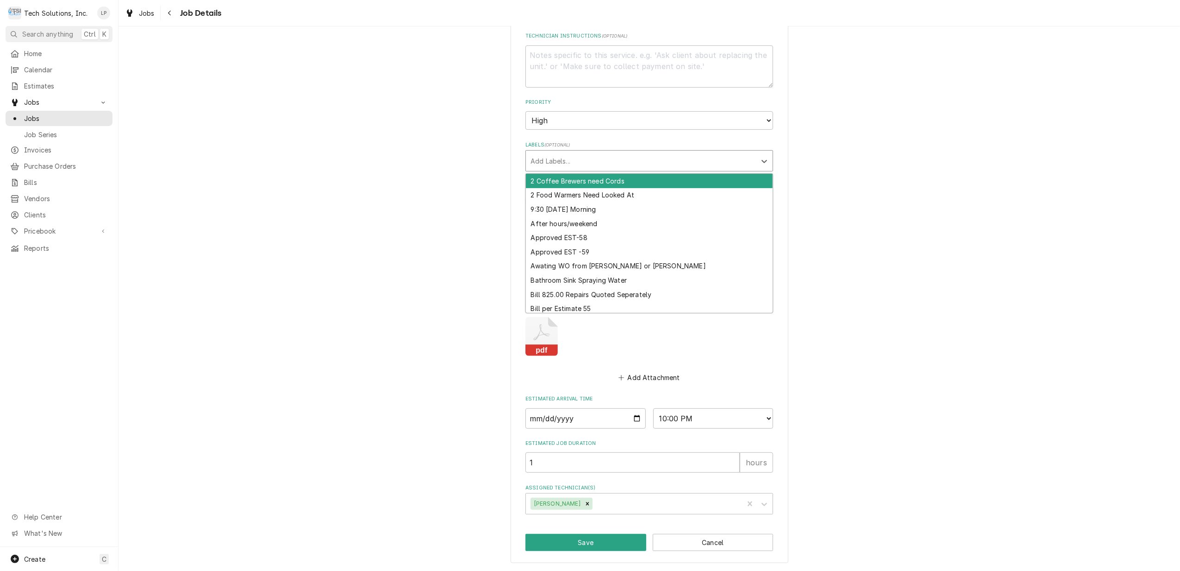
click at [584, 159] on div "Labels" at bounding box center [641, 160] width 221 height 17
type input "W"
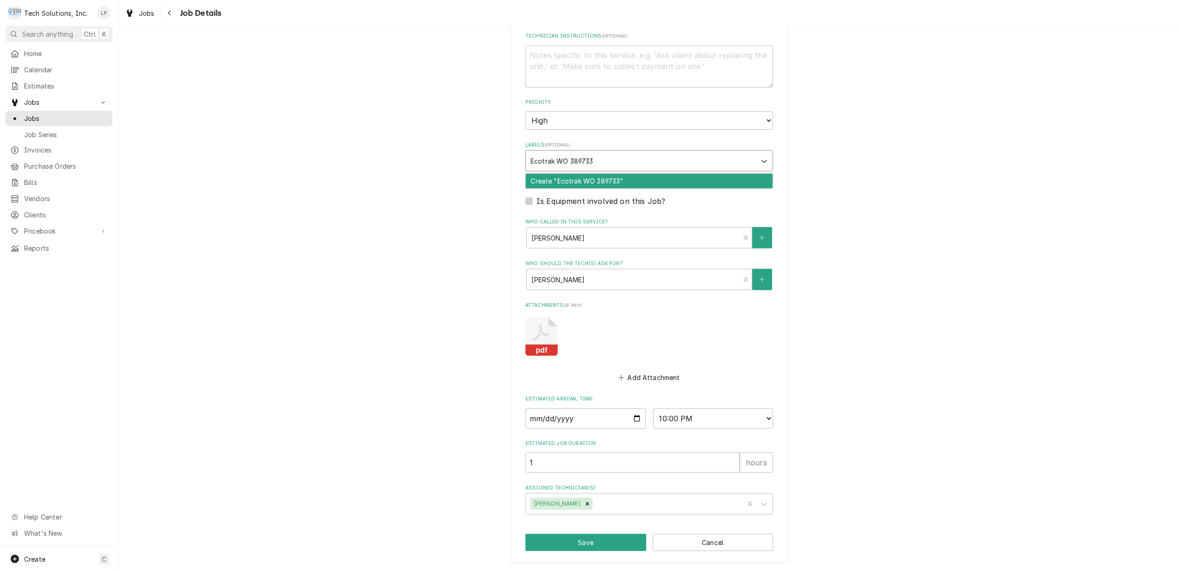
type input "Ecotrak WO 3897335"
click at [592, 176] on div "Create "Ecotrak WO 3897335"" at bounding box center [649, 181] width 247 height 14
type textarea "x"
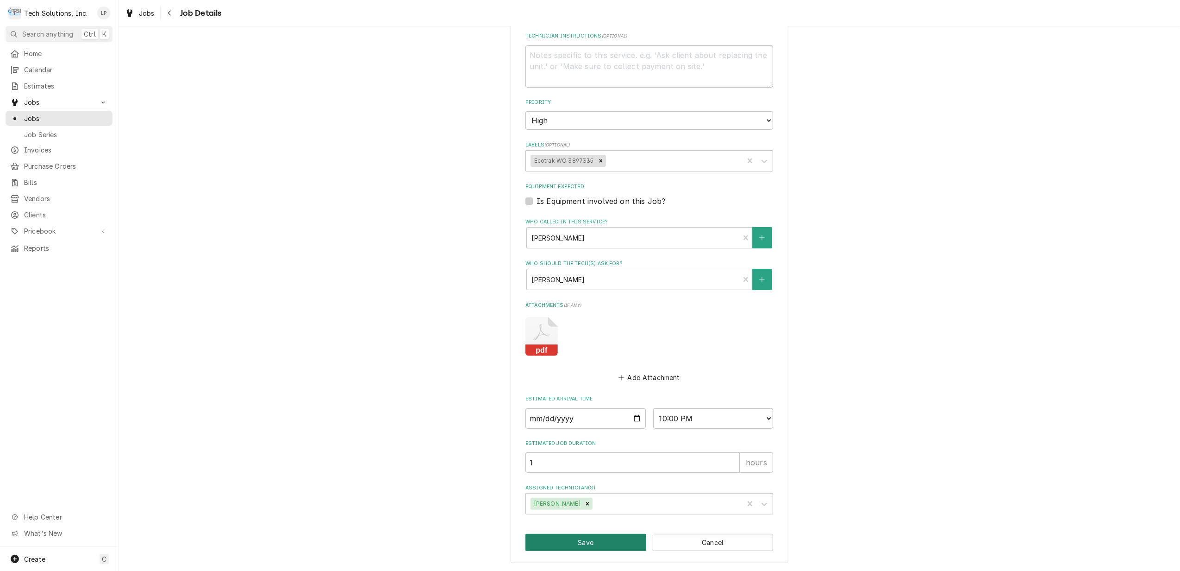
click at [584, 545] on button "Save" at bounding box center [586, 542] width 121 height 17
type textarea "x"
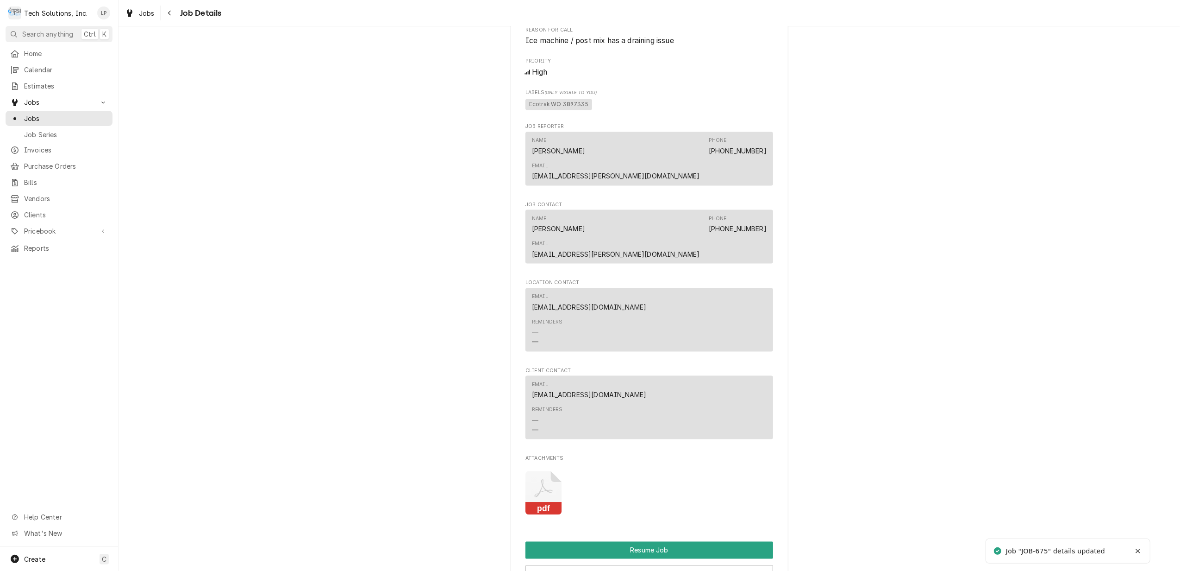
scroll to position [1583, 0]
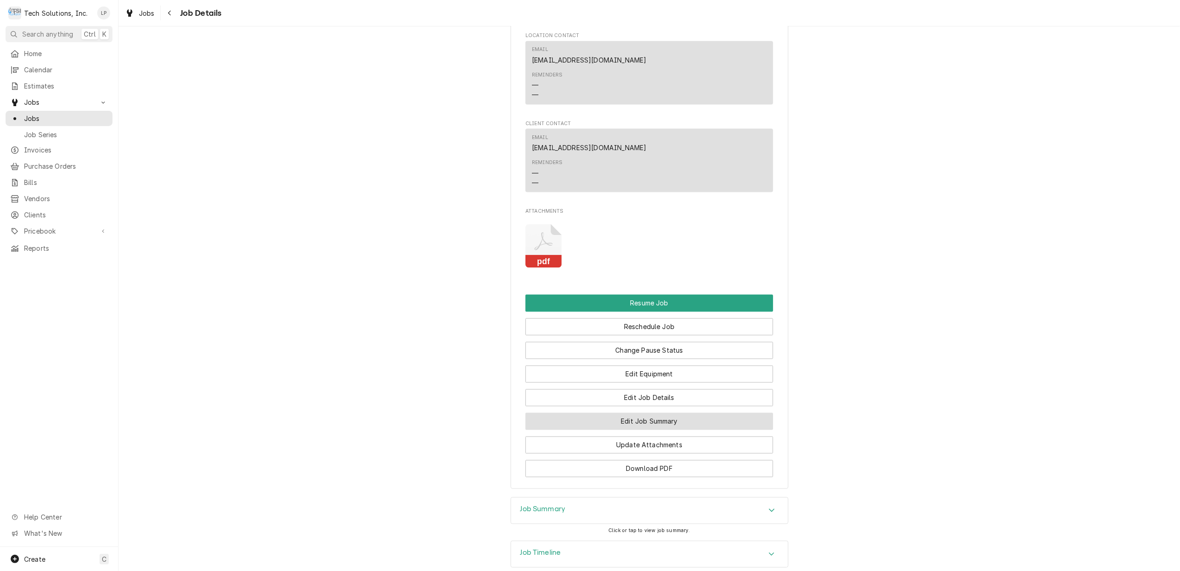
click at [691, 413] on button "Edit Job Summary" at bounding box center [650, 421] width 248 height 17
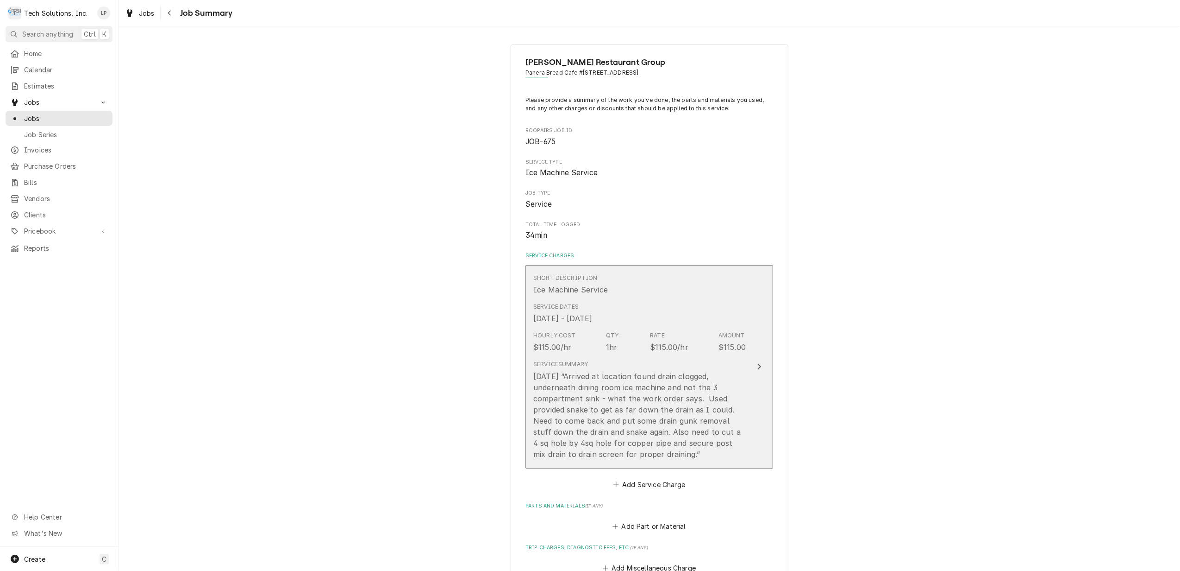
click at [757, 364] on icon "Update Line Item" at bounding box center [759, 366] width 5 height 7
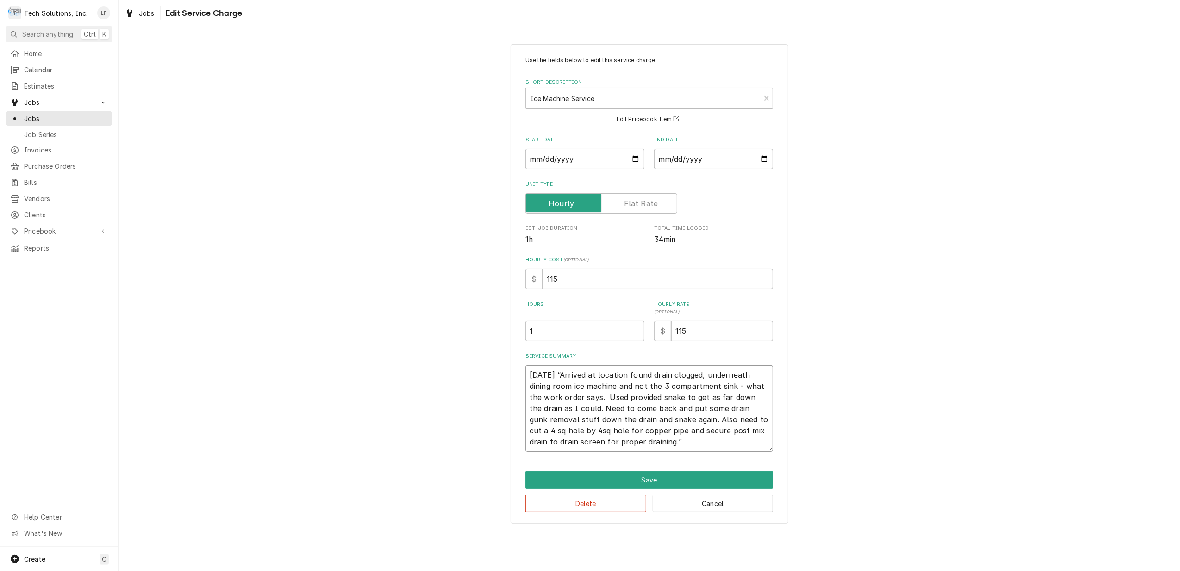
click at [529, 376] on textarea "[DATE] “Arrived at location found drain clogged, underneath dining room ice mac…" at bounding box center [650, 408] width 248 height 87
type textarea "x"
type textarea "[DATE] “Arrived at location found drain clogged, underneath dining room ice mac…"
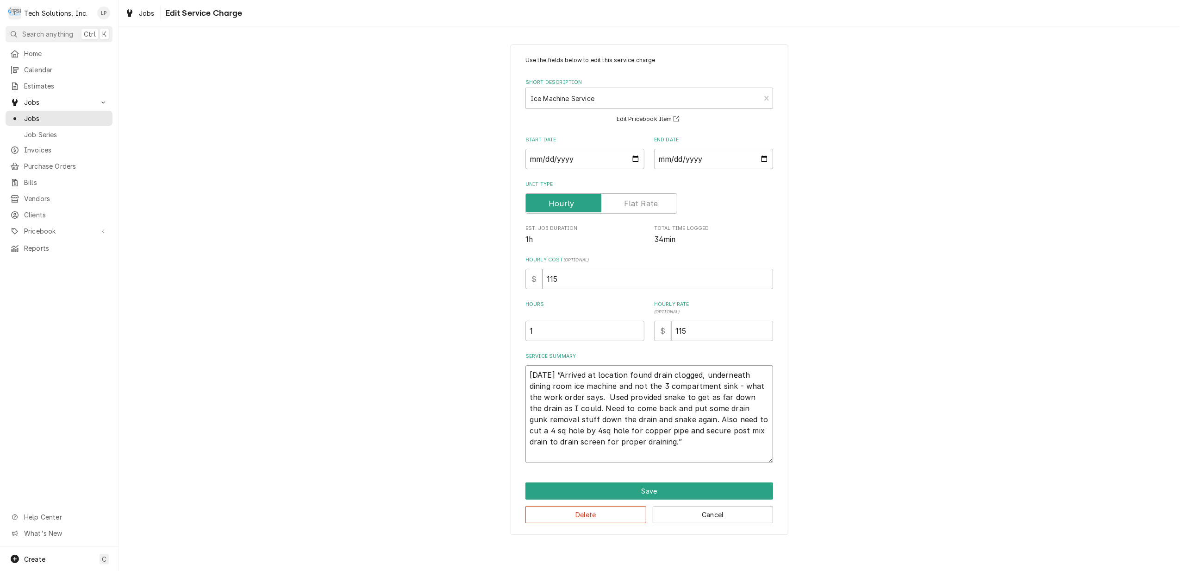
click at [529, 376] on textarea "[DATE] “Arrived at location found drain clogged, underneath dining room ice mac…" at bounding box center [650, 414] width 248 height 98
drag, startPoint x: 532, startPoint y: 371, endPoint x: 557, endPoint y: 373, distance: 24.6
click at [557, 373] on textarea "[DATE] “Arrived at location found drain clogged, underneath dining room ice mac…" at bounding box center [650, 414] width 248 height 98
type textarea "x"
type textarea "E [DATE] “Arrived at location found drain clogged, underneath dining room ice m…"
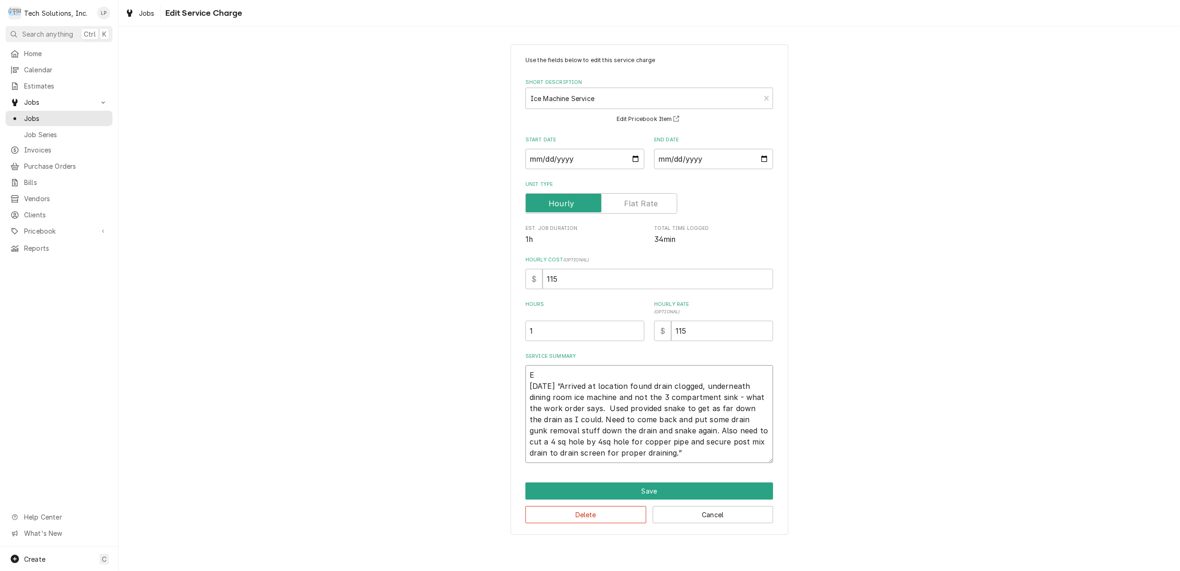
type textarea "x"
type textarea "Ec [DATE] “Arrived at location found drain clogged, underneath dining room ice …"
type textarea "x"
type textarea "Eco [DATE] “Arrived at location found drain clogged, underneath dining room ice…"
type textarea "x"
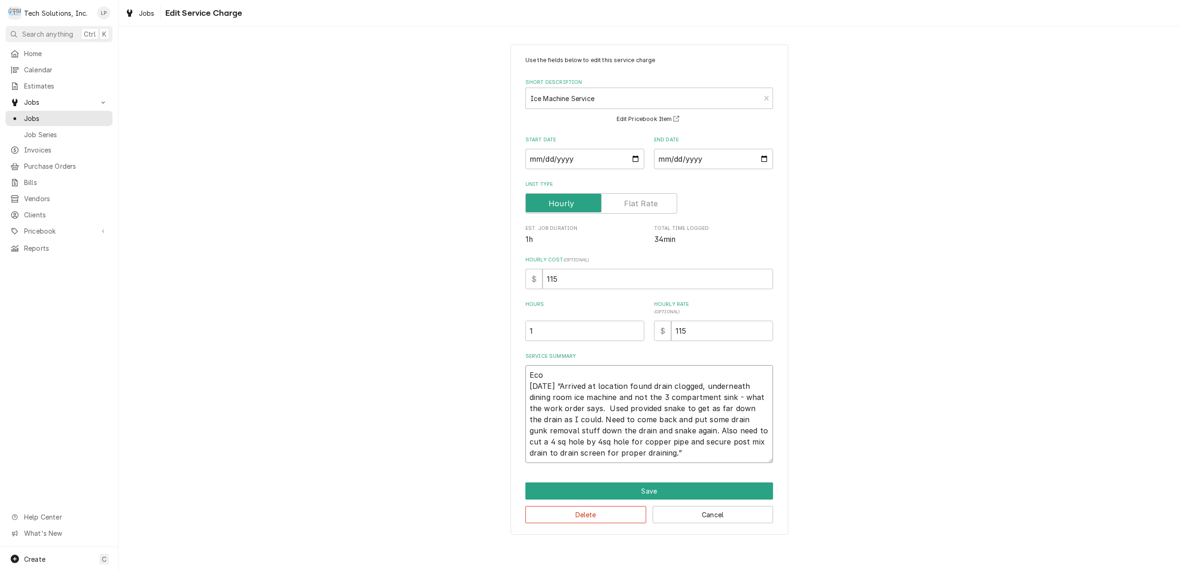
type textarea "Ecot [DATE] “Arrived at location found drain clogged, underneath dining room ic…"
type textarea "x"
type textarea "Ecotr [DATE] “Arrived at location found drain clogged, underneath dining room i…"
type textarea "x"
type textarea "Ecotra [DATE] “Arrived at location found drain clogged, underneath dining room …"
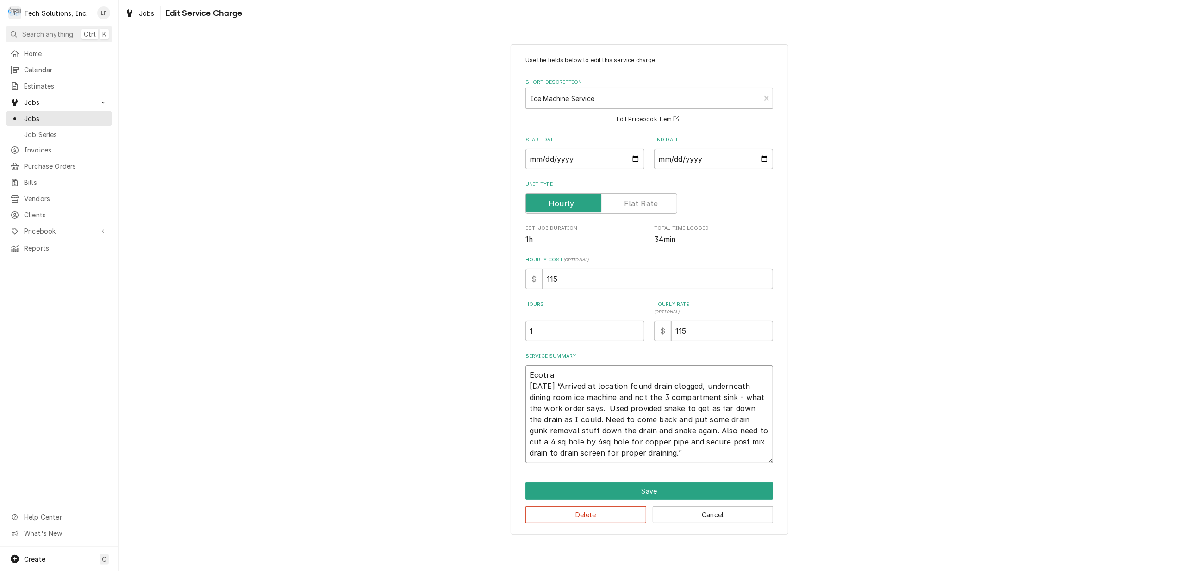
type textarea "x"
type textarea "Ecotrak [DATE] “Arrived at location found drain clogged, underneath dining room…"
type textarea "x"
type textarea "Ecotrak [DATE] “Arrived at location found drain clogged, underneath dining room…"
type textarea "x"
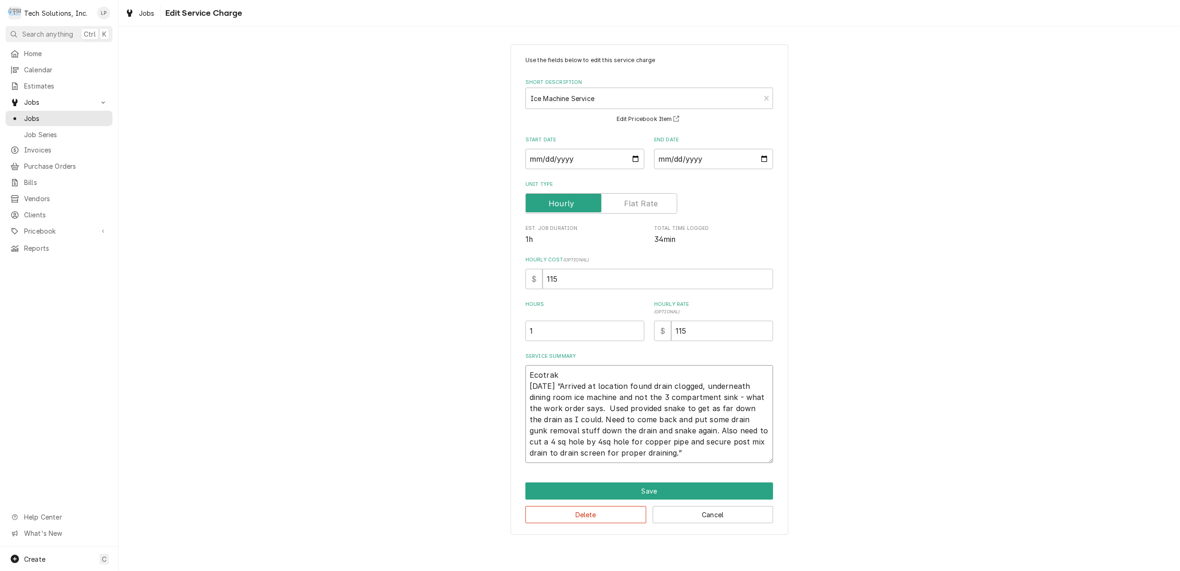
type textarea "Ecotrak W [DATE] “Arrived at location found drain clogged, underneath dining ro…"
type textarea "x"
type textarea "Ecotrak WO [DATE] “Arrived at location found drain clogged, underneath dining r…"
type textarea "x"
type textarea "Ecotrak WO [DATE] “Arrived at location found drain clogged, underneath dining r…"
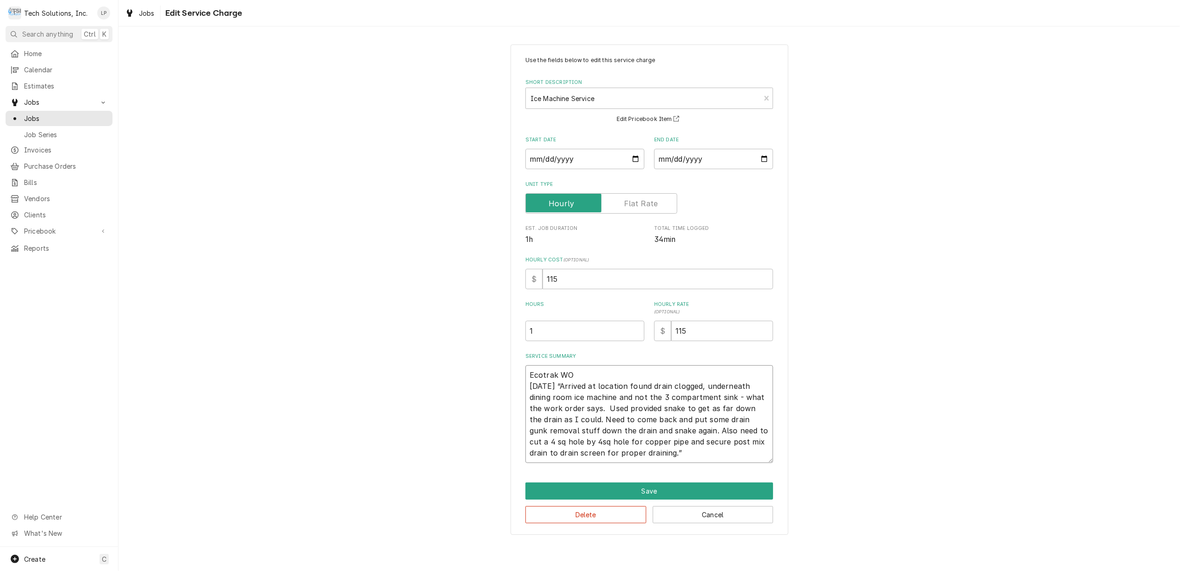
type textarea "x"
type textarea "Ecotrak WO 3 [DATE] “Arrived at location found drain clogged, underneath dining…"
type textarea "x"
type textarea "Ecotrak WO 38 [DATE] “Arrived at location found drain clogged, underneath dinin…"
type textarea "x"
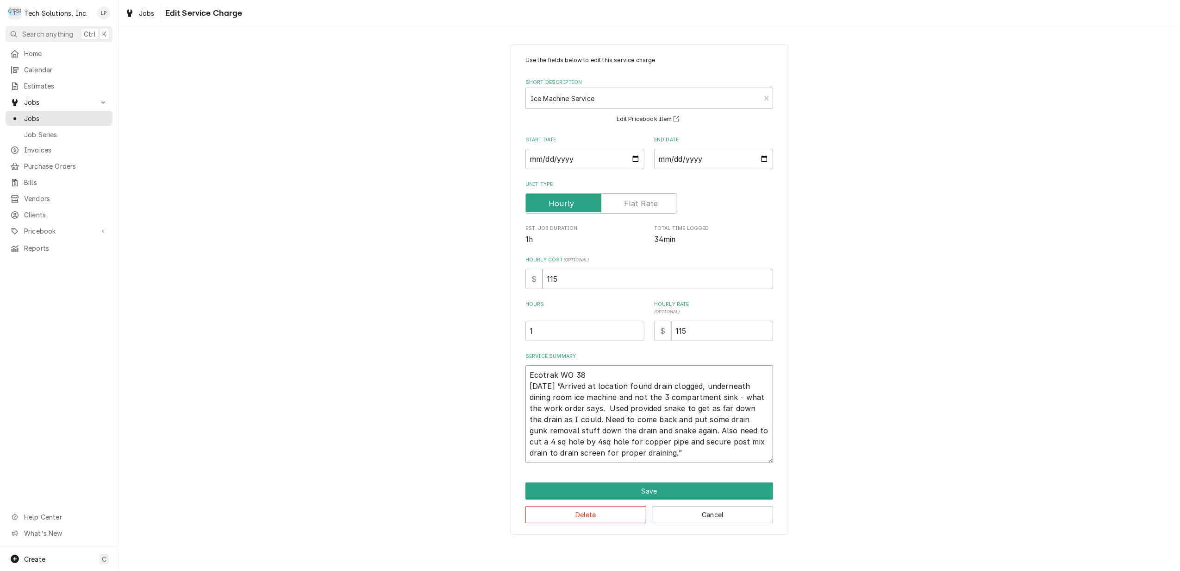
type textarea "Ecotrak WO 389 [DATE] “Arrived at location found drain clogged, underneath dini…"
type textarea "x"
type textarea "Ecotrak WO 3897 [DATE] “Arrived at location found drain clogged, underneath din…"
type textarea "x"
type textarea "Ecotrak WO 38973 [DATE] “Arrived at location found drain clogged, underneath di…"
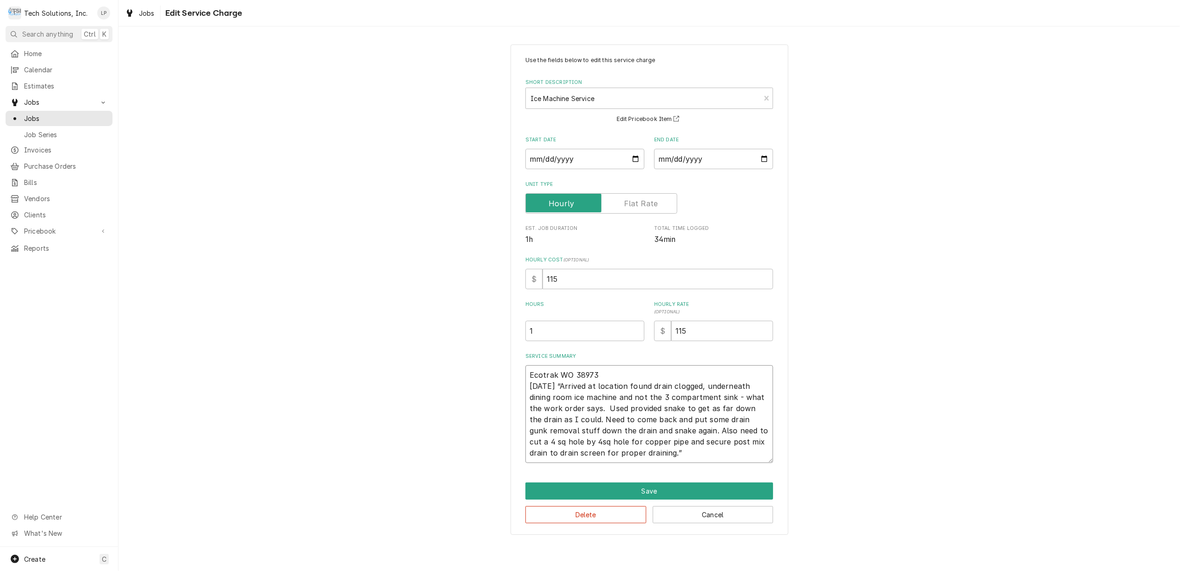
type textarea "x"
type textarea "Ecotrak WO 389733 [DATE] “Arrived at location found drain clogged, underneath d…"
type textarea "x"
type textarea "Ecotrak WO 3897335 [DATE] “Arrived at location found drain clogged, underneath …"
click at [645, 490] on button "Save" at bounding box center [650, 490] width 248 height 17
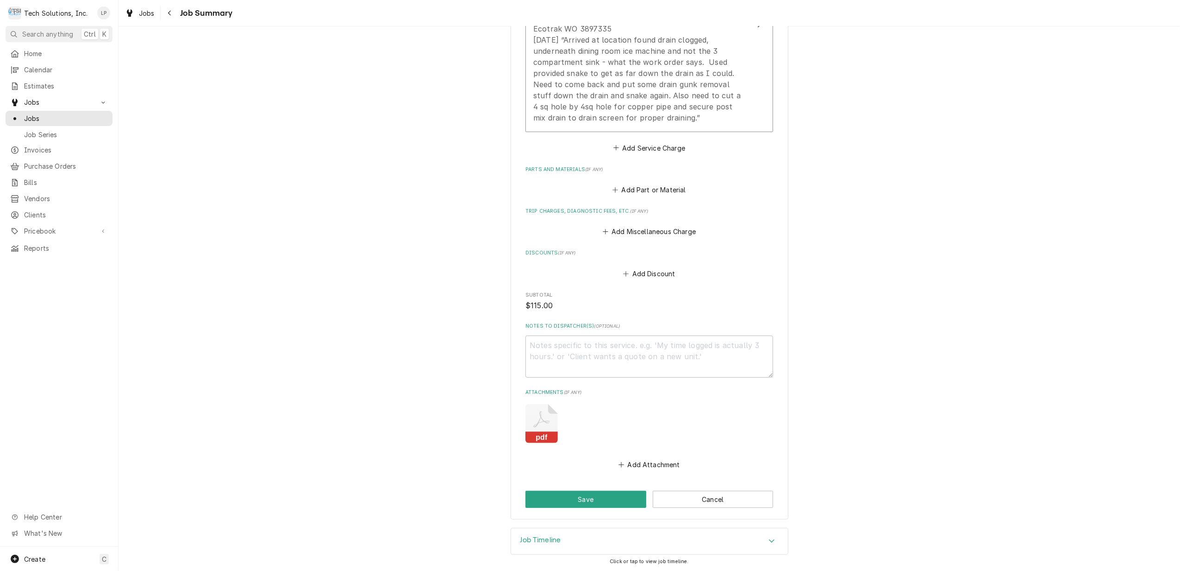
scroll to position [349, 0]
click at [597, 496] on button "Save" at bounding box center [586, 498] width 121 height 17
type textarea "x"
